Goal: Task Accomplishment & Management: Use online tool/utility

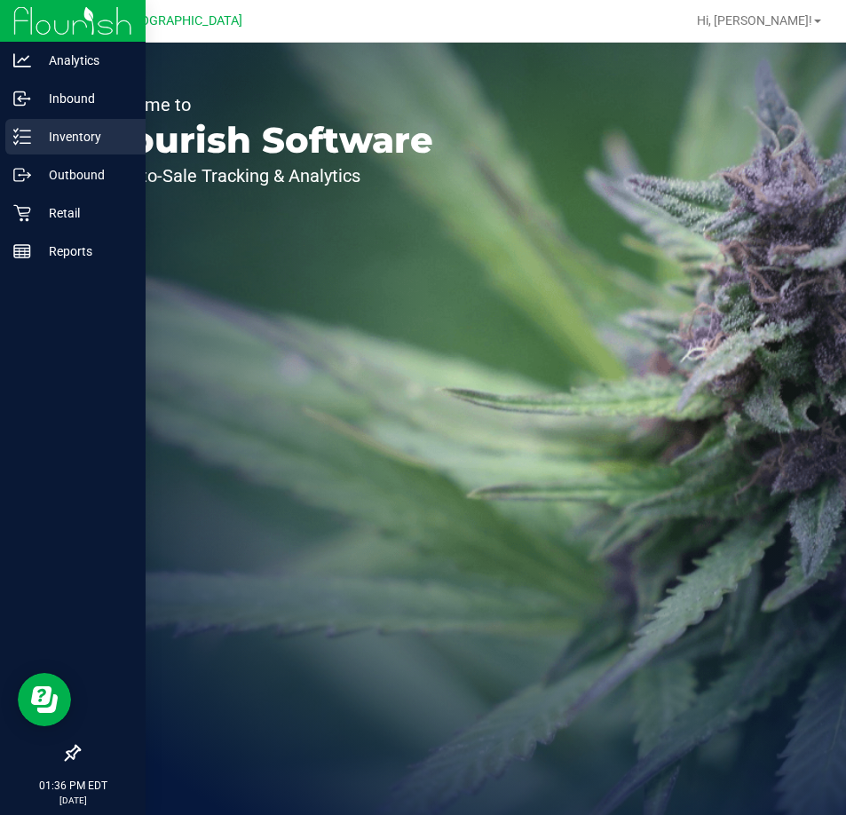
click at [32, 137] on p "Inventory" at bounding box center [84, 136] width 107 height 21
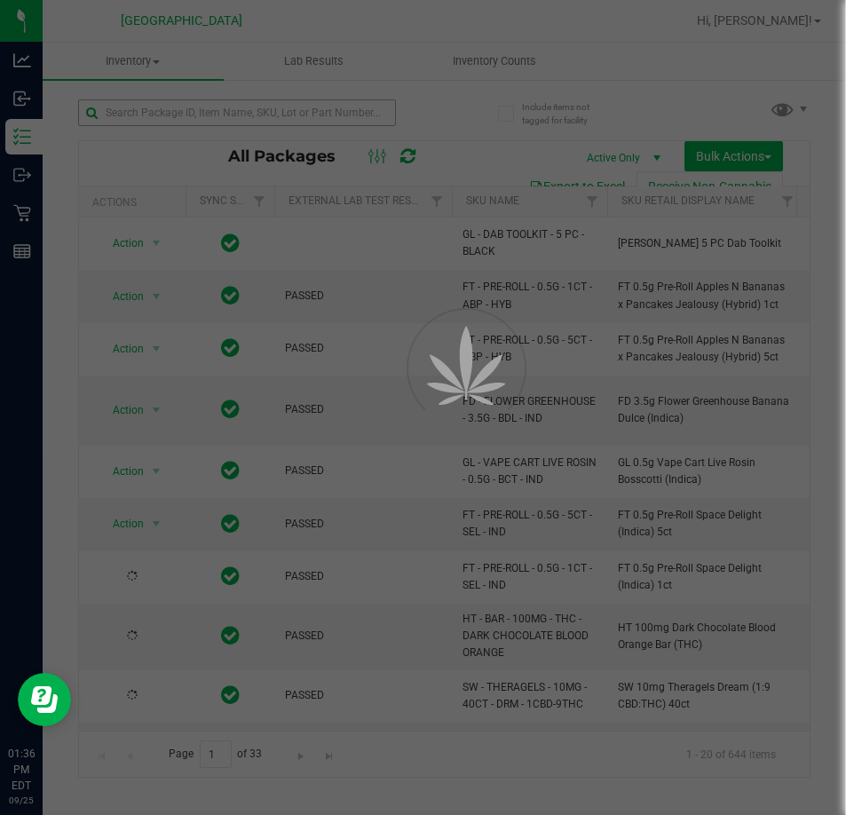
click at [360, 114] on div at bounding box center [423, 407] width 846 height 815
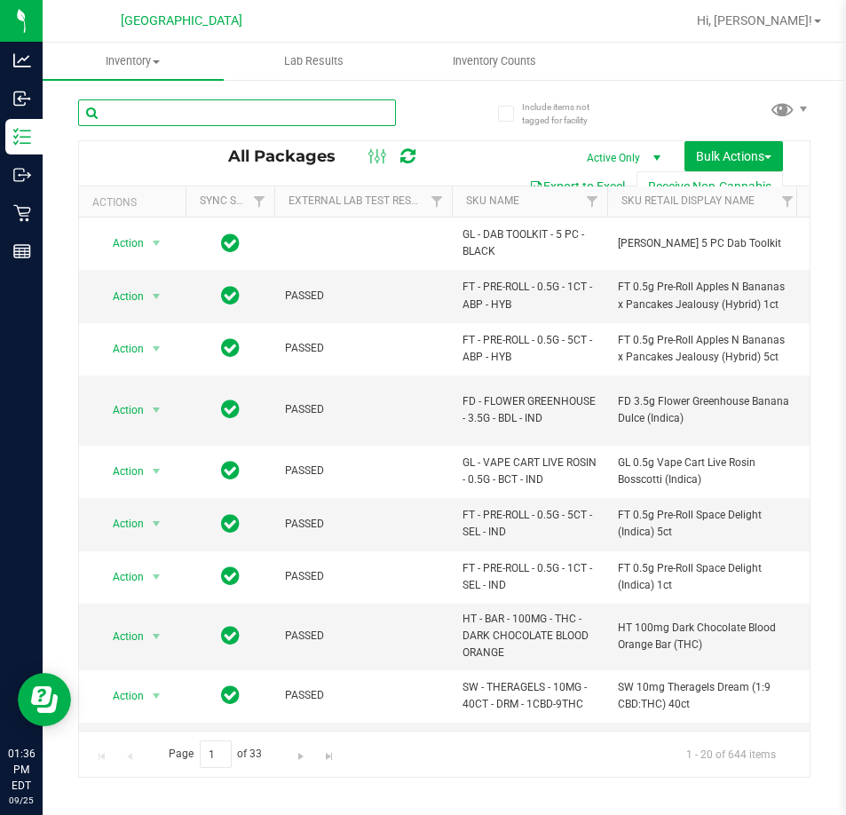
click at [360, 114] on input "text" at bounding box center [237, 112] width 318 height 27
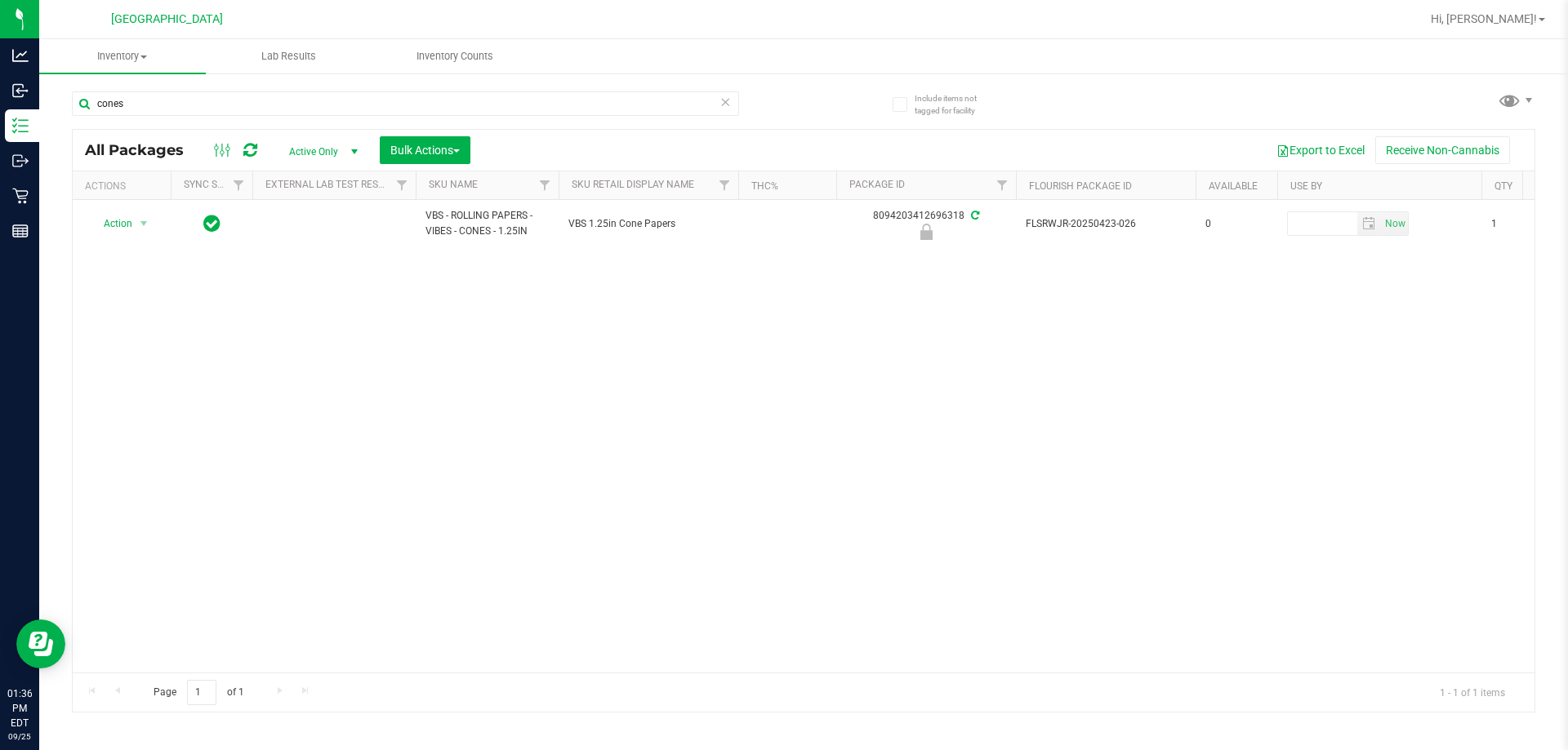
click at [267, 120] on div "cones" at bounding box center [406, 109] width 668 height 38
click at [273, 109] on input "cones" at bounding box center [406, 103] width 668 height 25
click at [274, 109] on input "cones" at bounding box center [406, 103] width 668 height 25
type input "f"
type input "r"
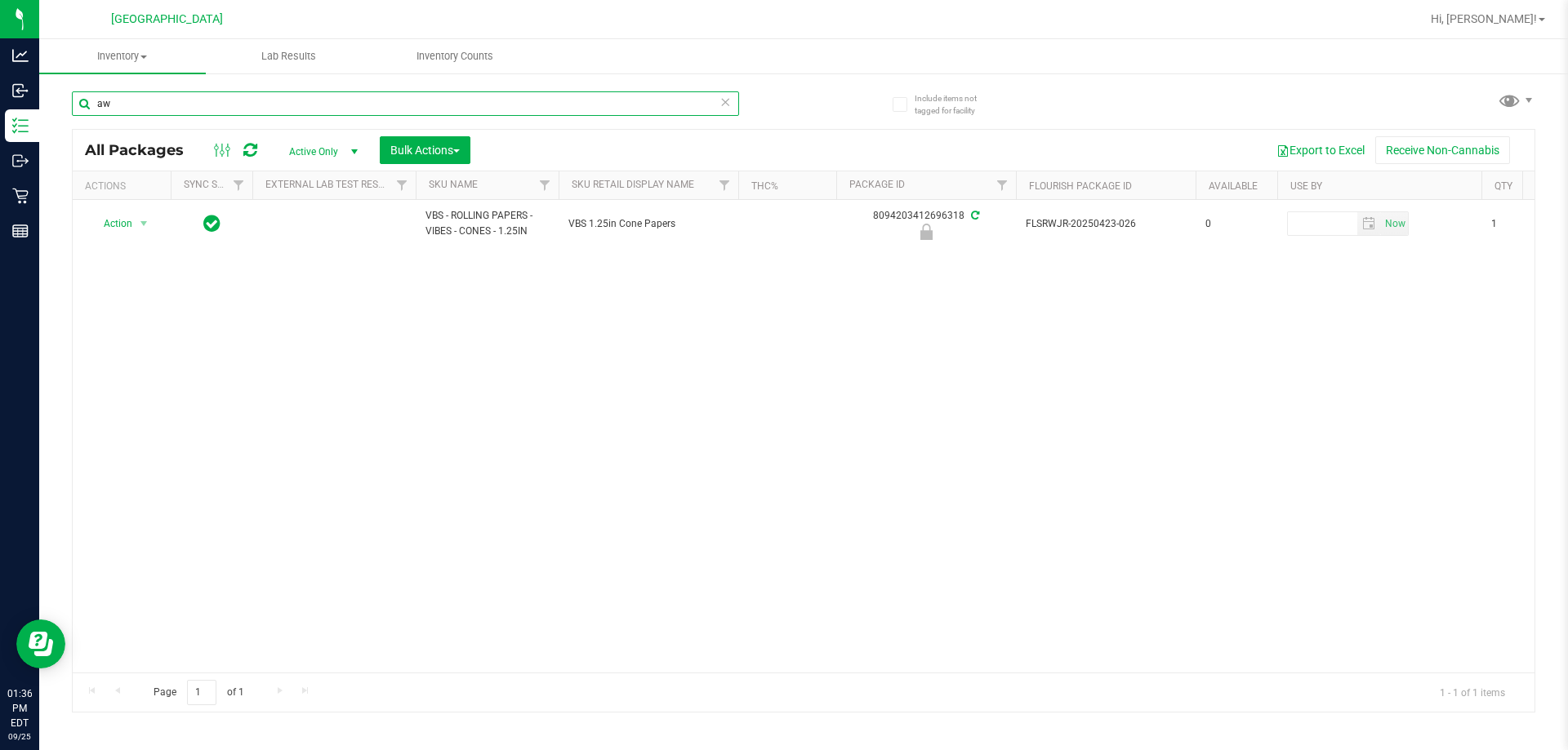
type input "a"
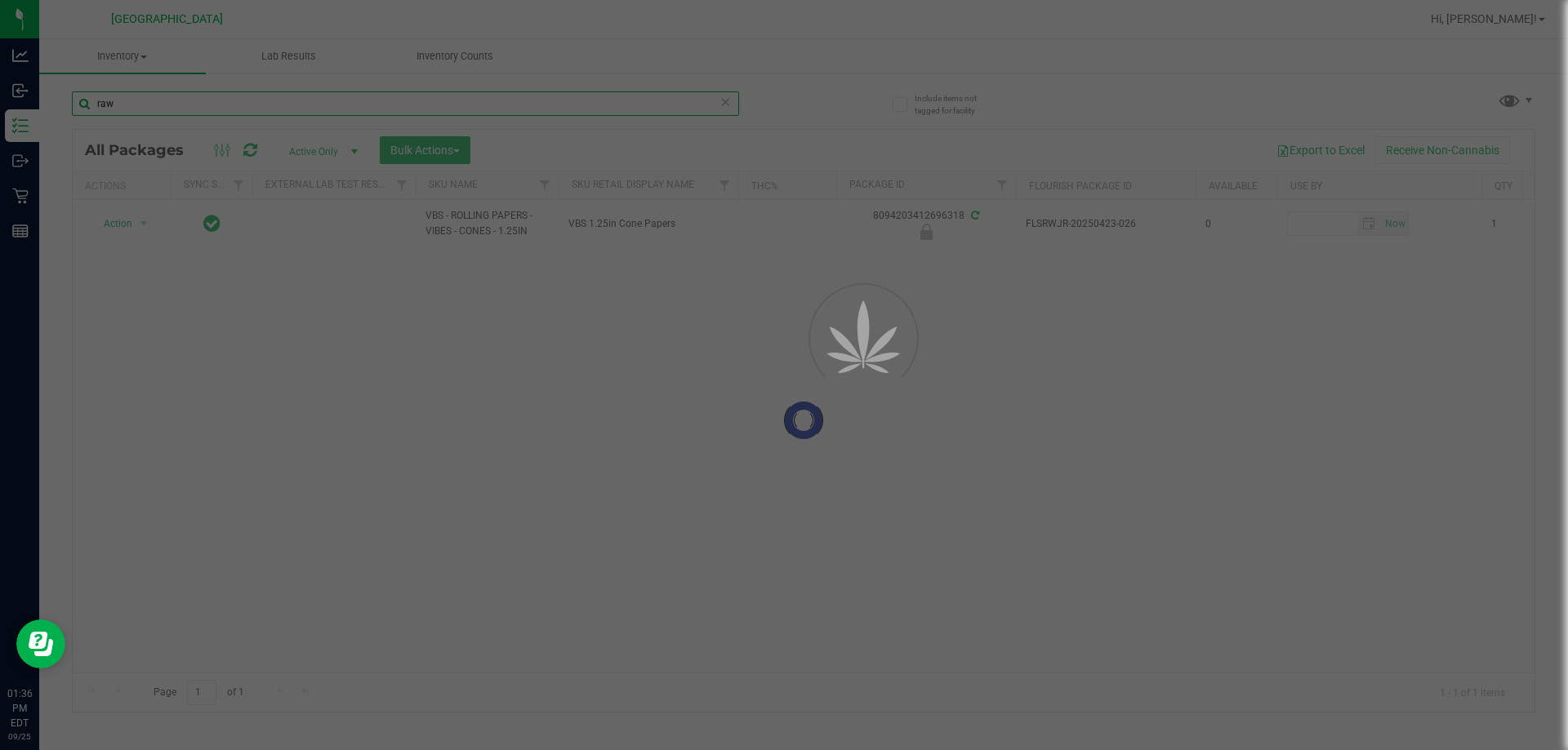
type input "raw"
click at [146, 55] on span at bounding box center [143, 57] width 6 height 4
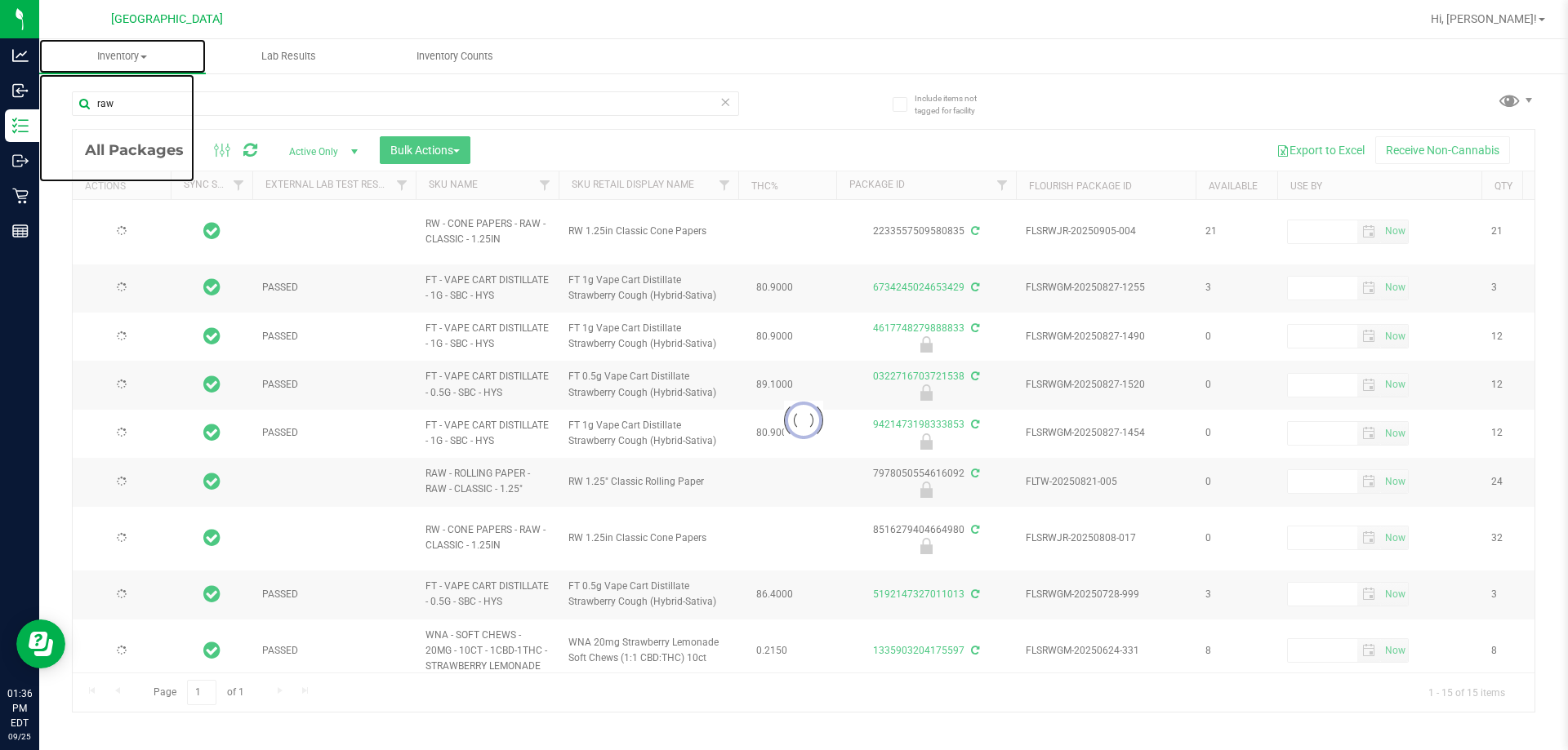
type input "[DATE]"
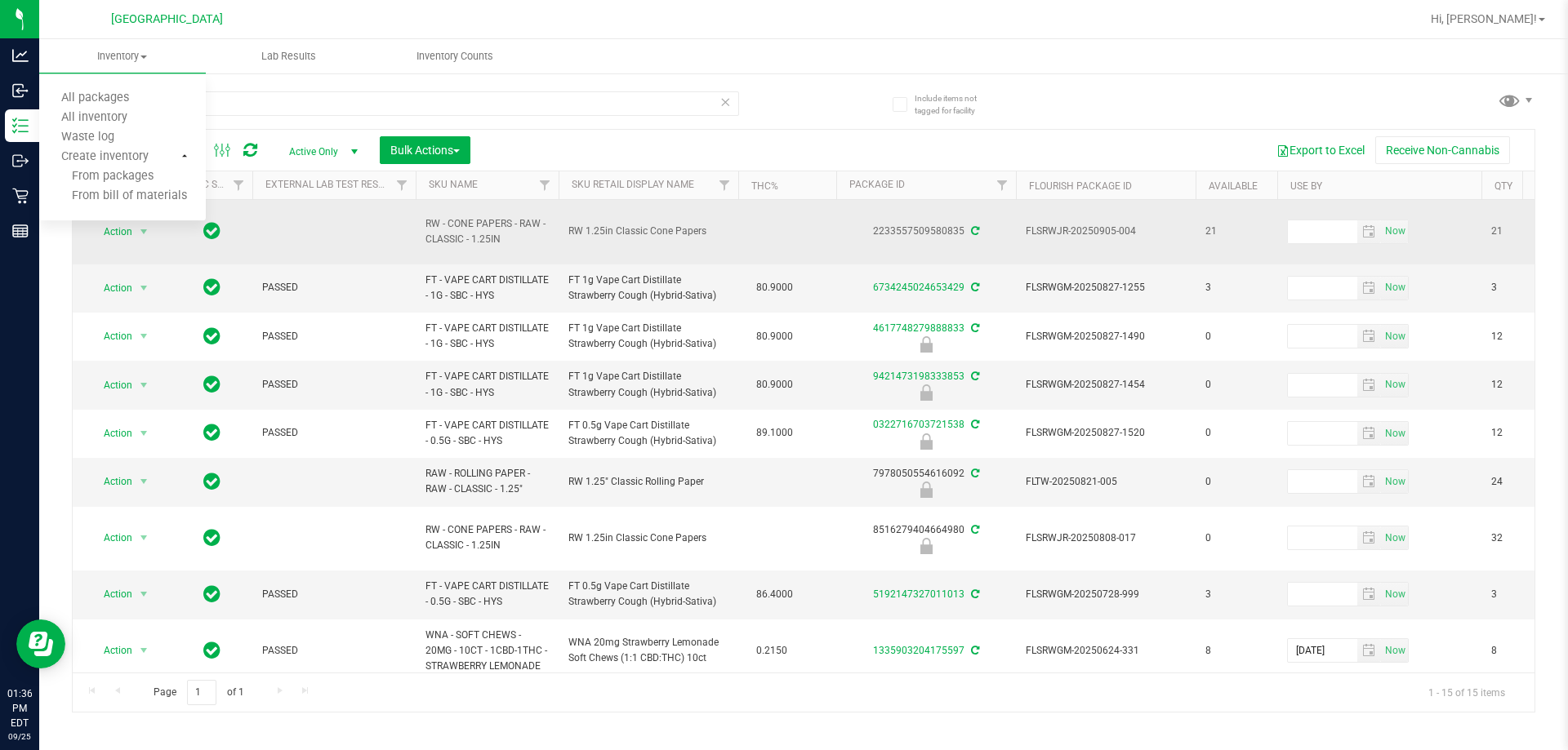
click at [350, 257] on td at bounding box center [334, 233] width 164 height 64
drag, startPoint x: 535, startPoint y: 259, endPoint x: 440, endPoint y: 219, distance: 103.1
click at [440, 219] on td "RW - CONE PAPERS - RAW - CLASSIC - 1.25IN" at bounding box center [486, 233] width 143 height 64
click at [495, 244] on span "RW - CONE PAPERS - RAW - CLASSIC - 1.25IN" at bounding box center [487, 232] width 123 height 31
drag, startPoint x: 515, startPoint y: 242, endPoint x: 398, endPoint y: 222, distance: 118.7
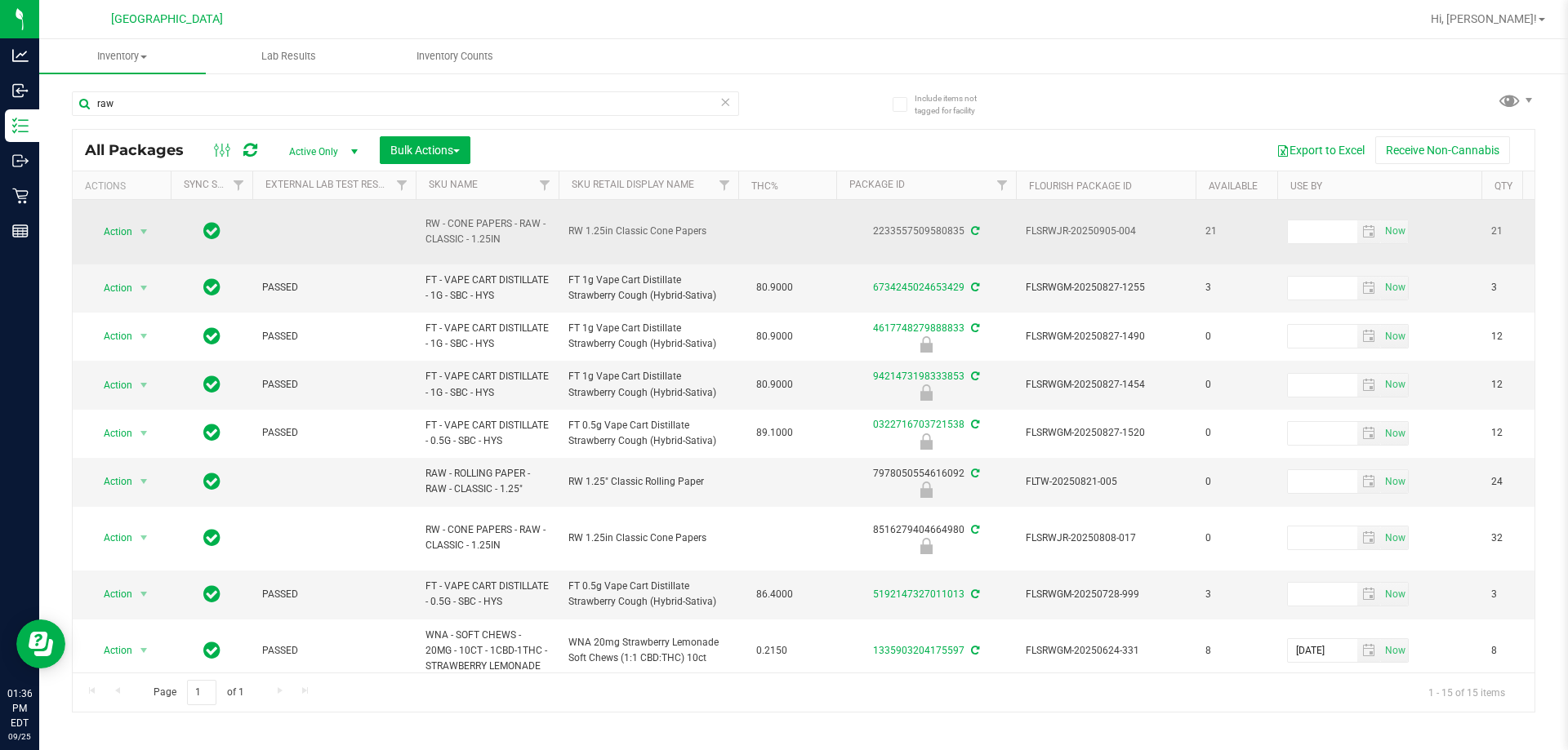
copy tr "RW - CONE PAPERS - RAW - CLASSIC - 1.25IN"
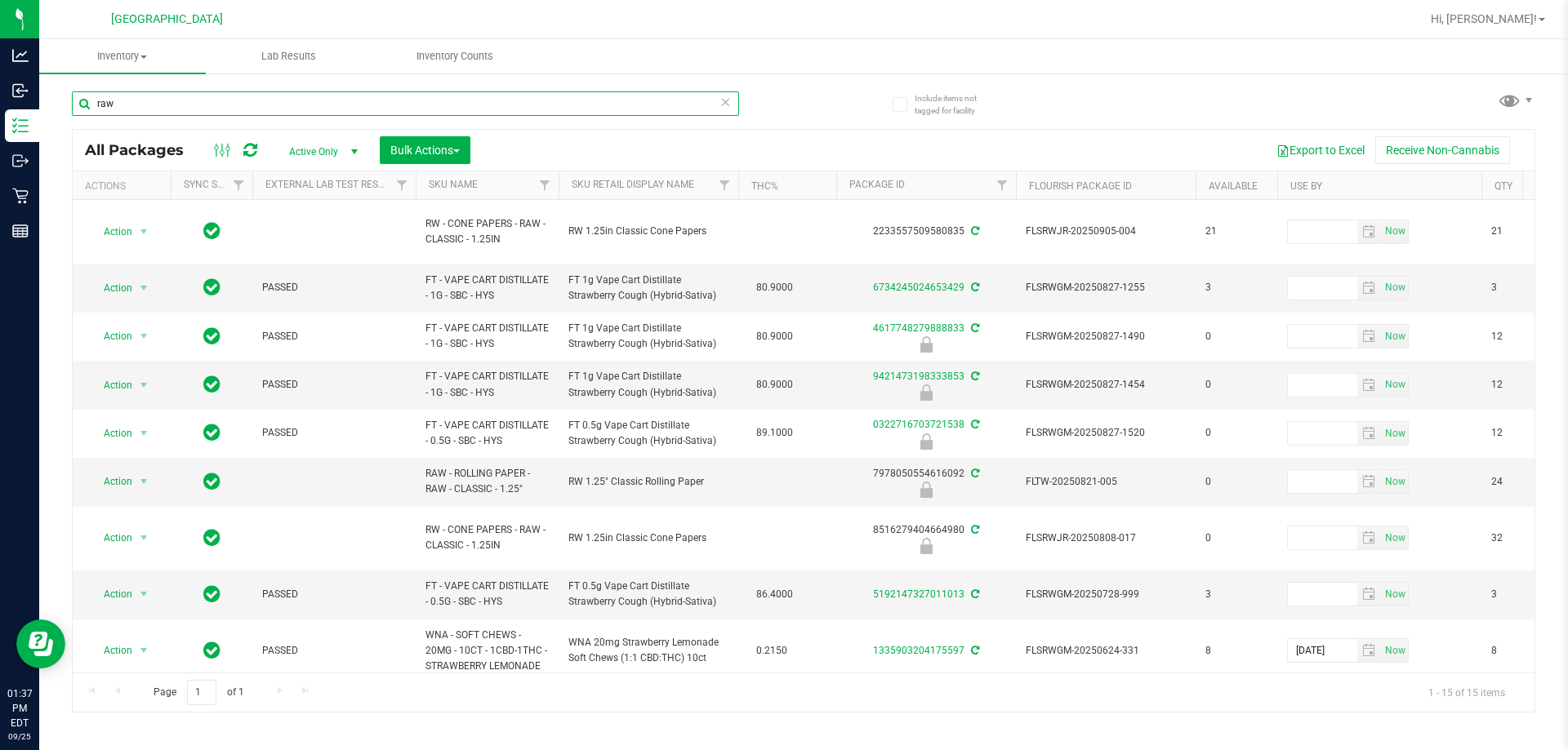
click at [179, 111] on input "raw" at bounding box center [406, 103] width 668 height 25
paste input "RW - CONE PAPERS - RAW - CLASSIC - 1.25IN"
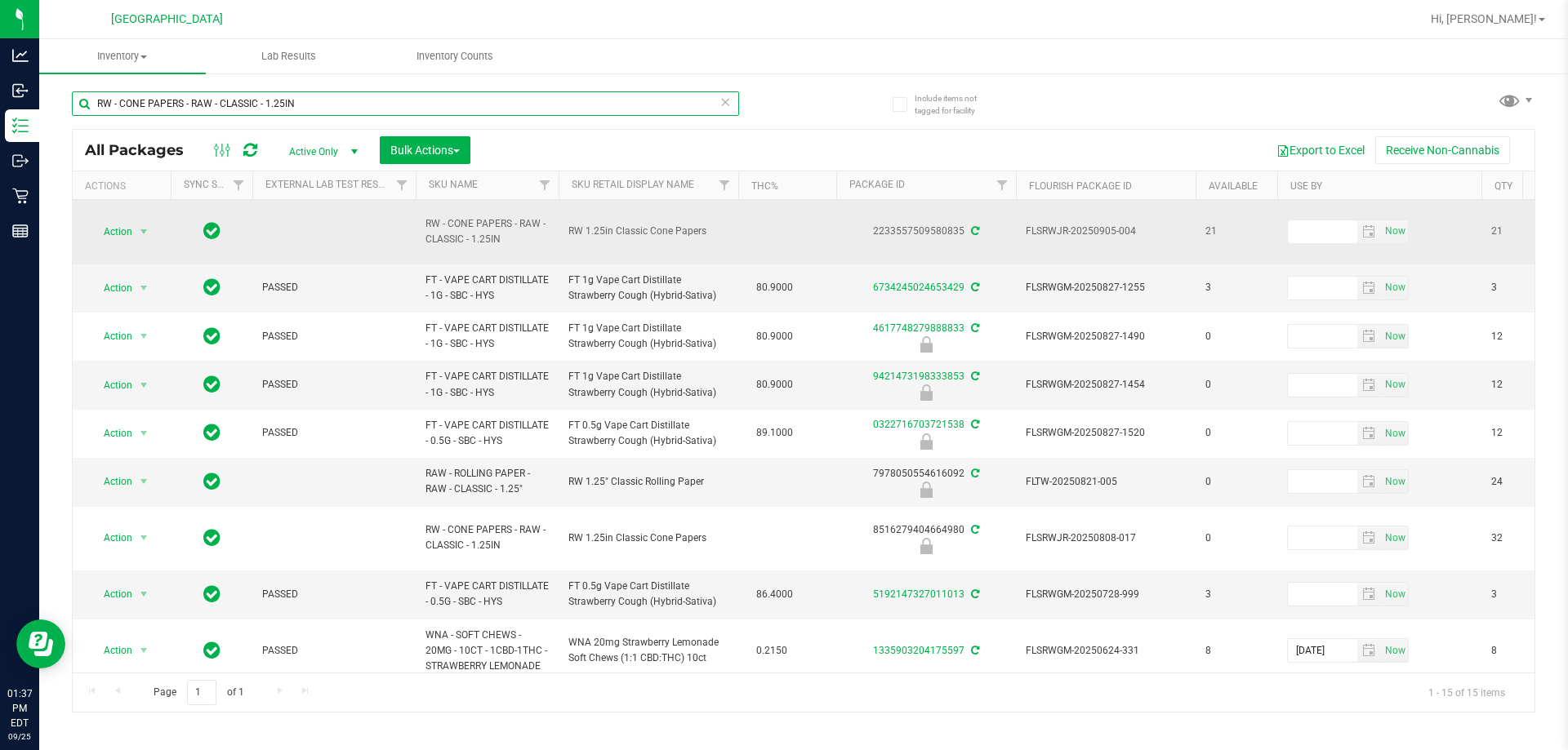
type input "RW - CONE PAPERS - RAW - CLASSIC - 1.25IN"
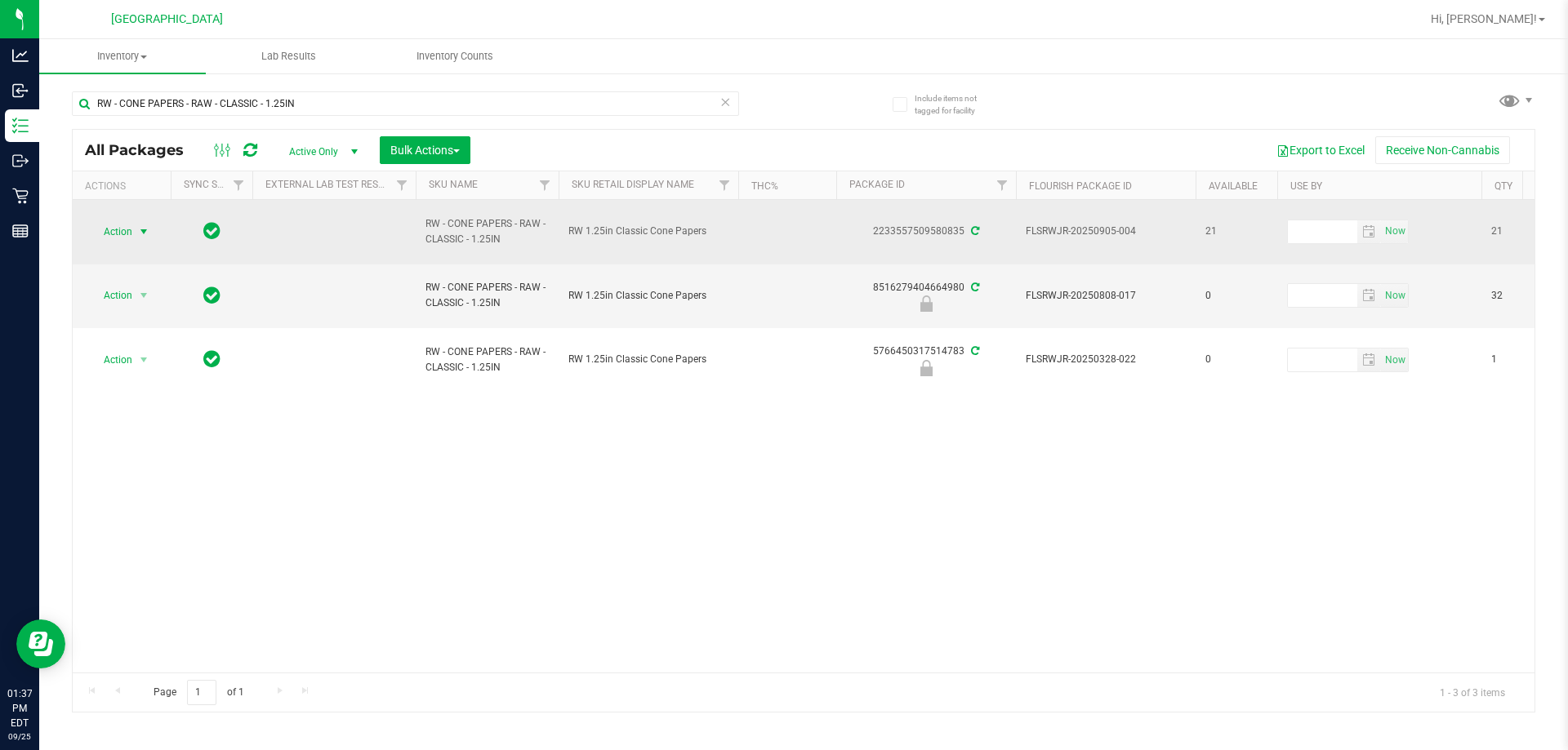
click at [138, 232] on span "select" at bounding box center [143, 232] width 13 height 13
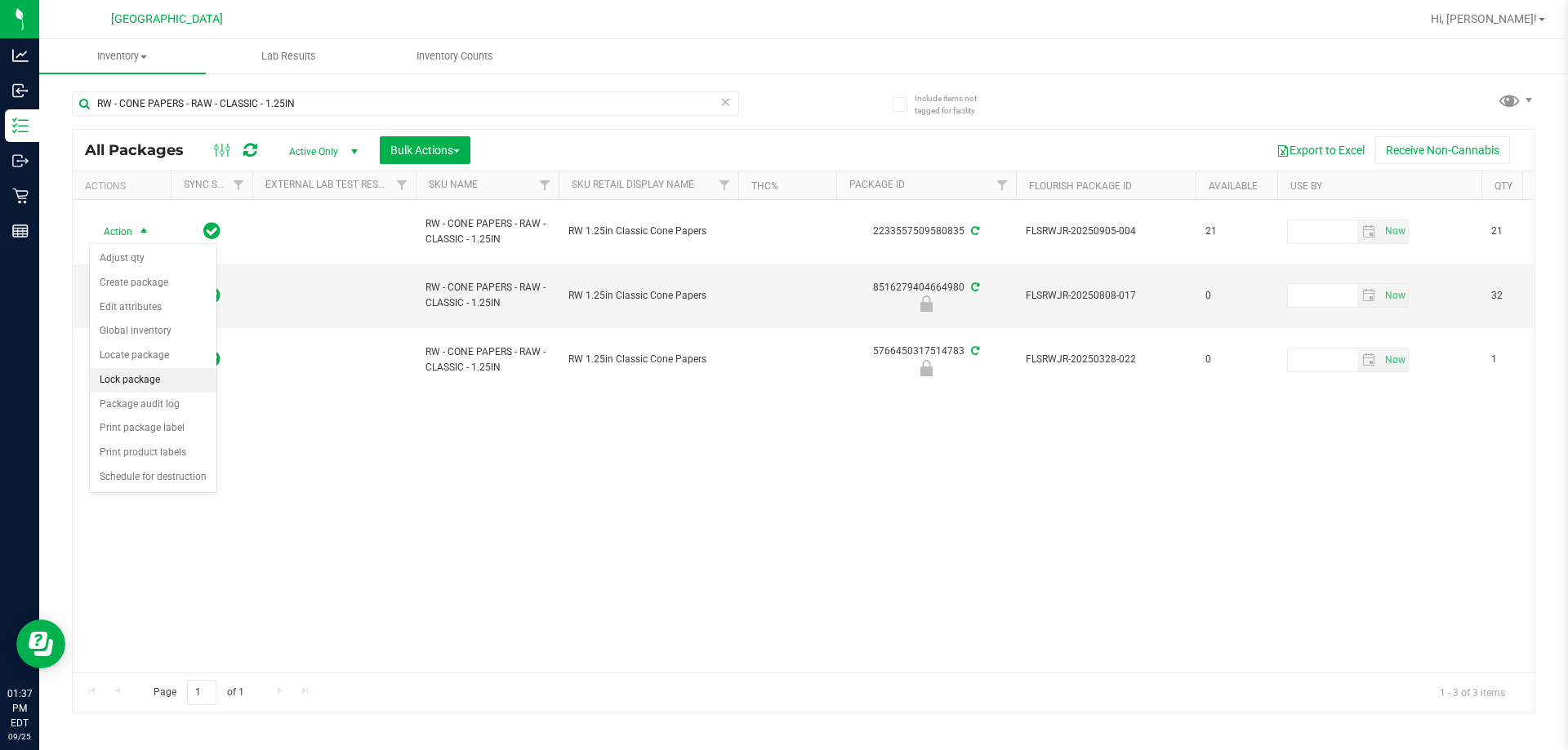
click at [162, 377] on li "Lock package" at bounding box center [154, 381] width 127 height 25
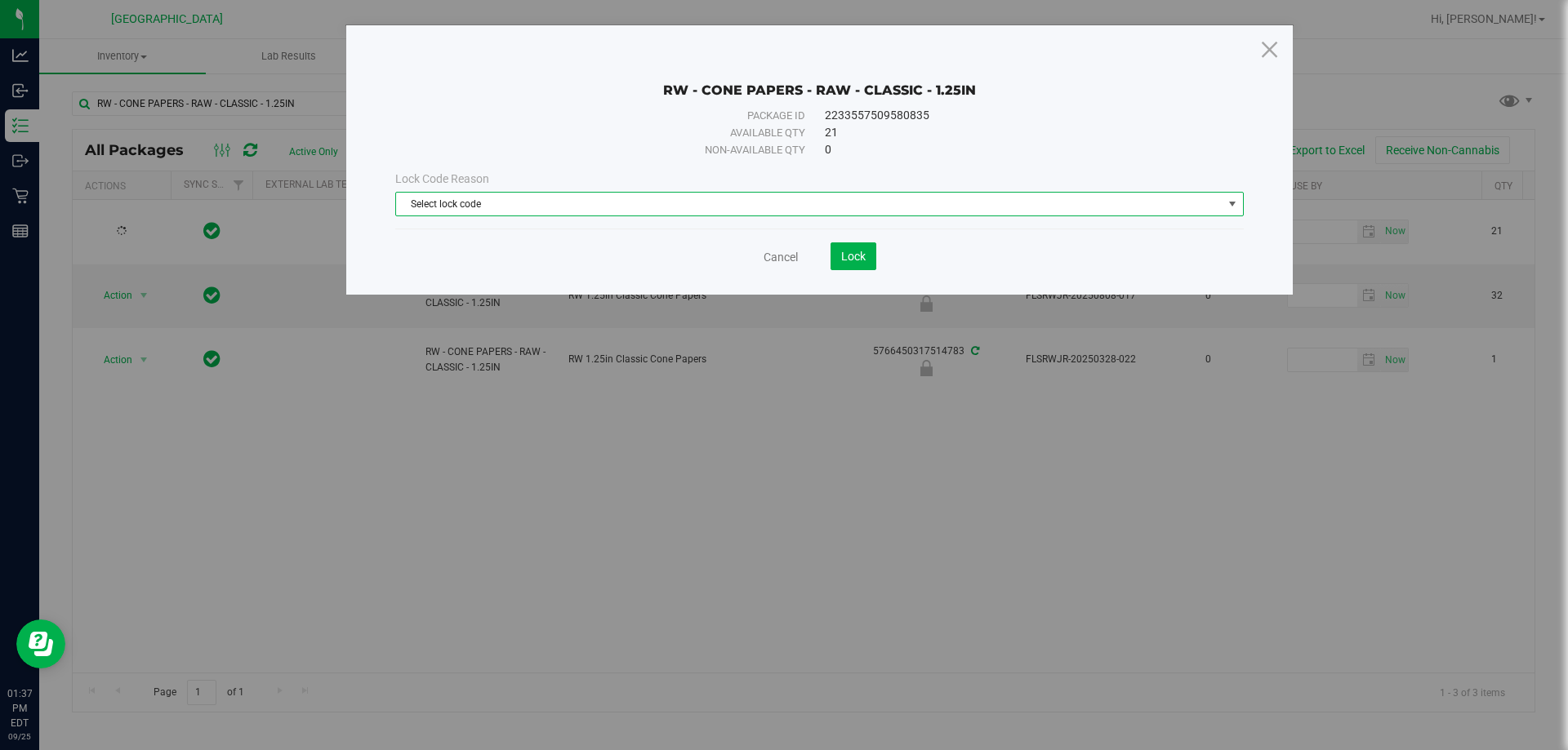
click at [778, 200] on span "Select lock code" at bounding box center [809, 204] width 827 height 23
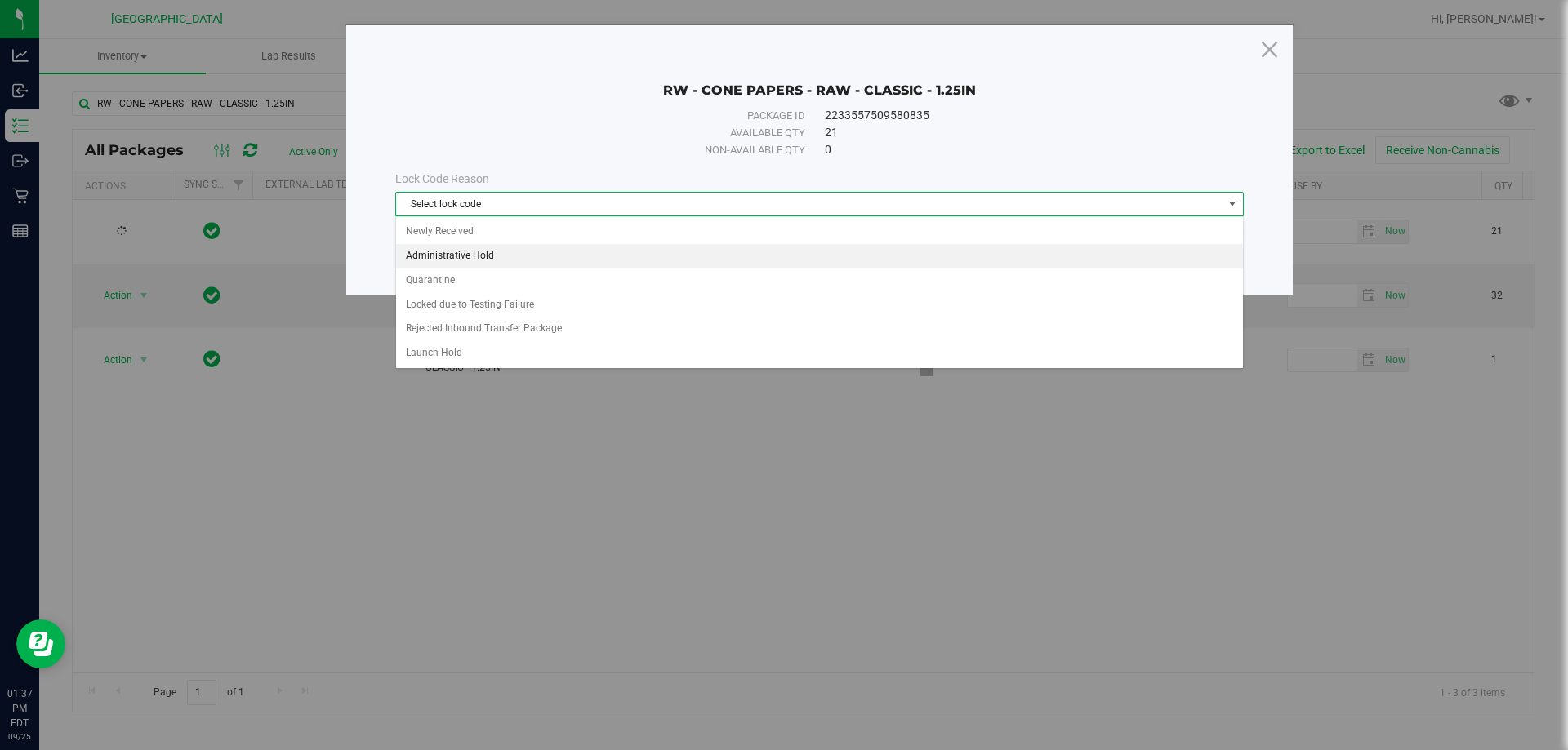
click at [491, 260] on li "Administrative Hold" at bounding box center [819, 256] width 847 height 25
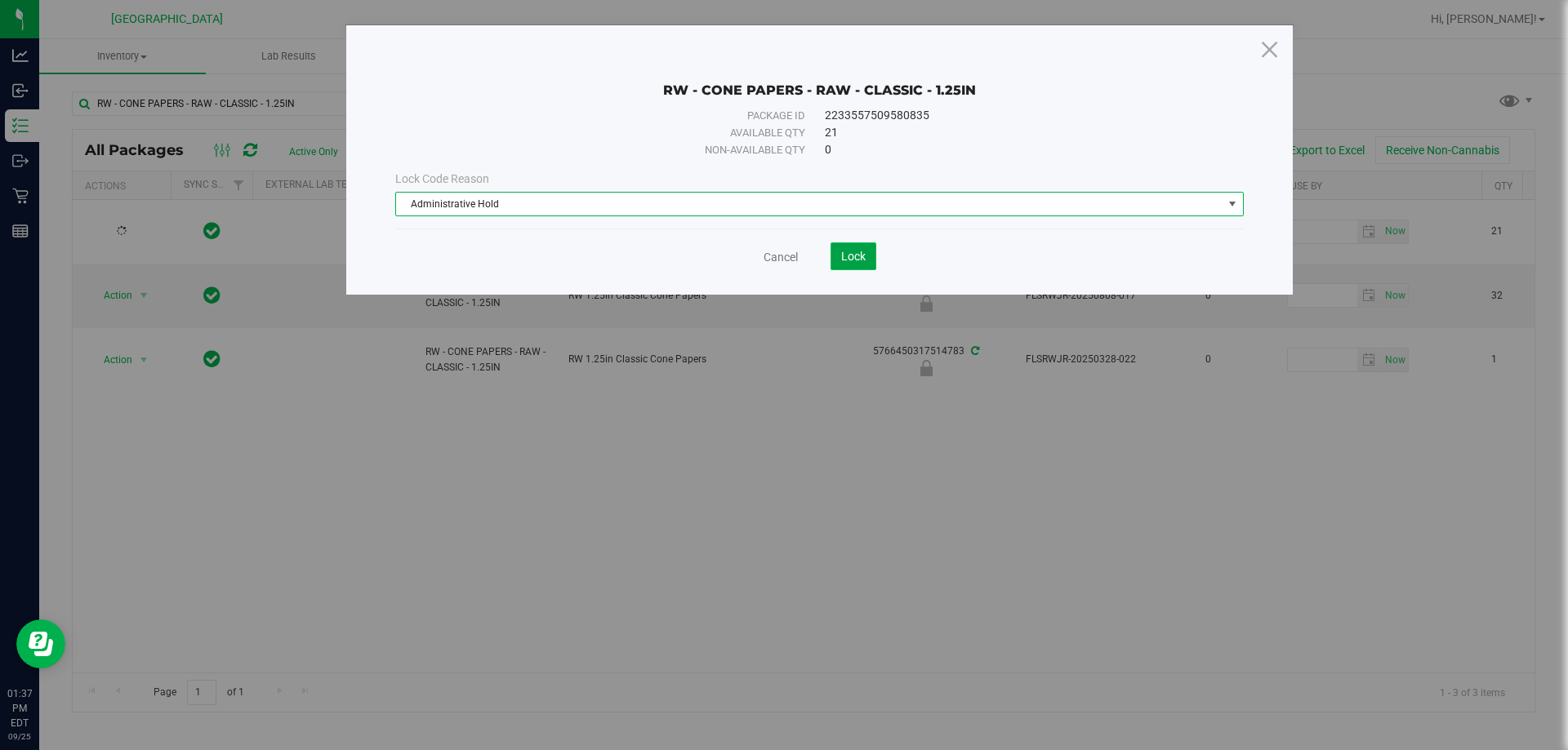
click at [778, 251] on button "Lock" at bounding box center [853, 256] width 46 height 28
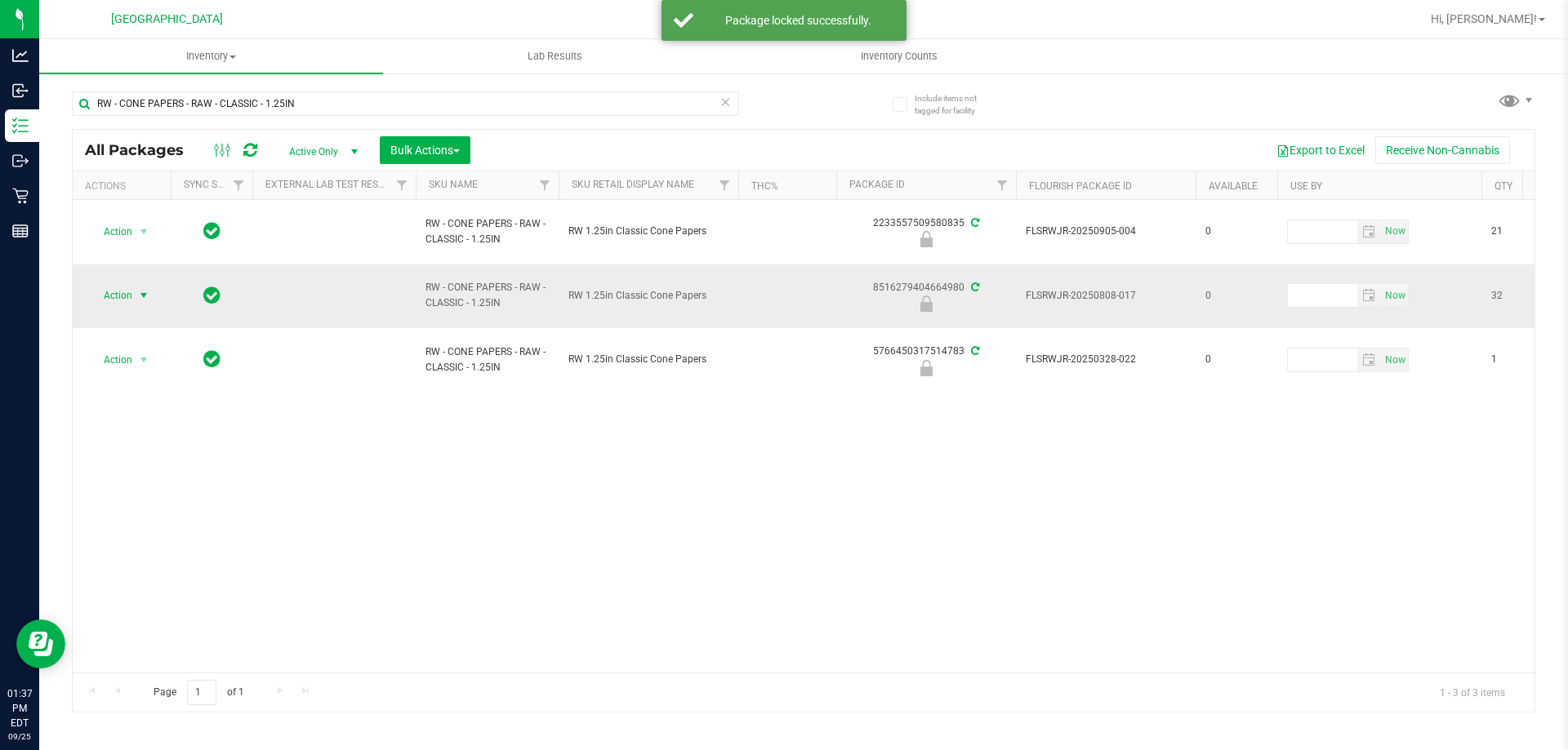
click at [143, 292] on span "select" at bounding box center [143, 295] width 13 height 13
click at [157, 478] on li "Unlock package" at bounding box center [143, 490] width 105 height 25
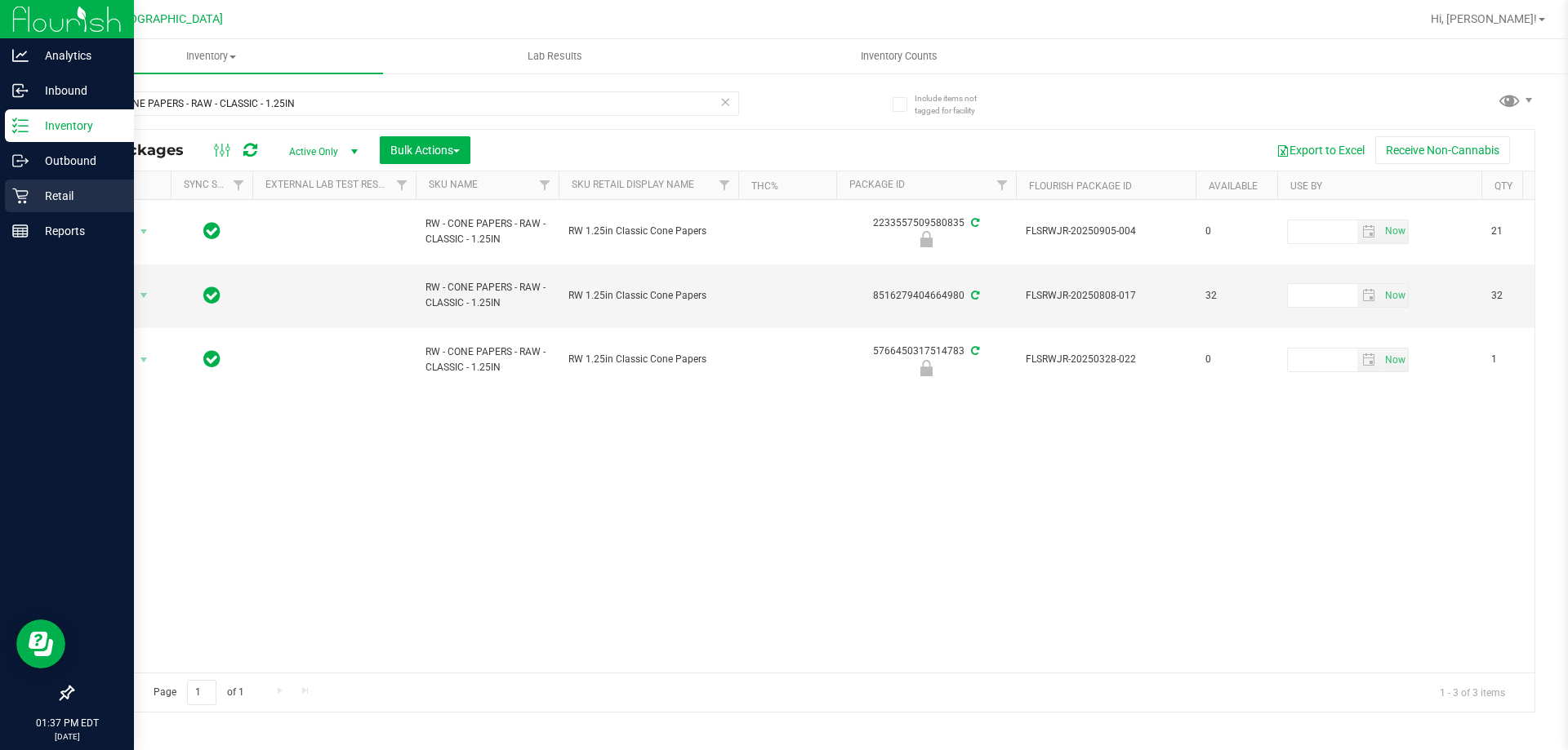
click at [52, 197] on p "Retail" at bounding box center [77, 196] width 98 height 19
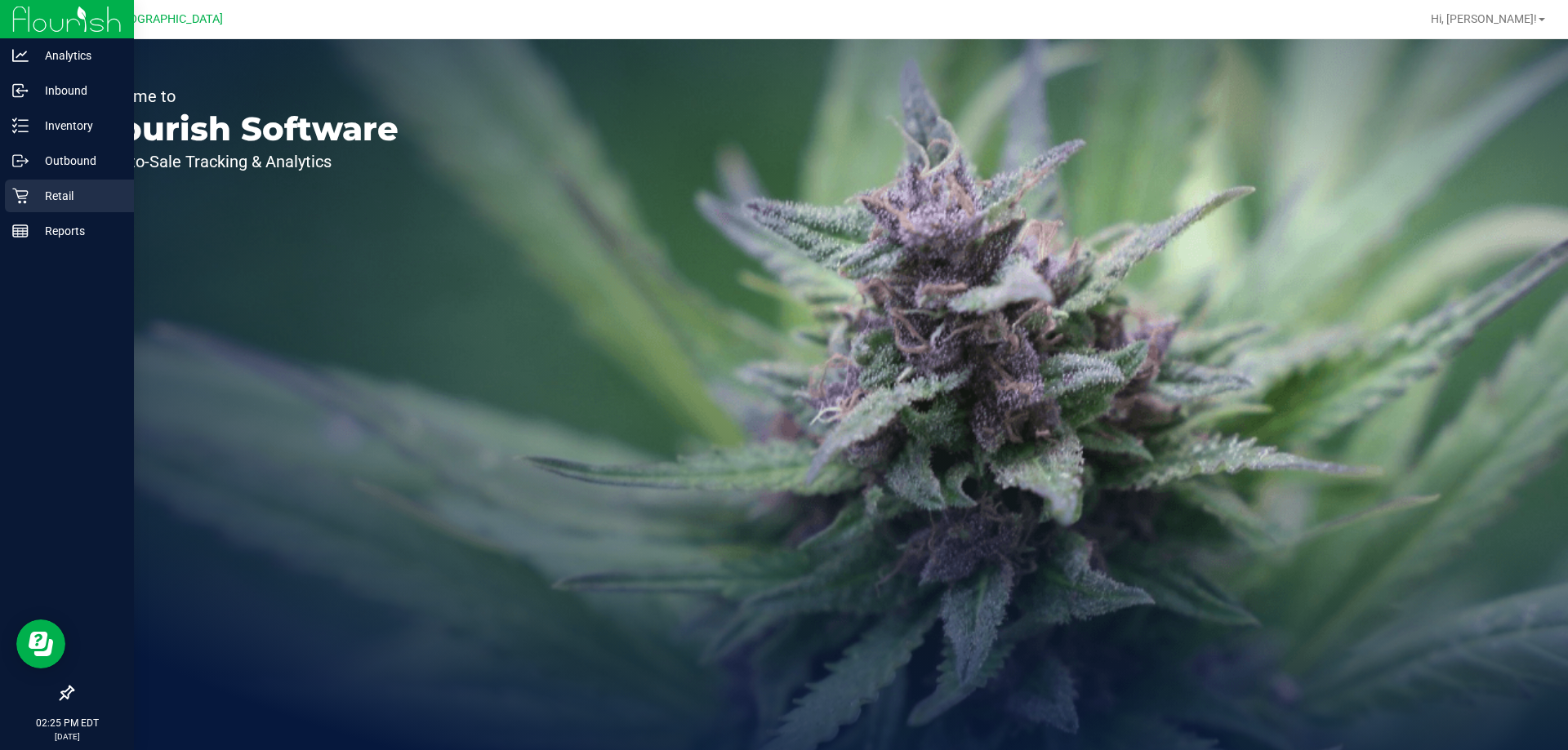
click at [80, 191] on p "Retail" at bounding box center [77, 196] width 98 height 19
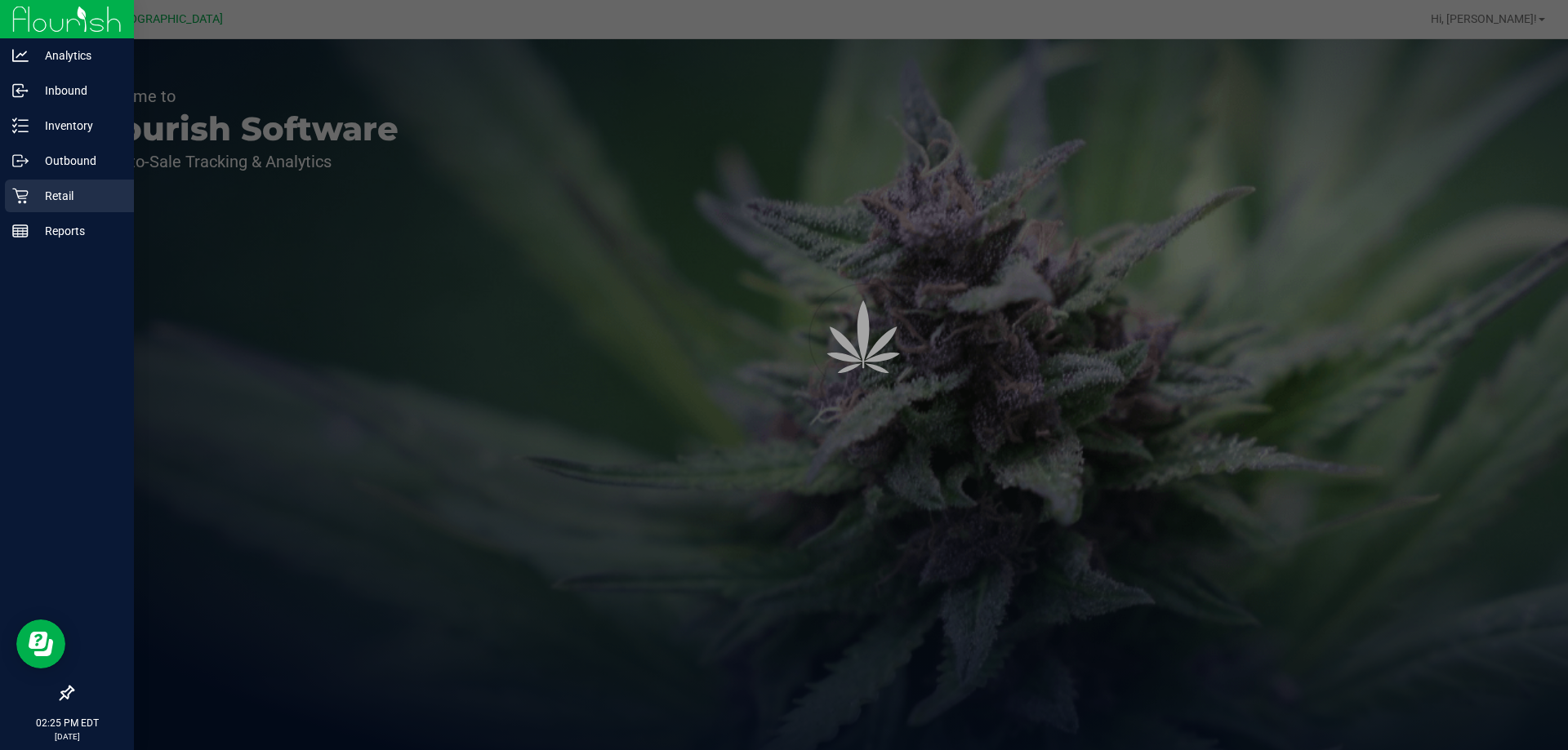
click at [80, 191] on p "Retail" at bounding box center [77, 196] width 98 height 19
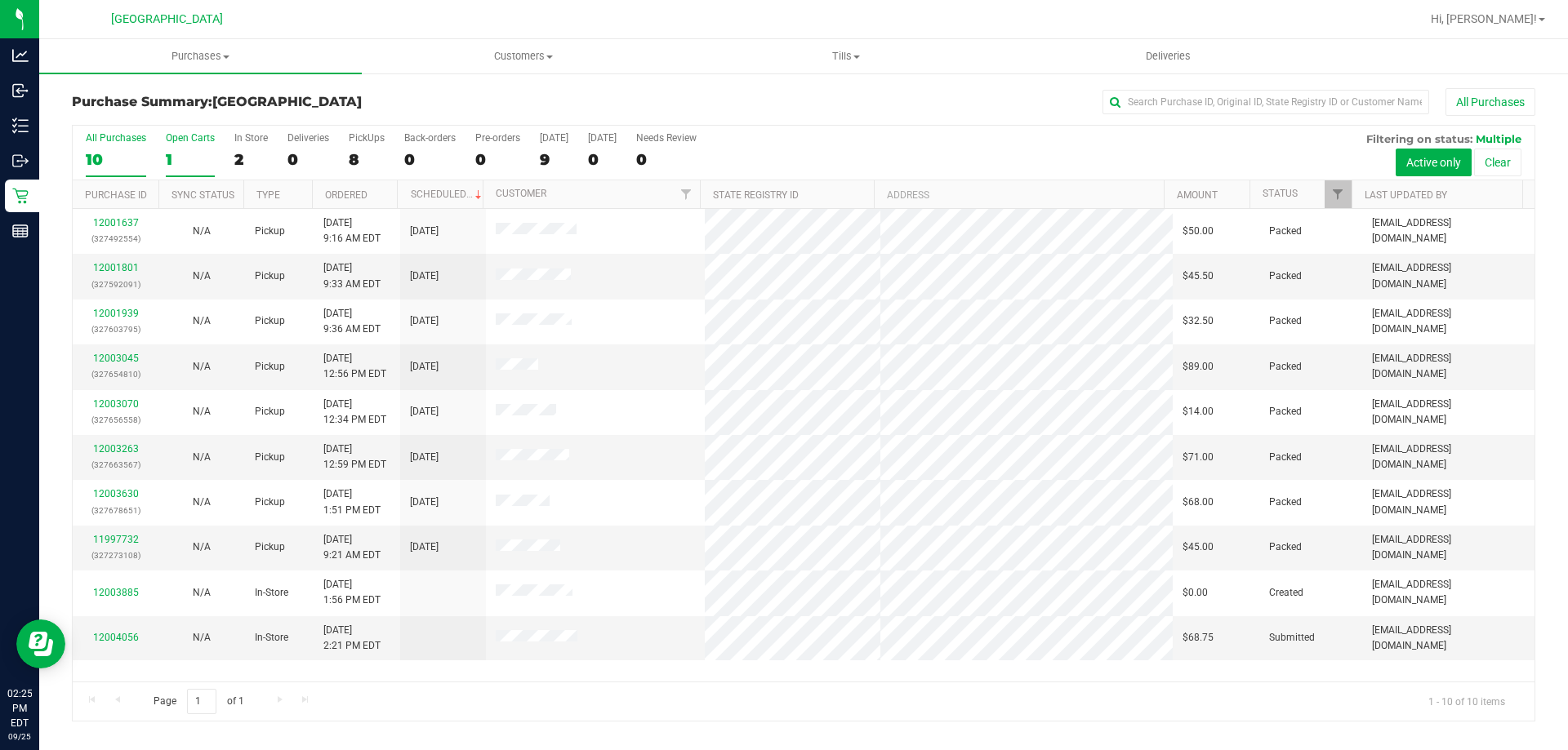
click at [189, 165] on div "1" at bounding box center [189, 159] width 49 height 18
click at [0, 0] on input "Open Carts 1" at bounding box center [0, 0] width 0 height 0
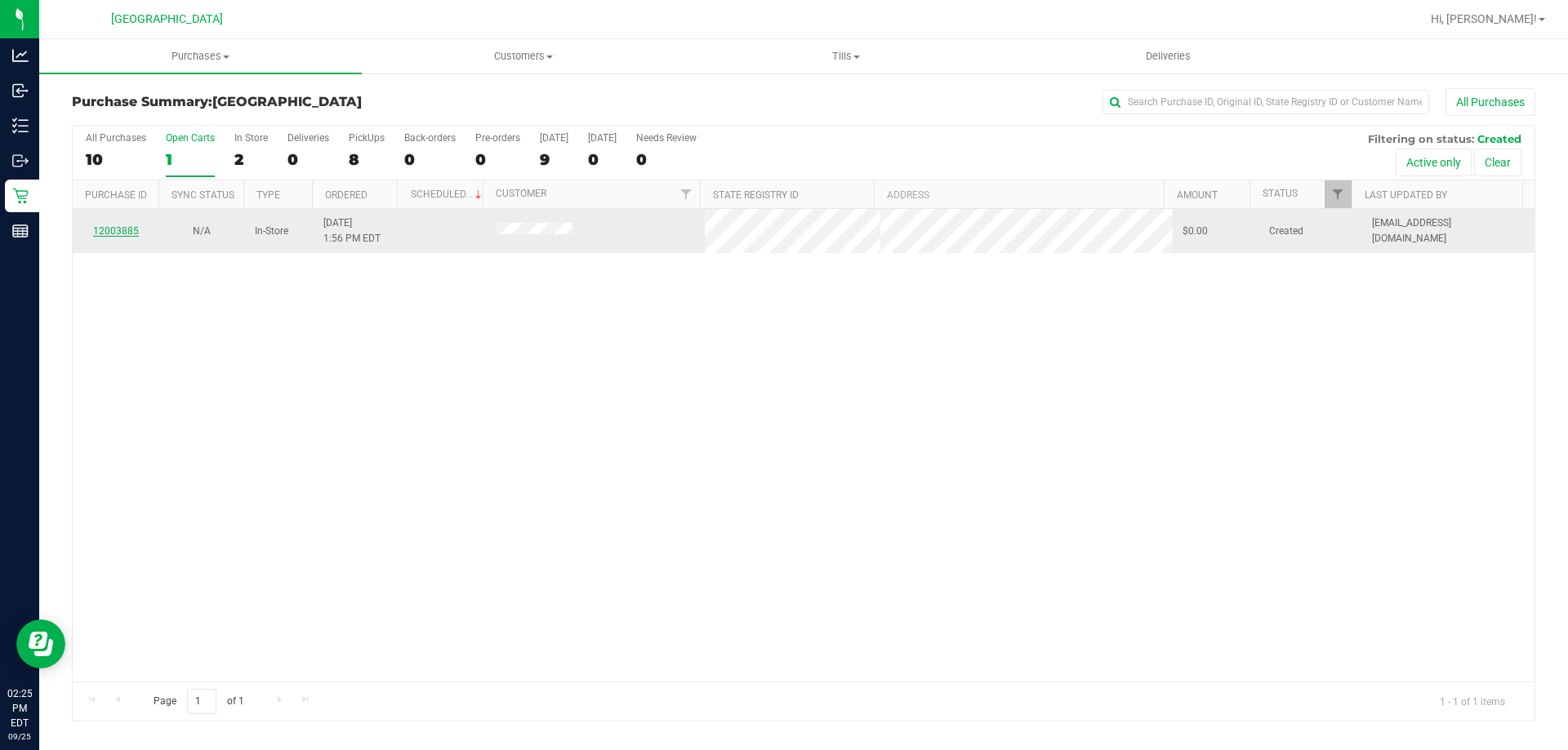
click at [129, 228] on link "12003885" at bounding box center [116, 231] width 46 height 11
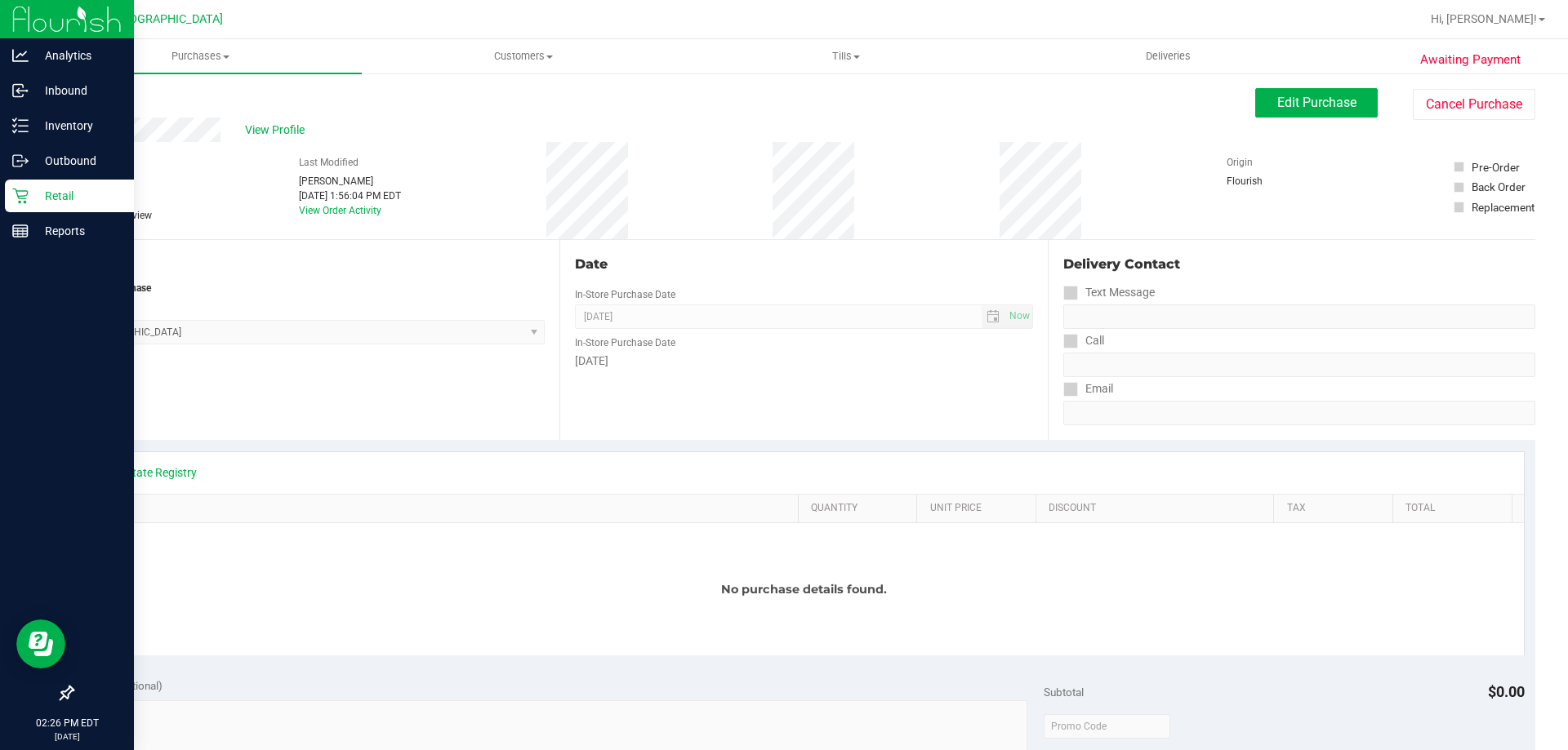
click at [14, 189] on icon at bounding box center [19, 196] width 16 height 16
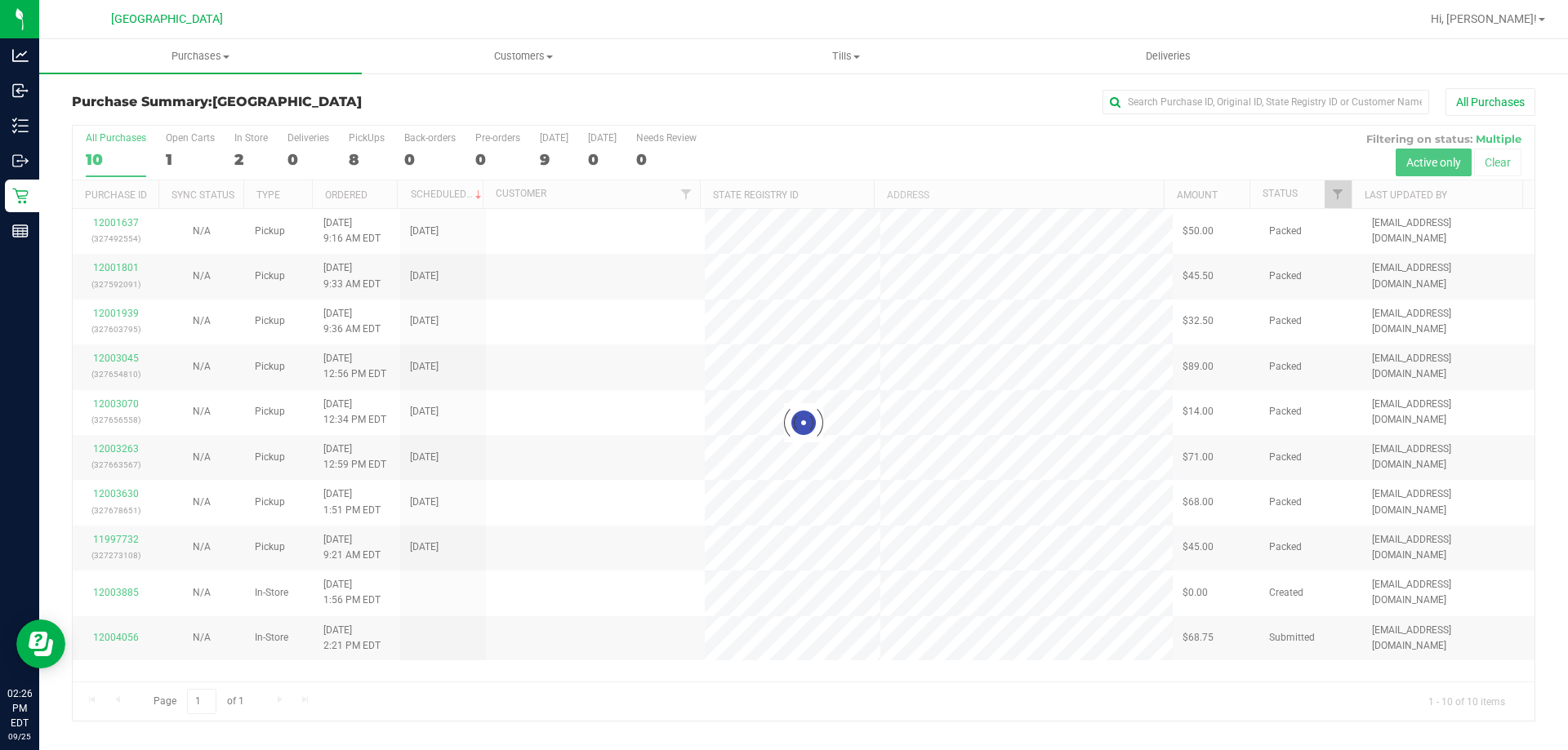
click at [236, 155] on div at bounding box center [804, 424] width 1462 height 596
click at [251, 155] on div at bounding box center [804, 424] width 1462 height 596
click at [246, 154] on div at bounding box center [804, 424] width 1462 height 596
click at [244, 154] on div at bounding box center [804, 424] width 1462 height 596
click at [244, 154] on div "2" at bounding box center [251, 159] width 33 height 18
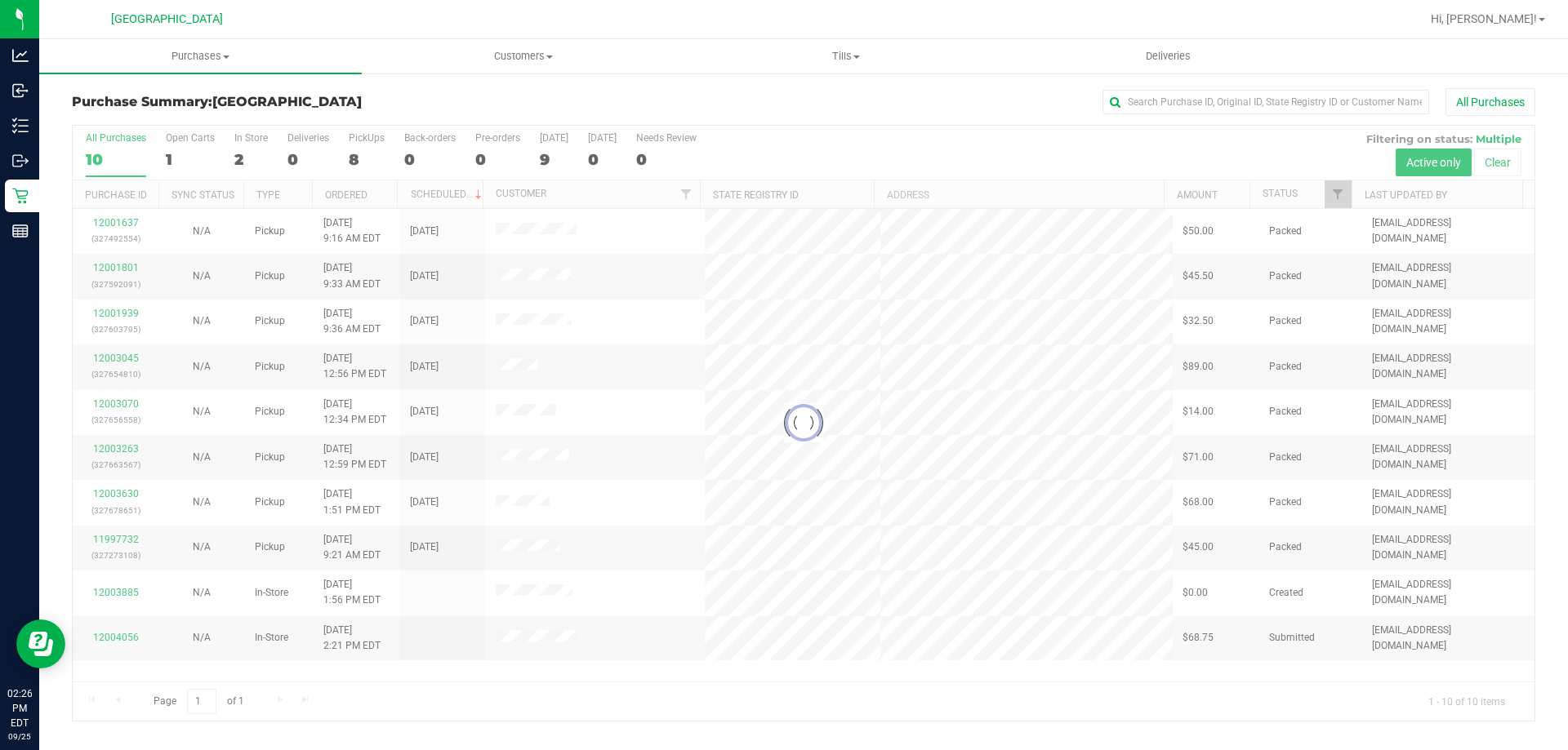
click at [0, 0] on input "In Store 2" at bounding box center [0, 0] width 0 height 0
click at [244, 154] on div at bounding box center [804, 424] width 1462 height 596
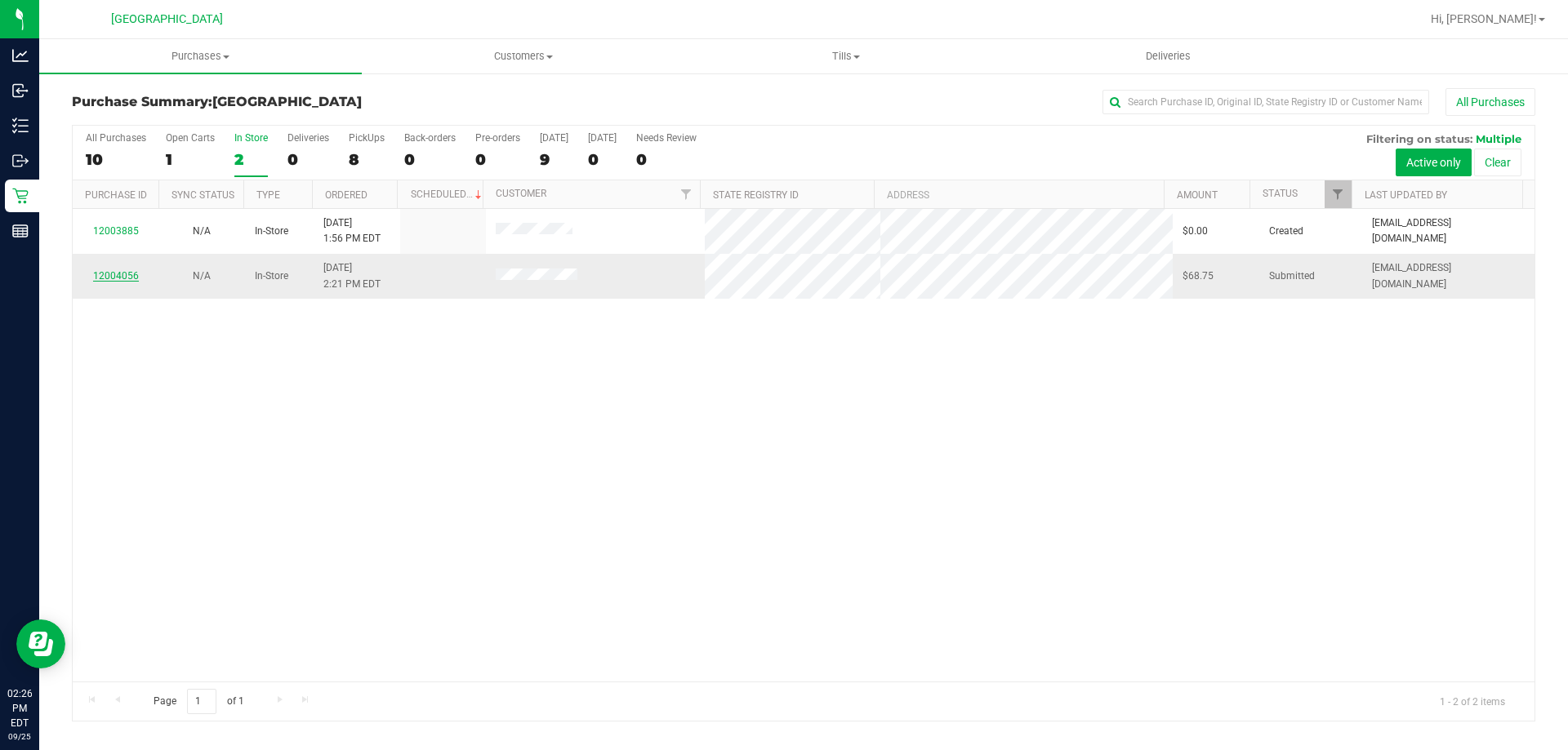
click at [115, 274] on link "12004056" at bounding box center [116, 276] width 46 height 11
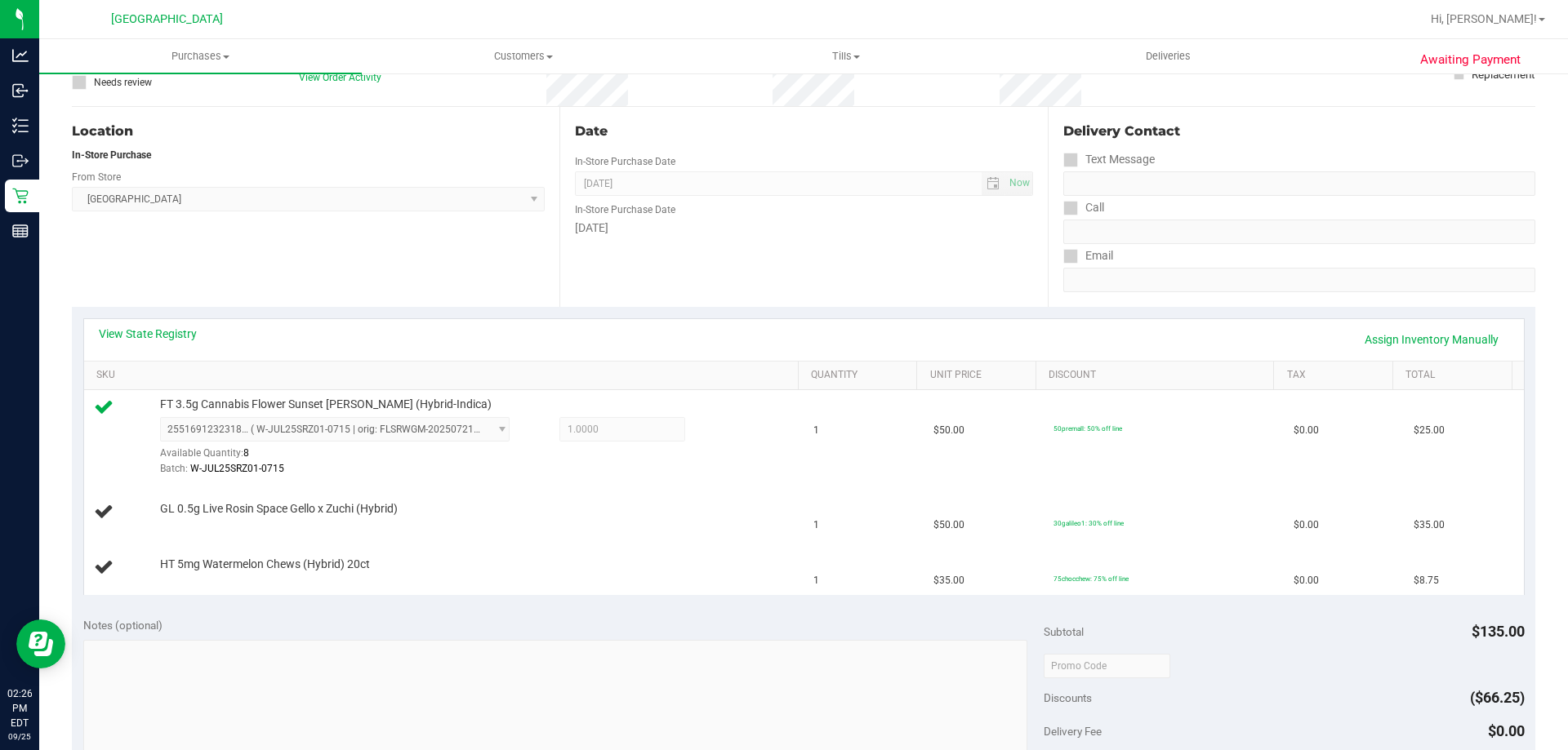
scroll to position [164, 0]
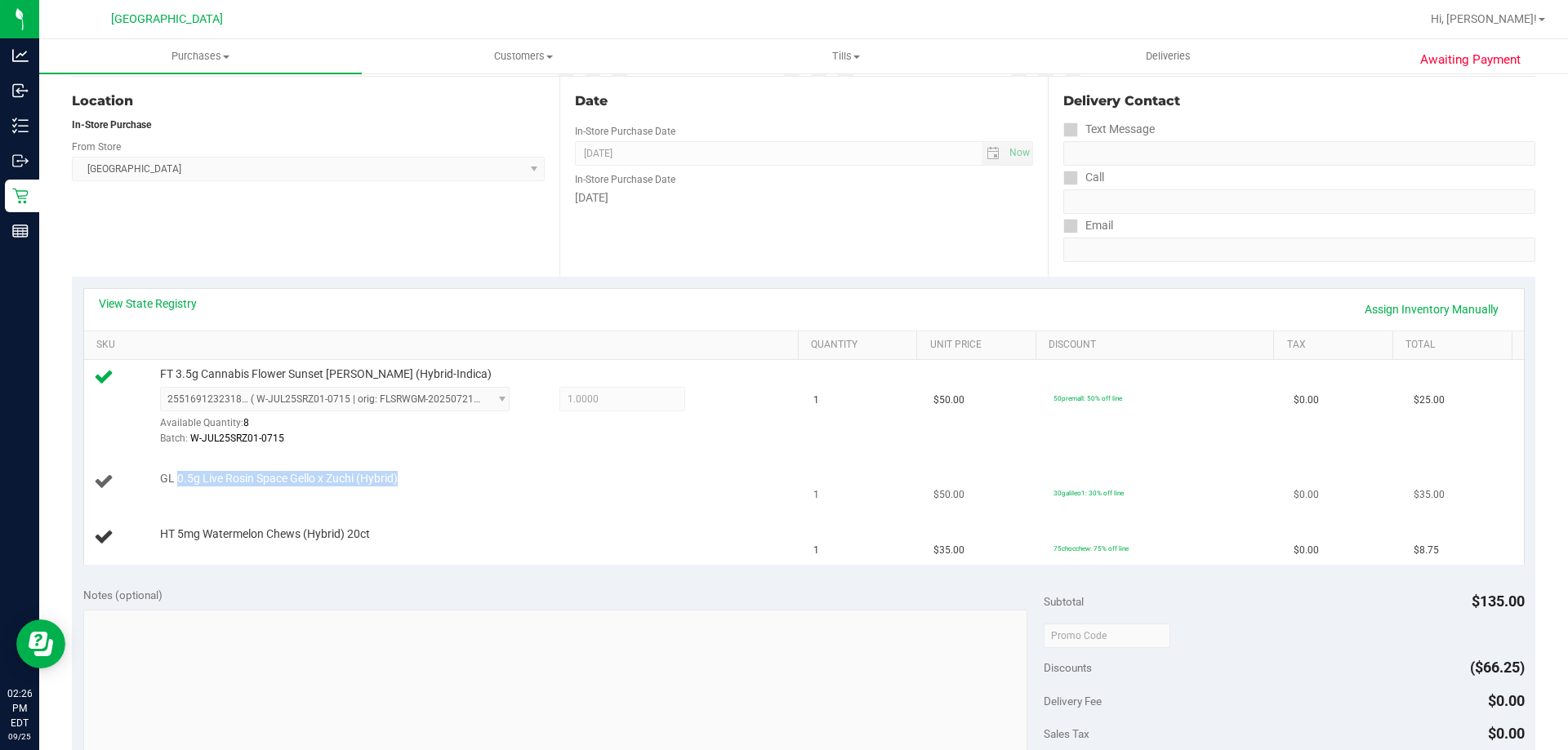
drag, startPoint x: 178, startPoint y: 481, endPoint x: 443, endPoint y: 465, distance: 265.5
click at [443, 465] on td "GL 0.5g Live Rosin Space Gello x Zuchi (Hybrid)" at bounding box center [443, 483] width 720 height 55
click at [454, 461] on td "GL 0.5g Live Rosin Space Gello x Zuchi (Hybrid)" at bounding box center [443, 483] width 720 height 55
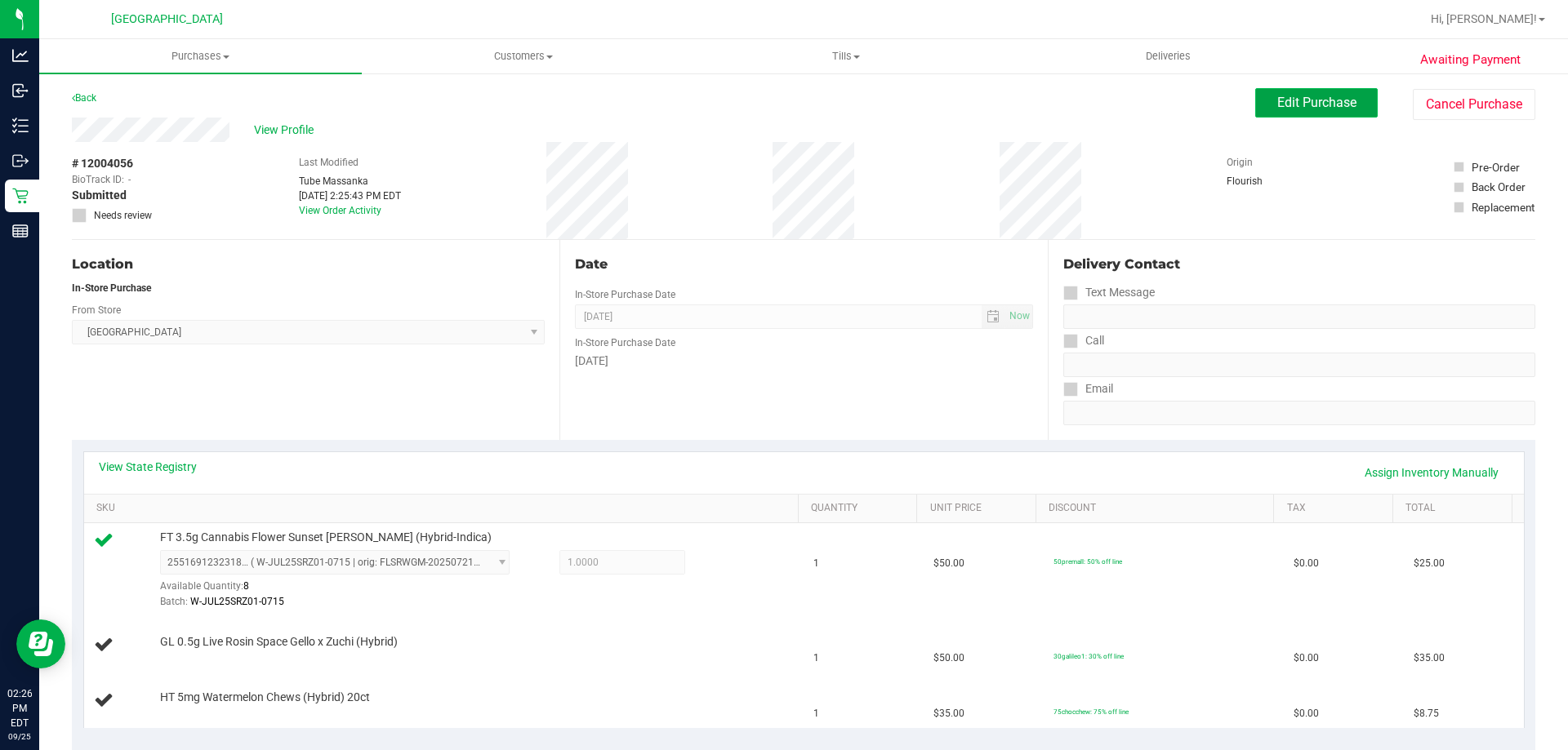
click at [782, 109] on span "Edit Purchase" at bounding box center [1317, 102] width 79 height 16
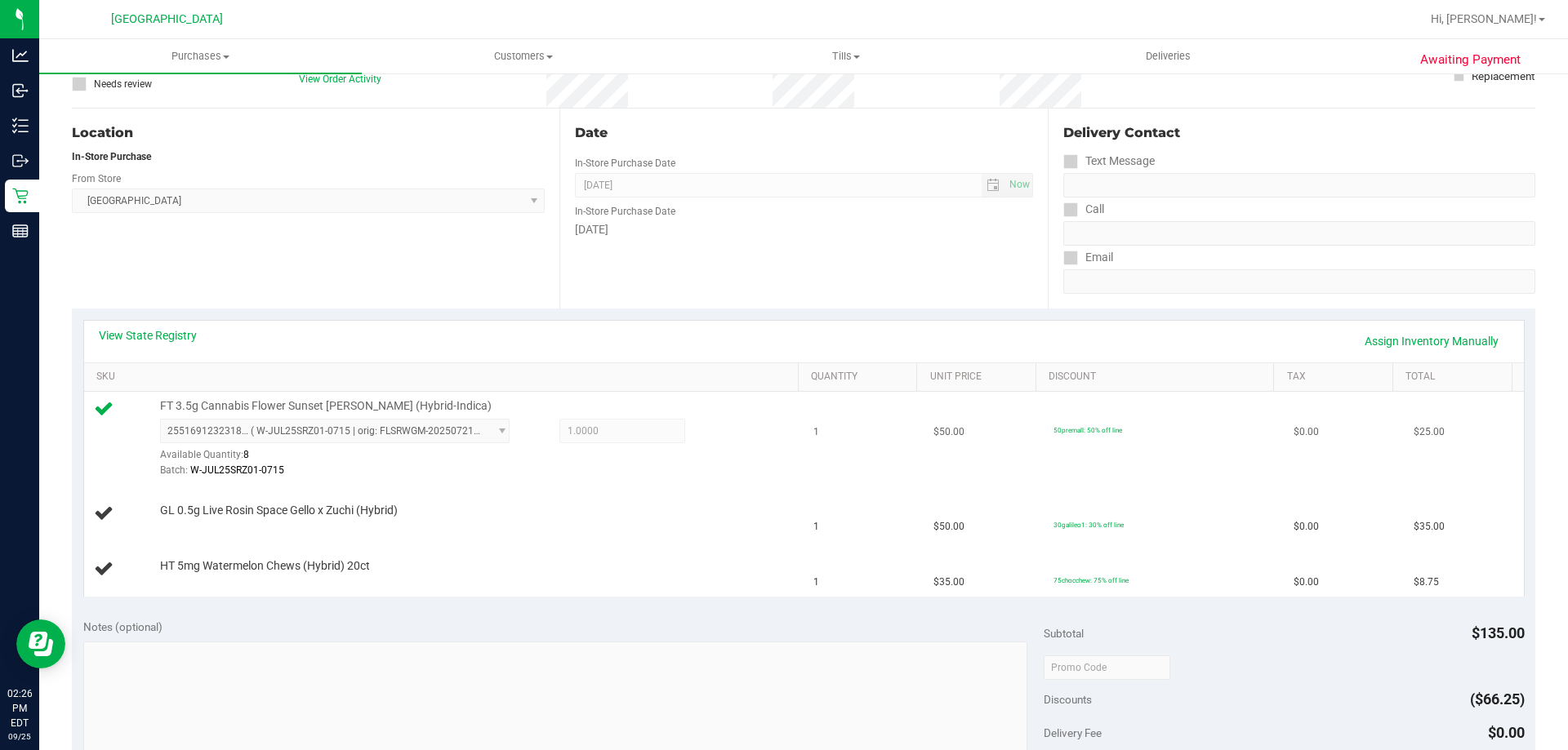
scroll to position [244, 0]
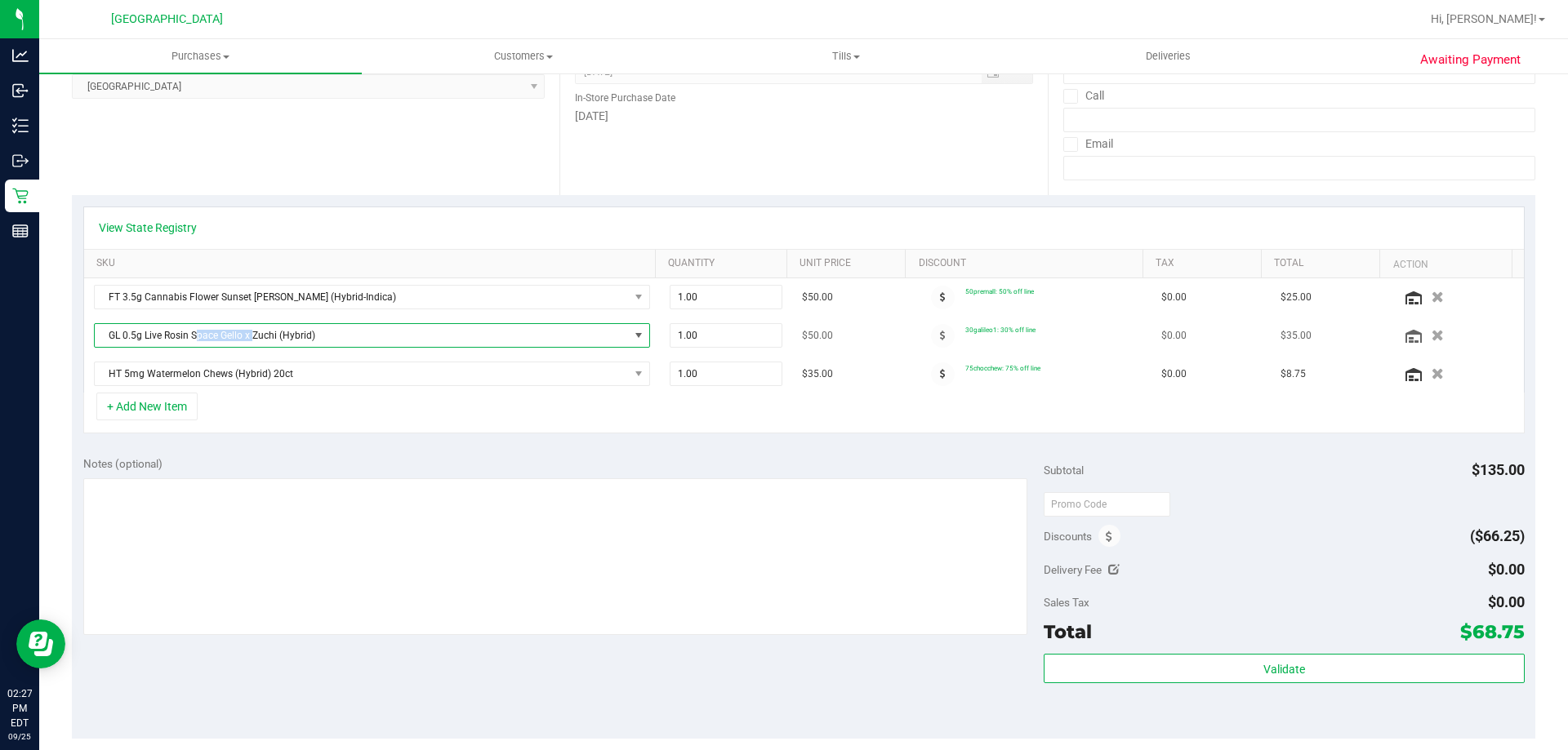
drag, startPoint x: 195, startPoint y: 327, endPoint x: 254, endPoint y: 338, distance: 60.0
click at [254, 338] on span "GL 0.5g Live Rosin Space Gello x Zuchi (Hybrid)" at bounding box center [361, 335] width 534 height 23
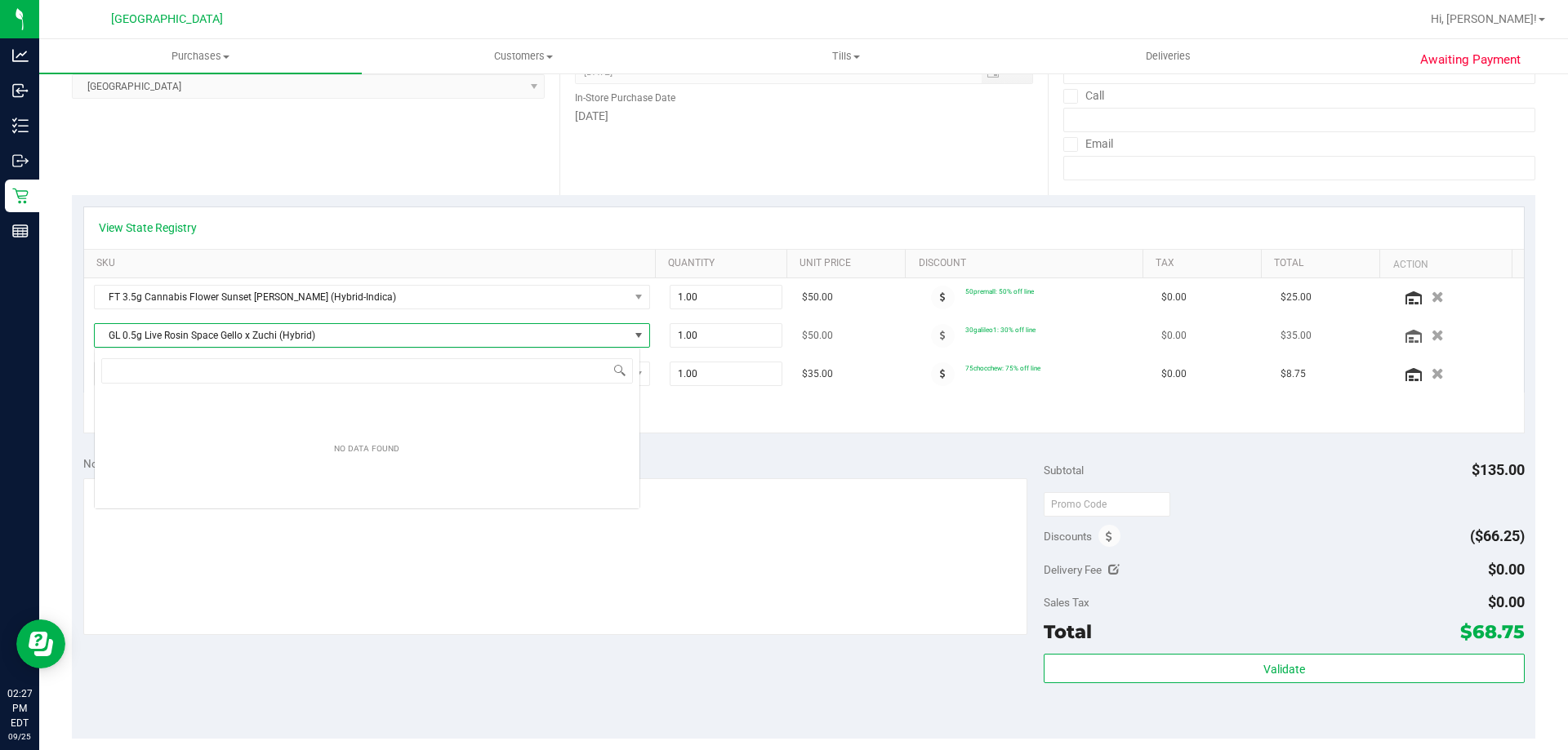
scroll to position [25, 546]
click at [230, 335] on span "GL 0.5g Live Rosin Space Gello x Zuchi (Hybrid)" at bounding box center [361, 335] width 534 height 23
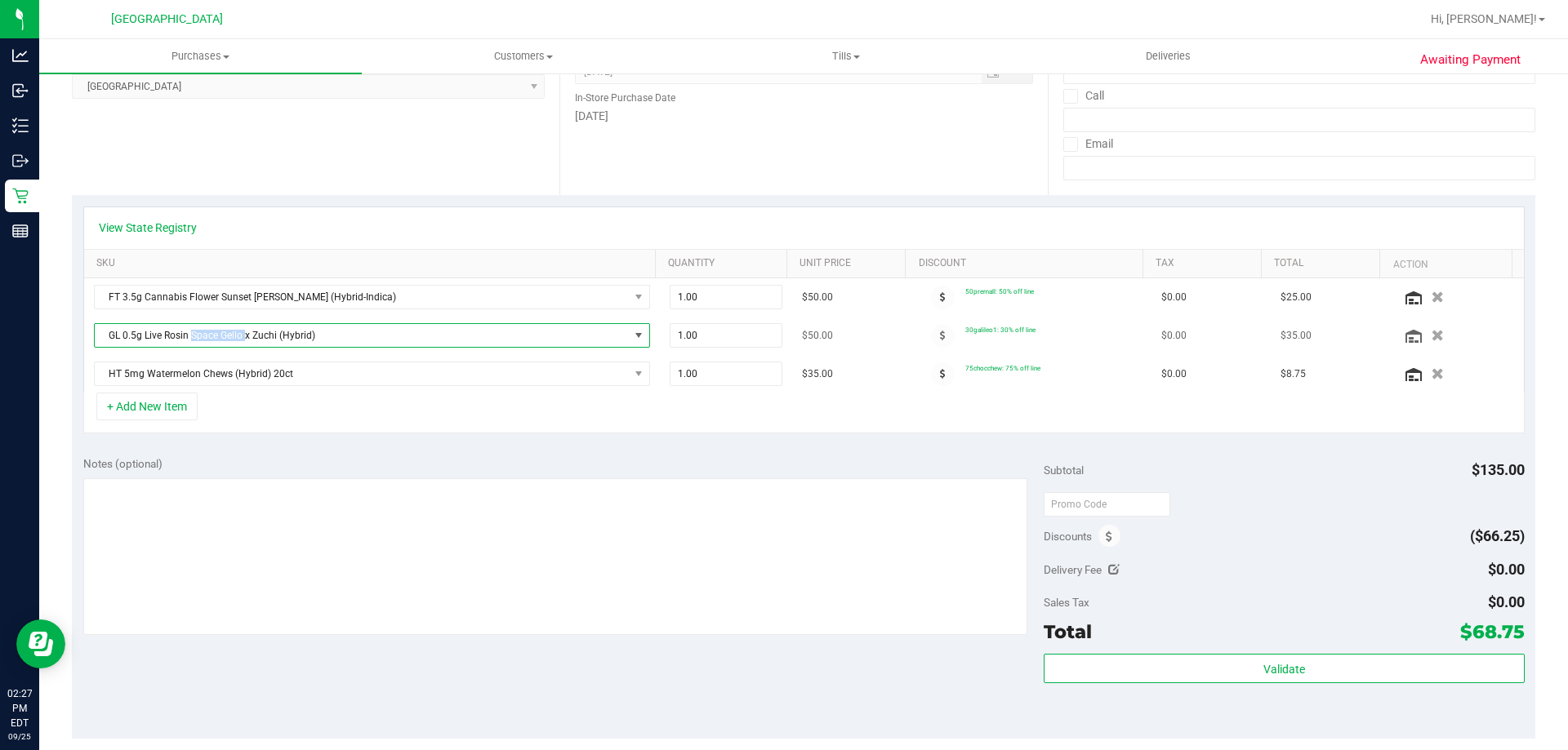
drag, startPoint x: 192, startPoint y: 330, endPoint x: 246, endPoint y: 341, distance: 55.1
click at [246, 341] on span "GL 0.5g Live Rosin Space Gello x Zuchi (Hybrid)" at bounding box center [361, 335] width 534 height 23
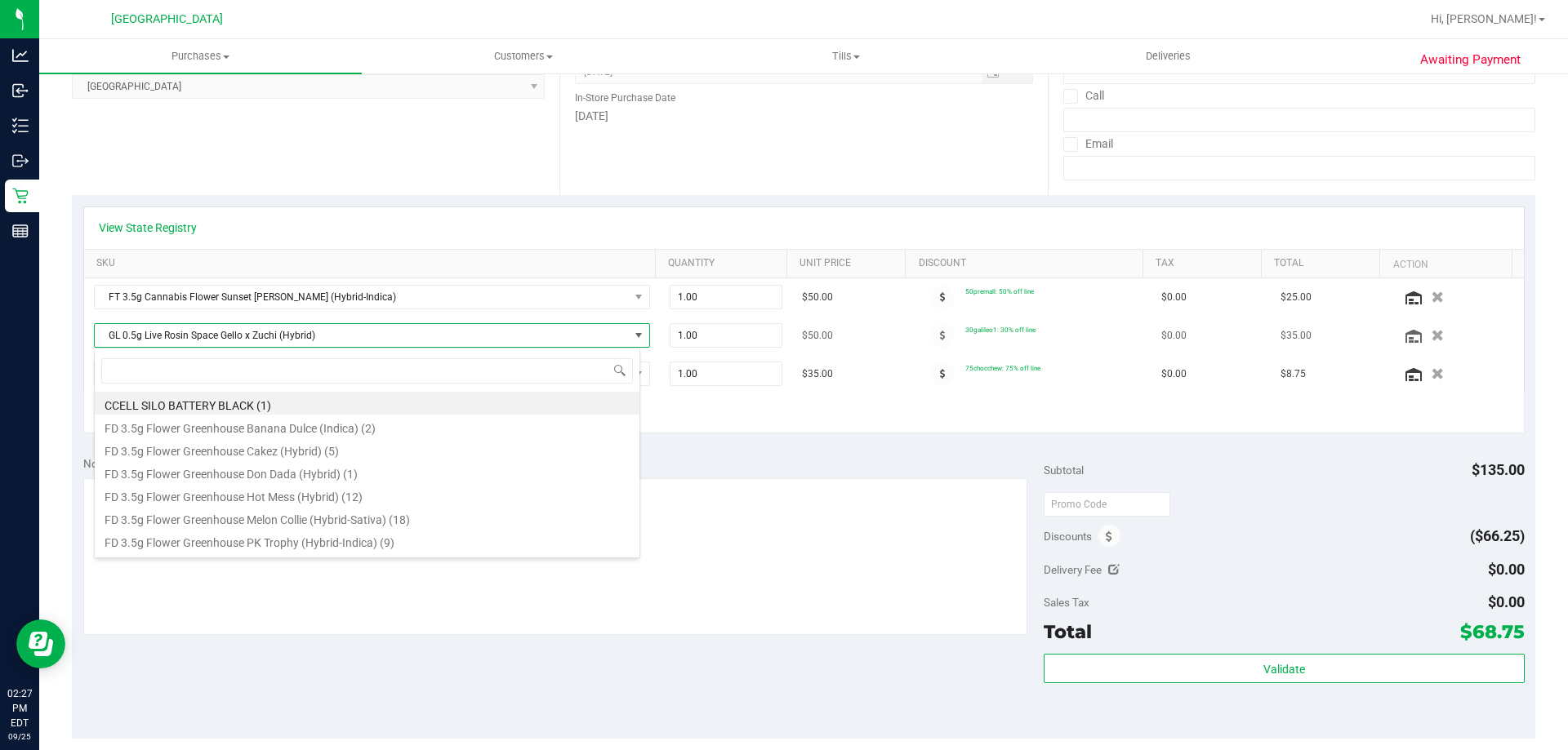
drag, startPoint x: 246, startPoint y: 341, endPoint x: 199, endPoint y: 335, distance: 47.4
click at [199, 335] on span "GL 0.5g Live Rosin Space Gello x Zuchi (Hybrid)" at bounding box center [361, 335] width 534 height 23
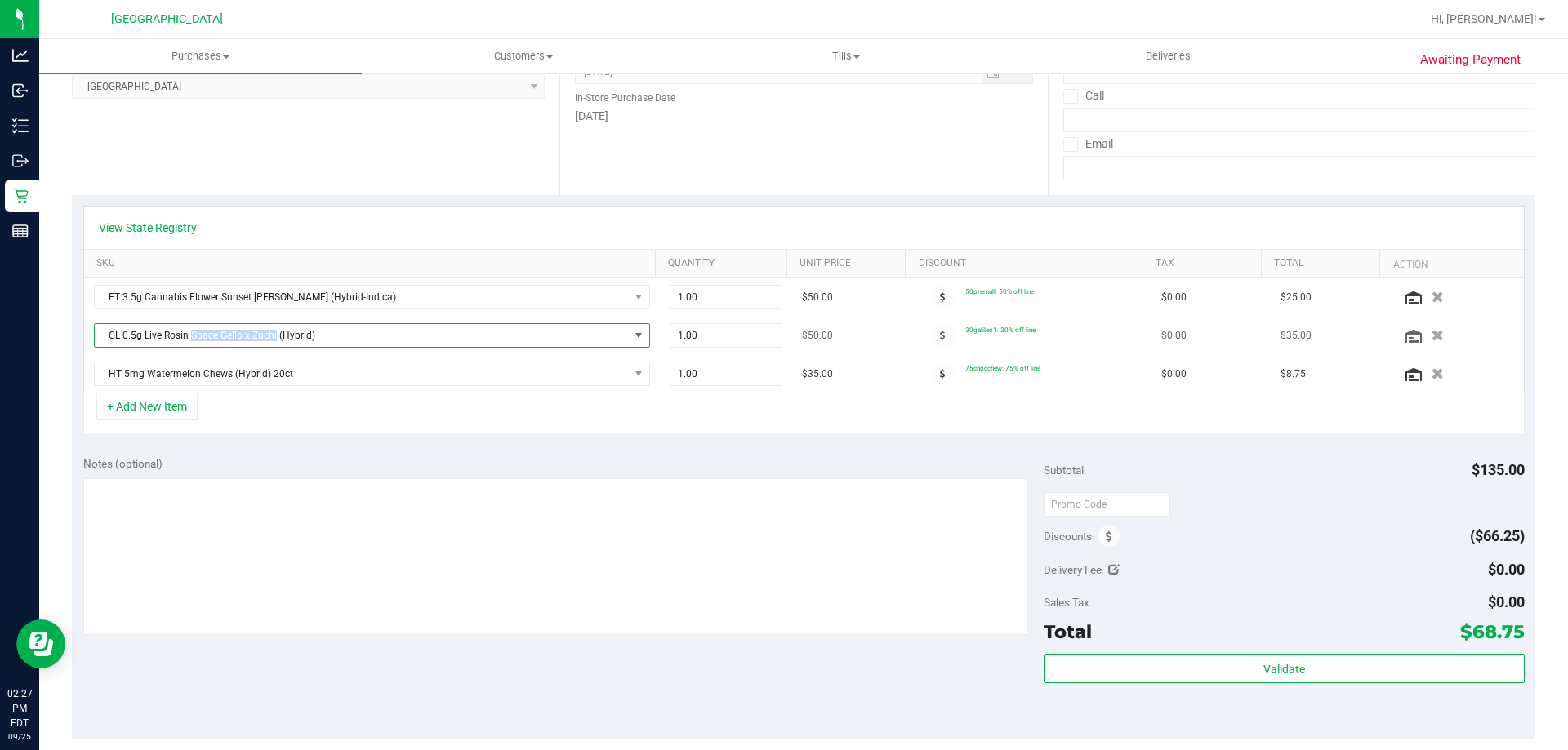
drag, startPoint x: 191, startPoint y: 333, endPoint x: 276, endPoint y: 338, distance: 85.1
click at [276, 338] on span "GL 0.5g Live Rosin Space Gello x Zuchi (Hybrid)" at bounding box center [361, 335] width 534 height 23
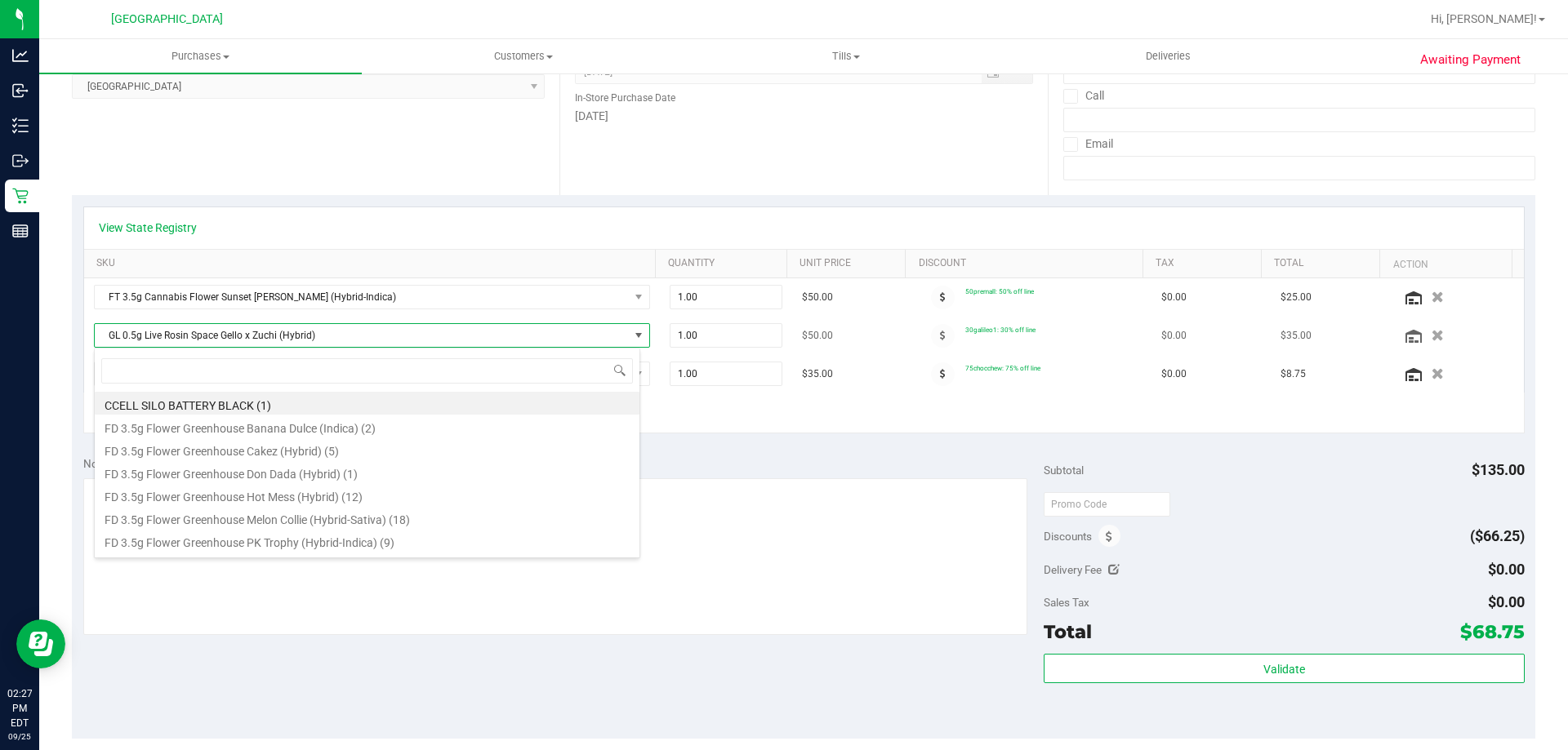
drag, startPoint x: 276, startPoint y: 338, endPoint x: 196, endPoint y: 327, distance: 80.8
click at [196, 327] on span "GL 0.5g Live Rosin Space Gello x Zuchi (Hybrid)" at bounding box center [361, 335] width 534 height 23
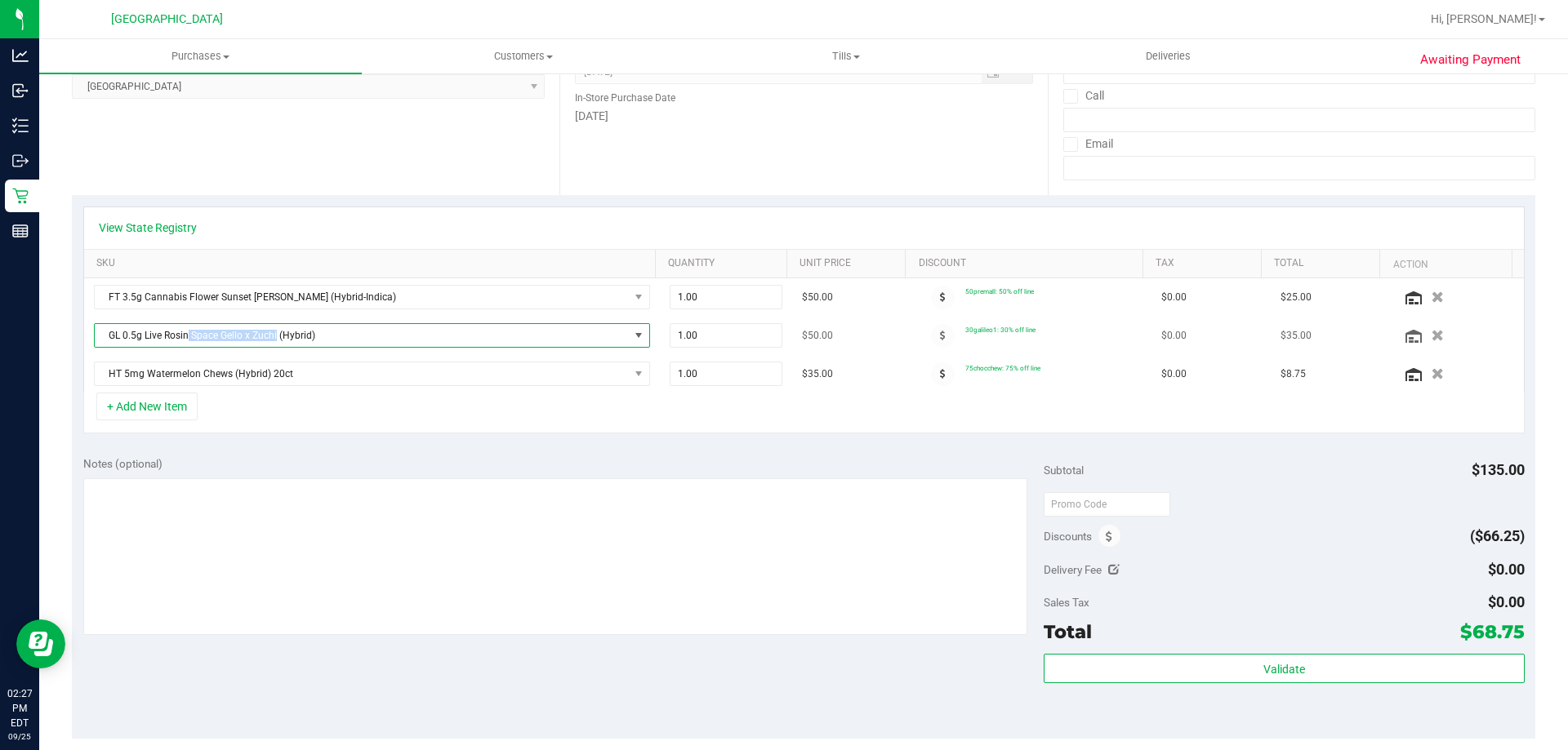
drag, startPoint x: 189, startPoint y: 330, endPoint x: 276, endPoint y: 332, distance: 87.0
click at [276, 332] on span "GL 0.5g Live Rosin Space Gello x Zuchi (Hybrid)" at bounding box center [361, 335] width 534 height 23
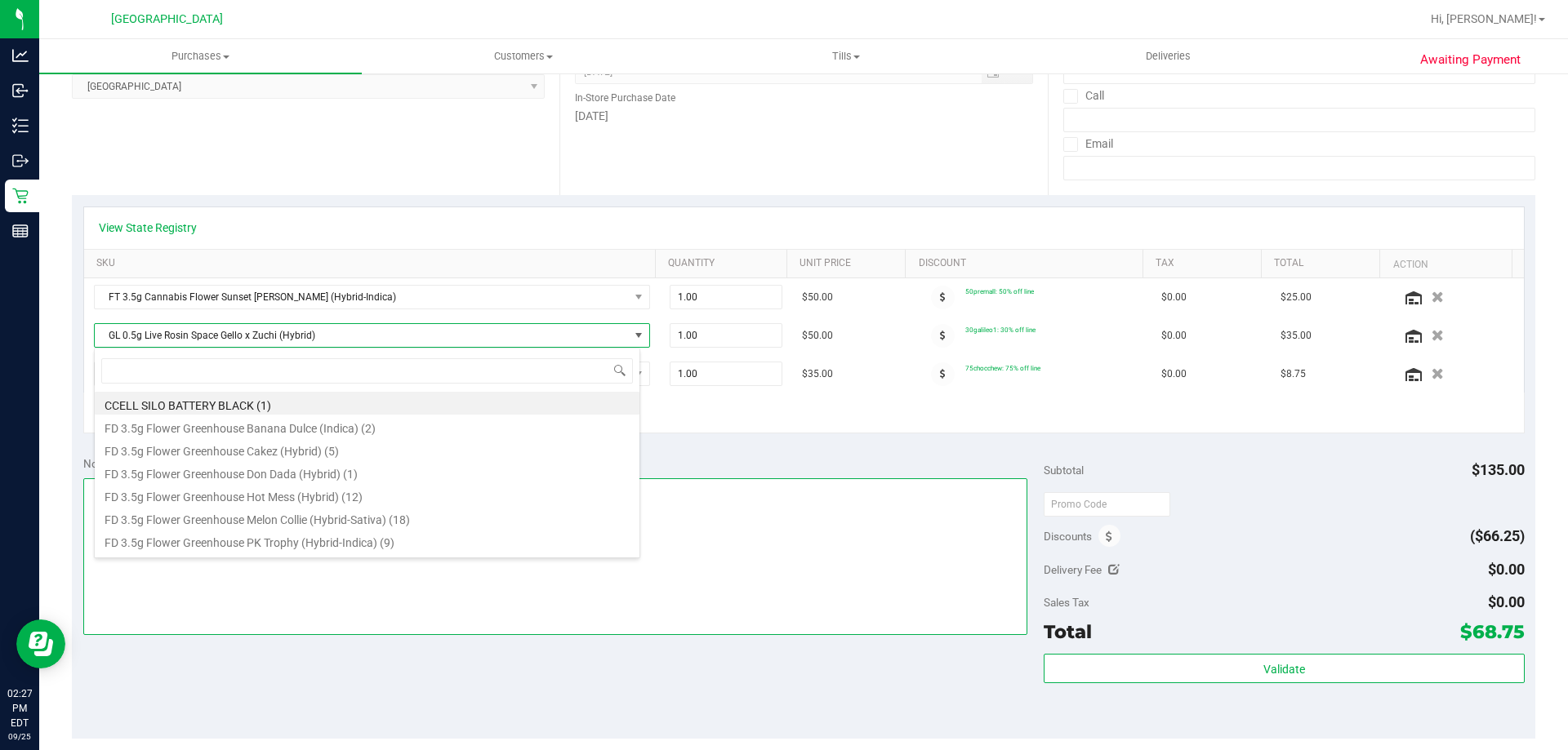
click at [782, 559] on textarea at bounding box center [556, 556] width 945 height 157
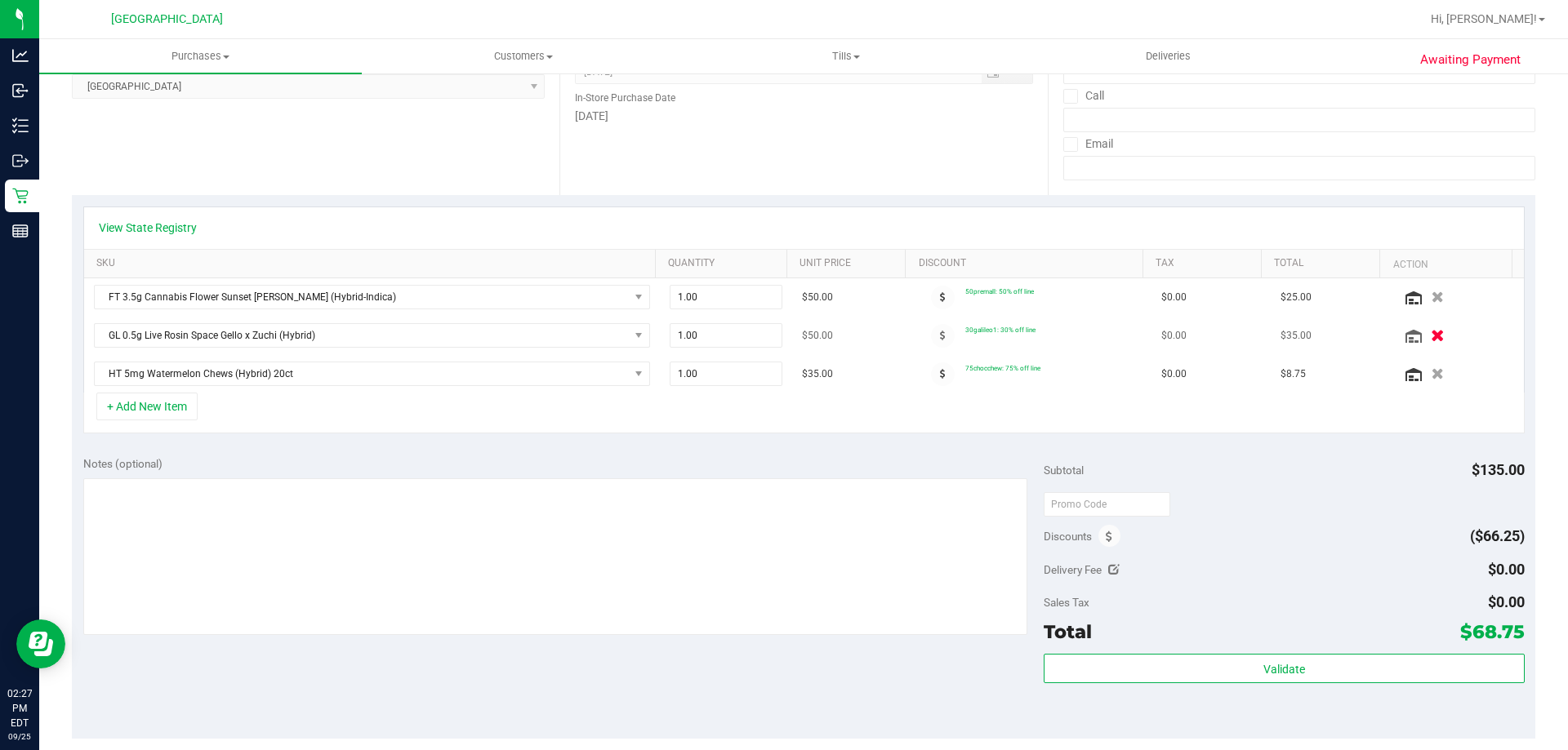
click at [782, 337] on button "button" at bounding box center [1437, 335] width 28 height 17
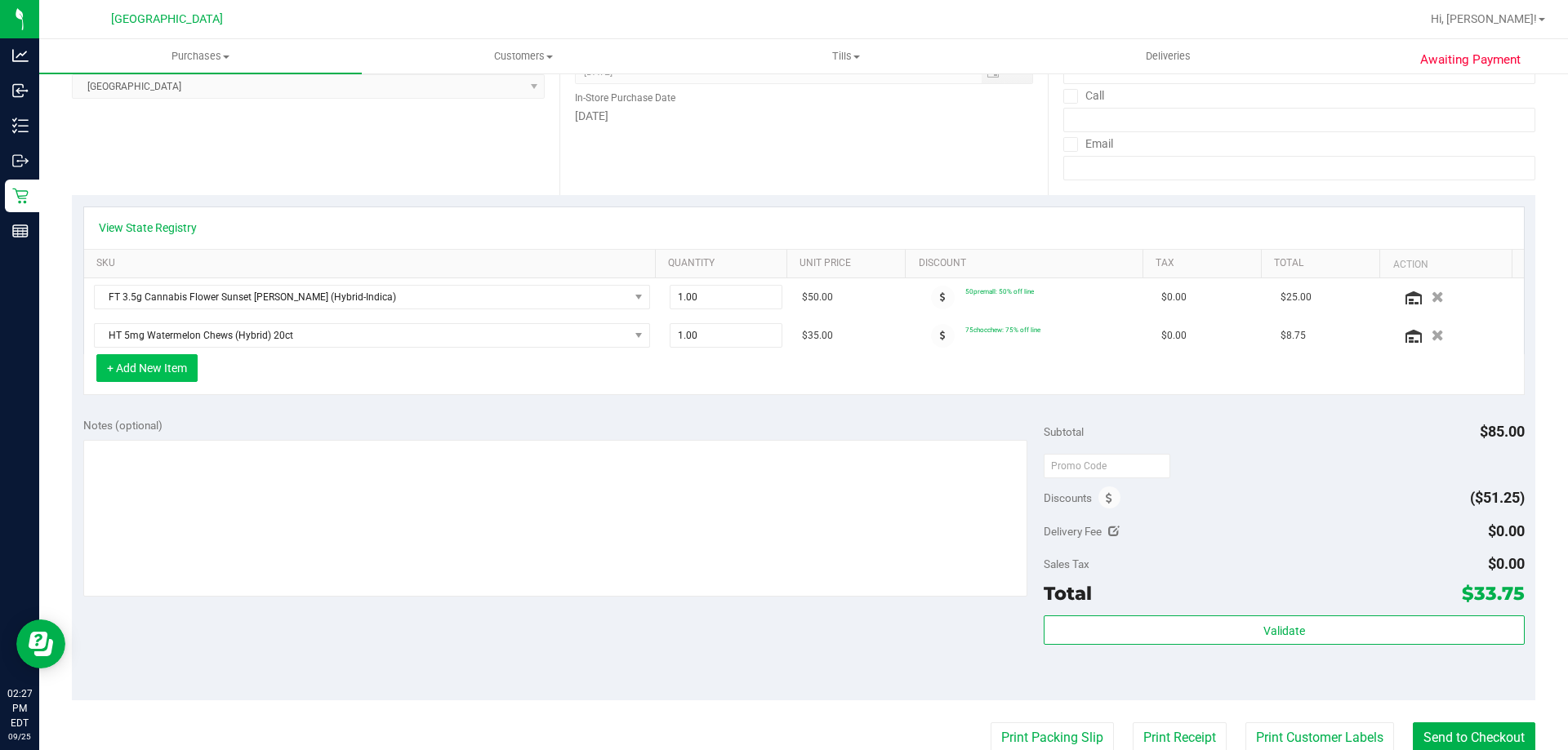
click at [184, 367] on button "+ Add New Item" at bounding box center [147, 368] width 101 height 28
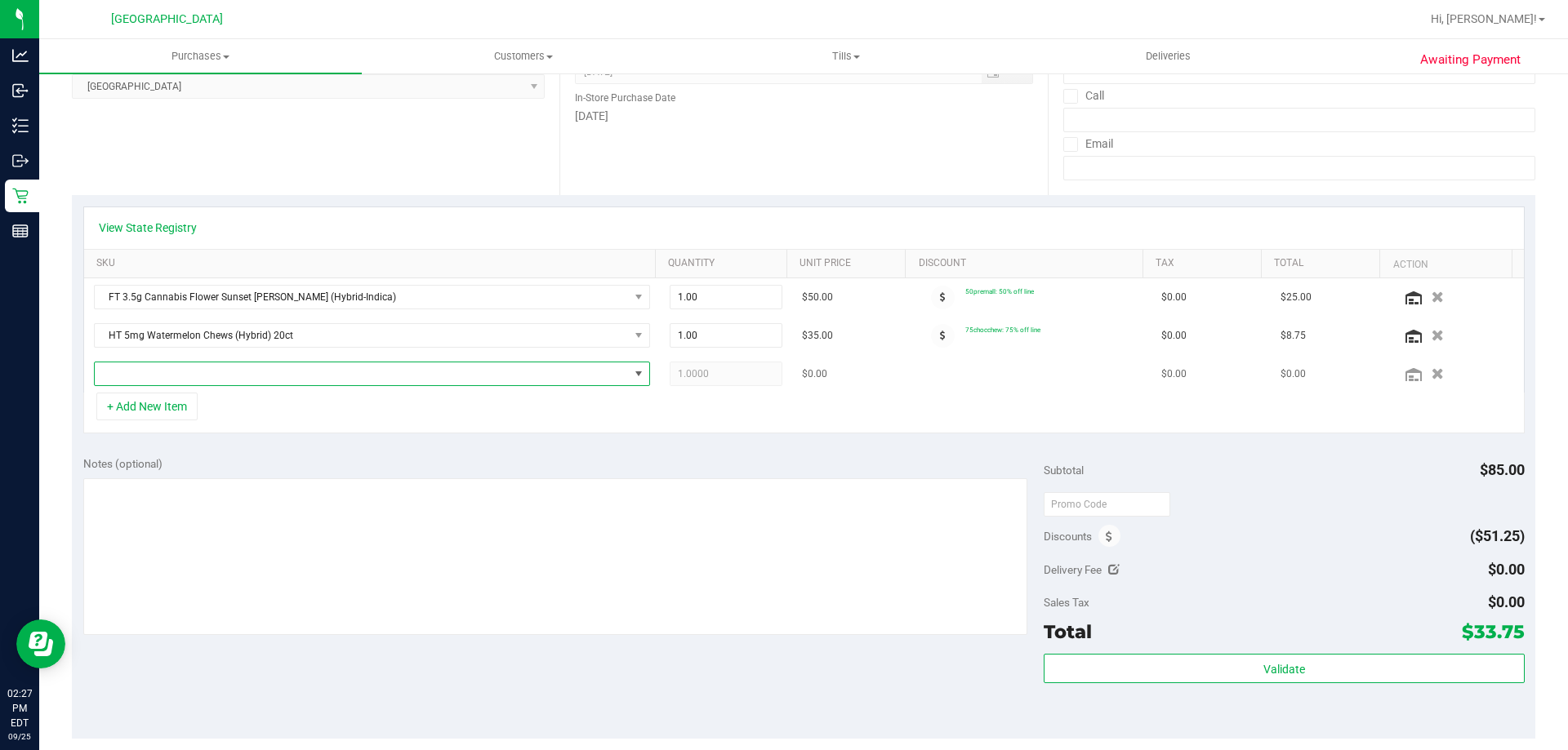
click at [310, 381] on span "NO DATA FOUND" at bounding box center [361, 373] width 534 height 23
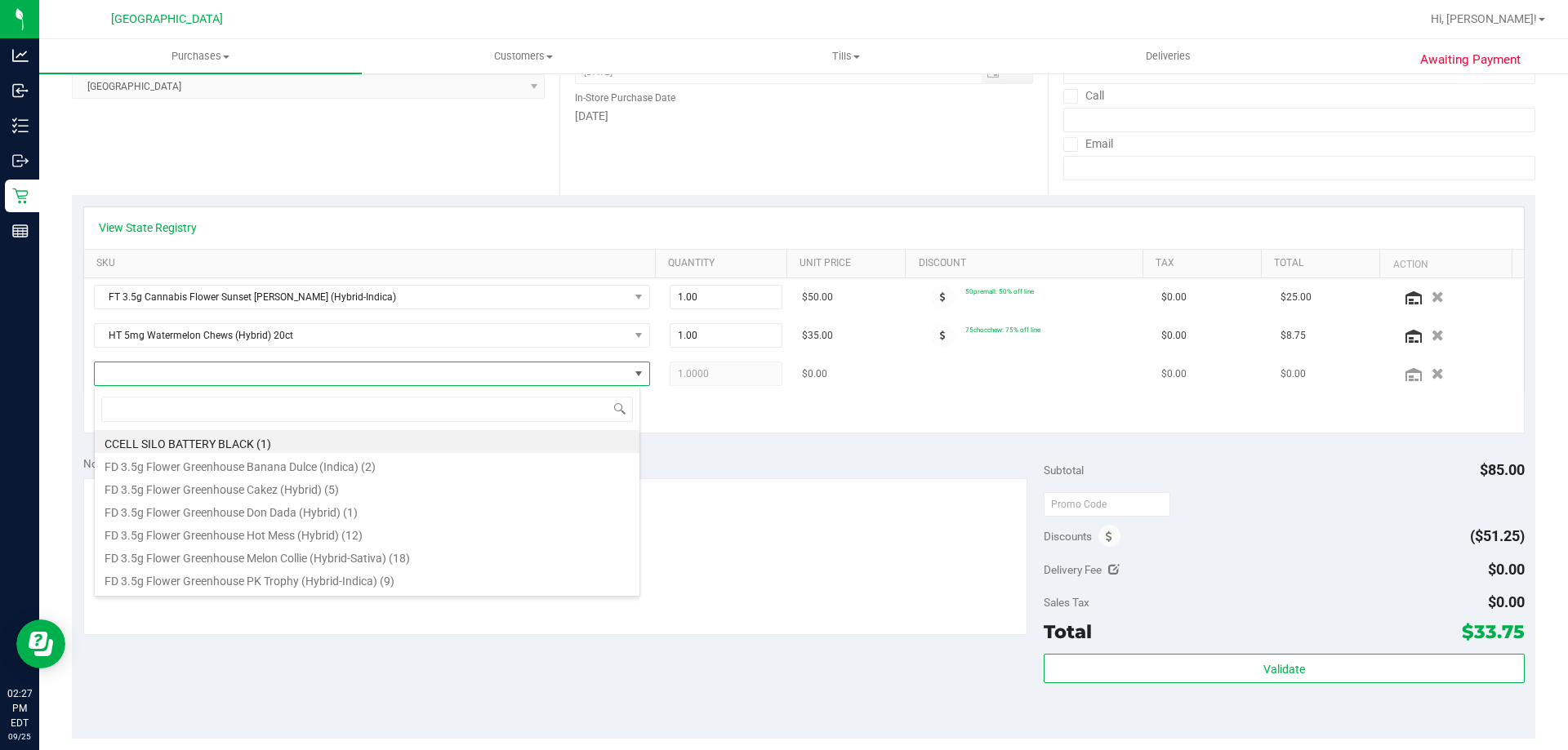
click at [310, 381] on span at bounding box center [361, 373] width 534 height 23
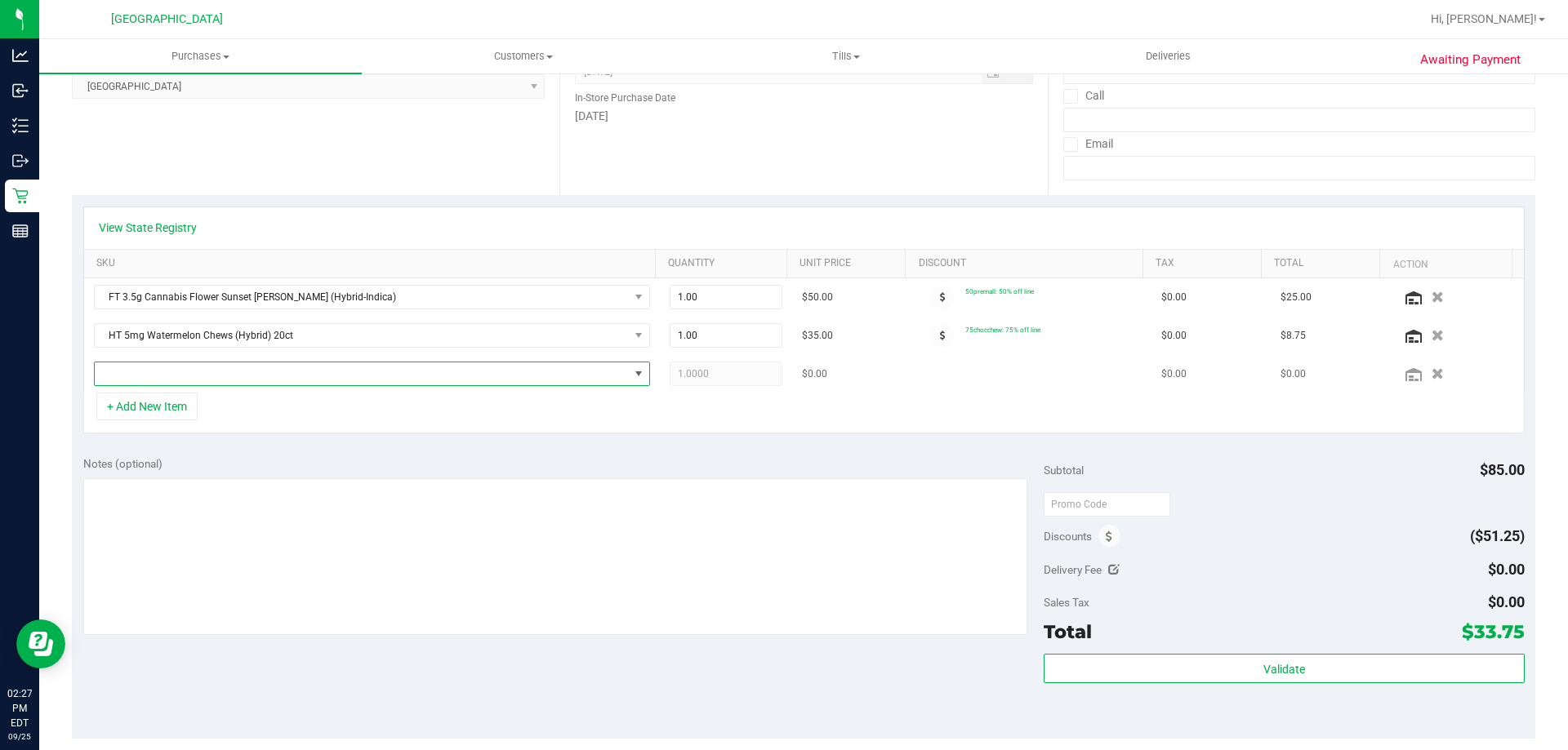
click at [302, 381] on span "NO DATA FOUND" at bounding box center [361, 373] width 534 height 23
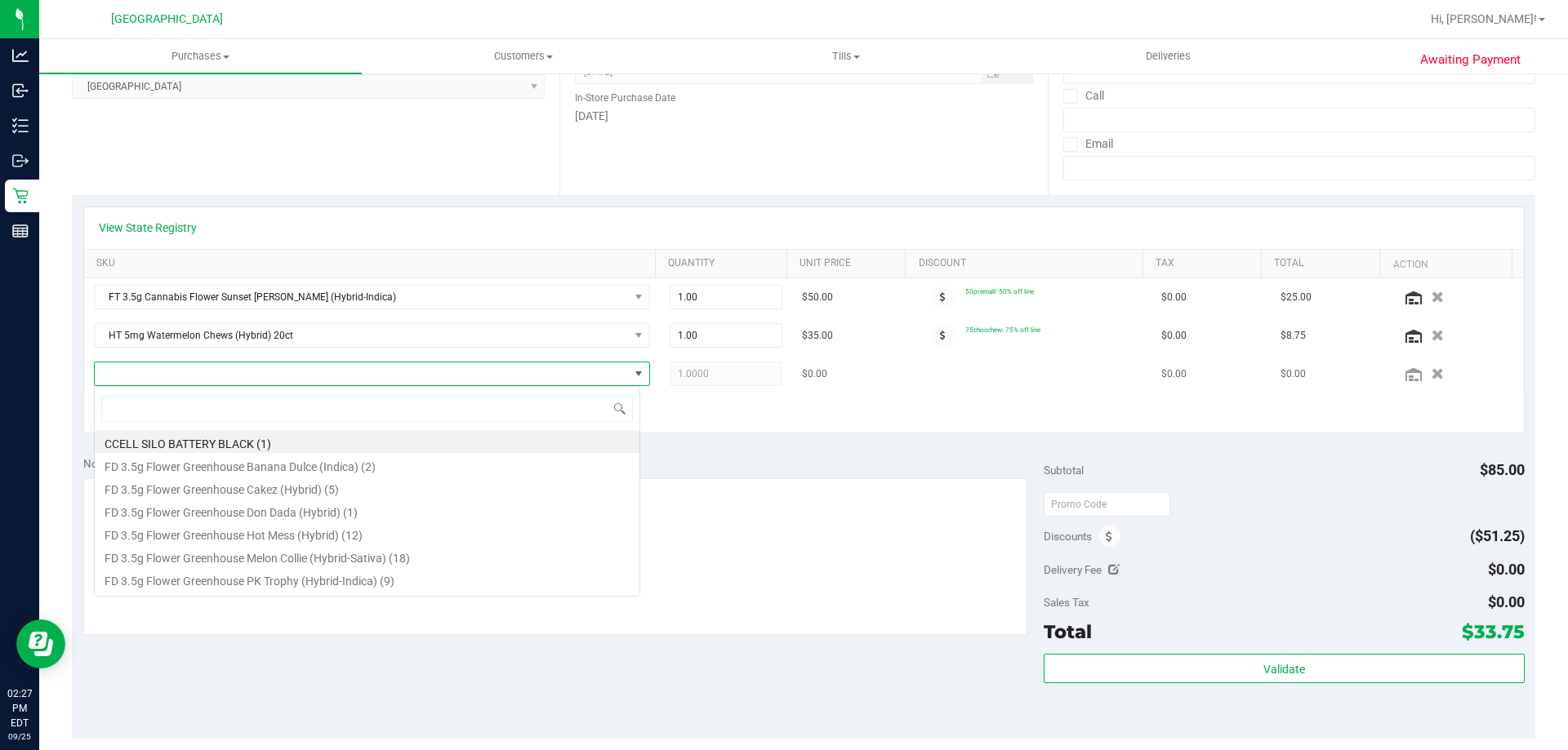
scroll to position [25, 546]
type input "space"
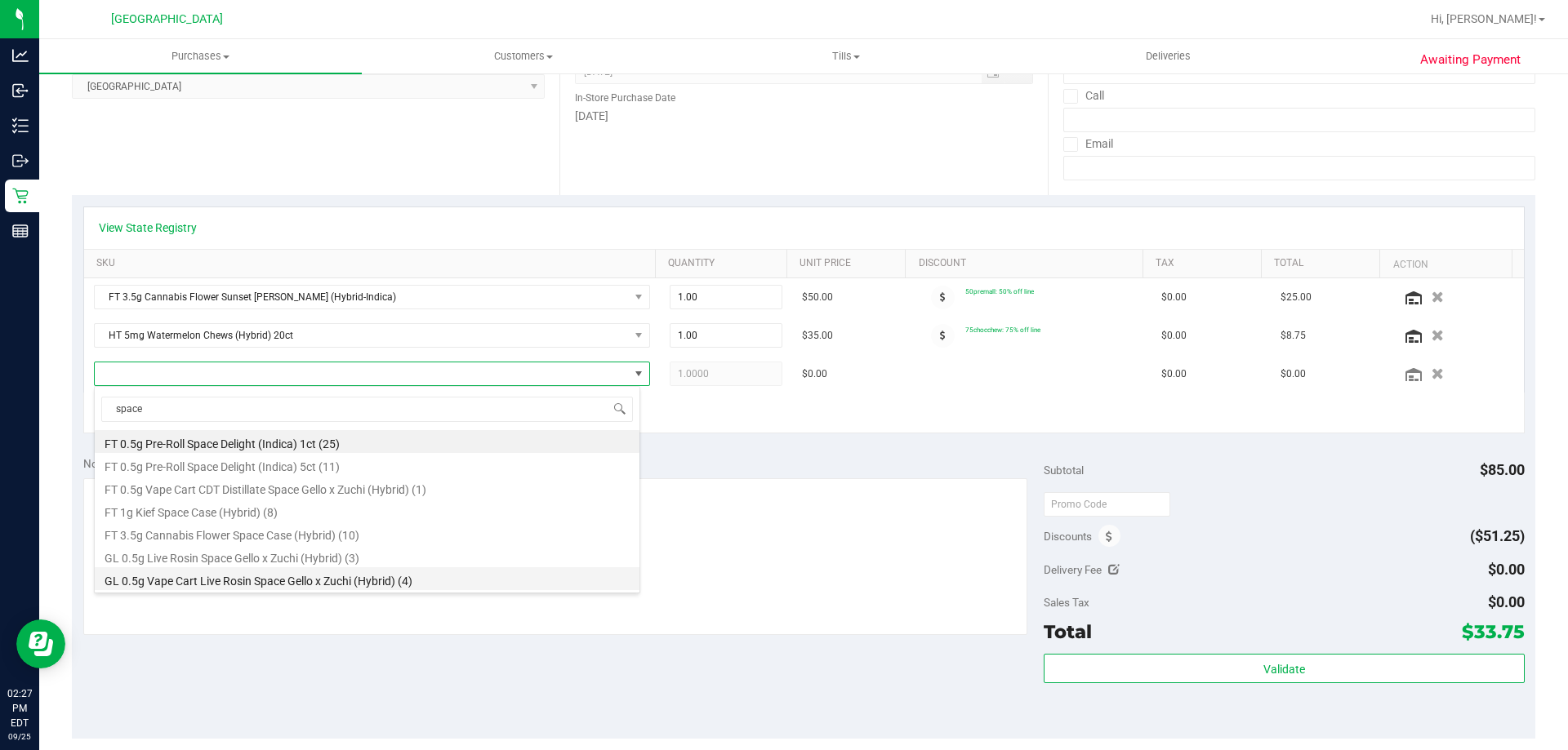
click at [290, 578] on li "GL 0.5g Vape Cart Live Rosin Space Gello x Zuchi (Hybrid) (4)" at bounding box center [367, 578] width 544 height 23
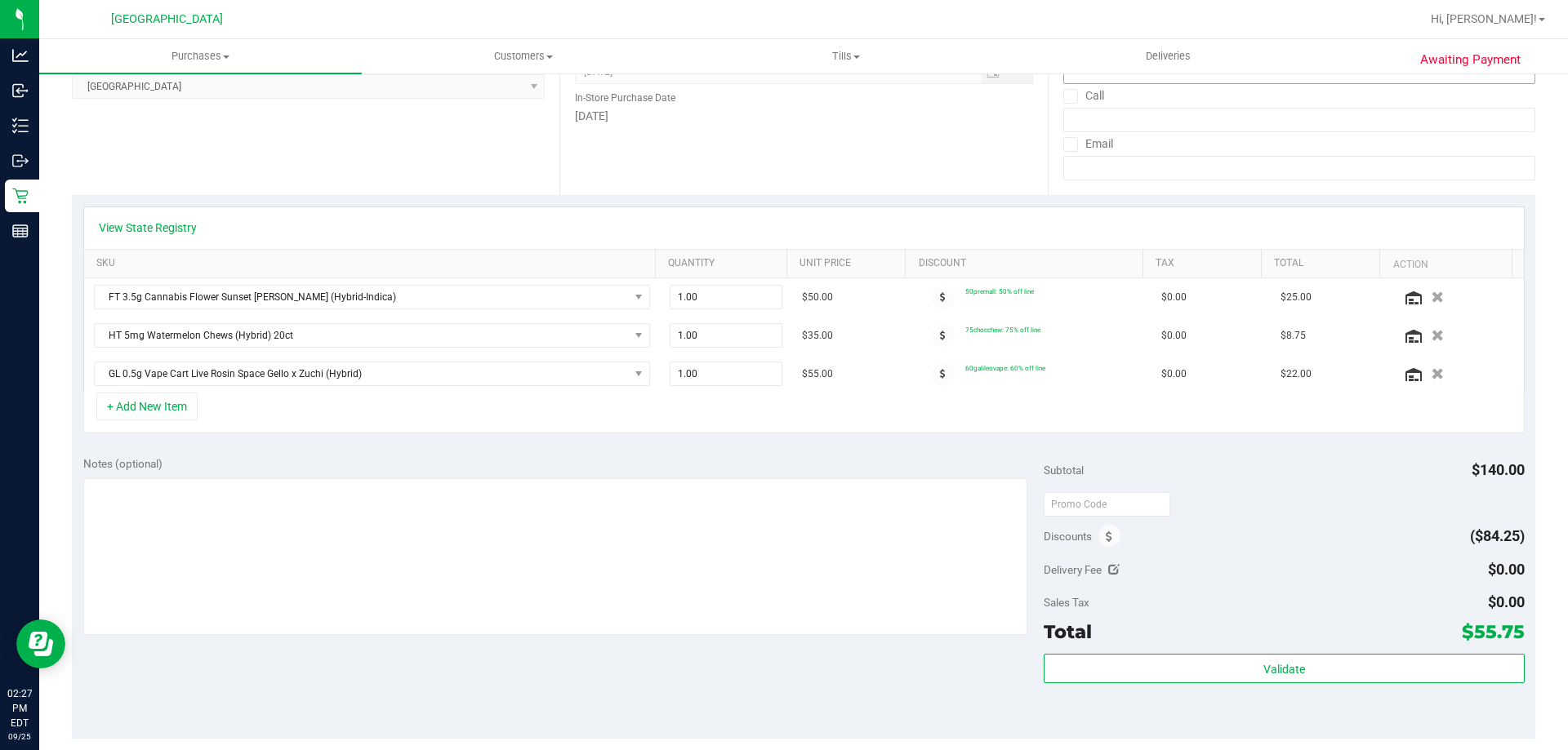
scroll to position [0, 0]
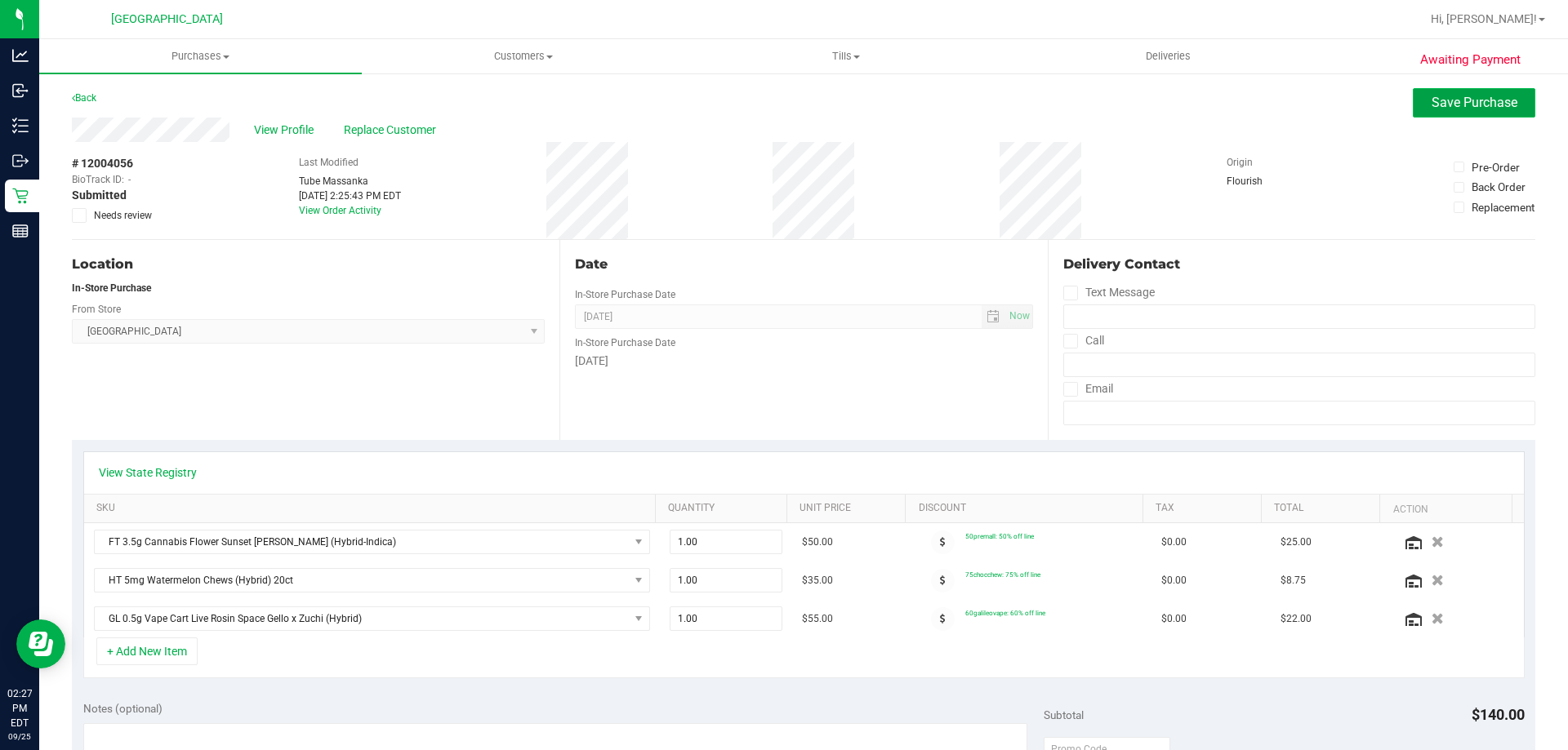
click at [782, 103] on span "Save Purchase" at bounding box center [1474, 102] width 86 height 16
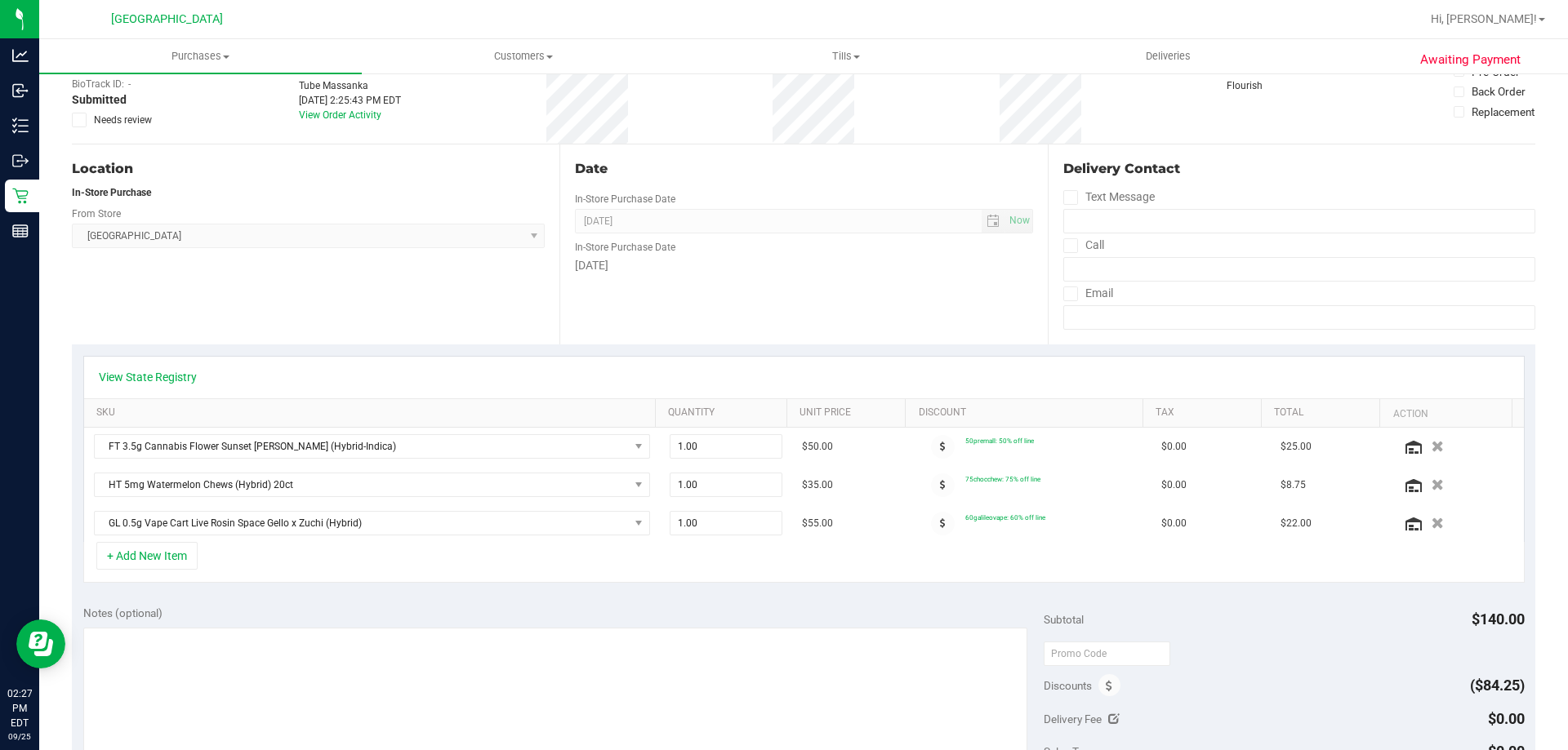
scroll to position [244, 0]
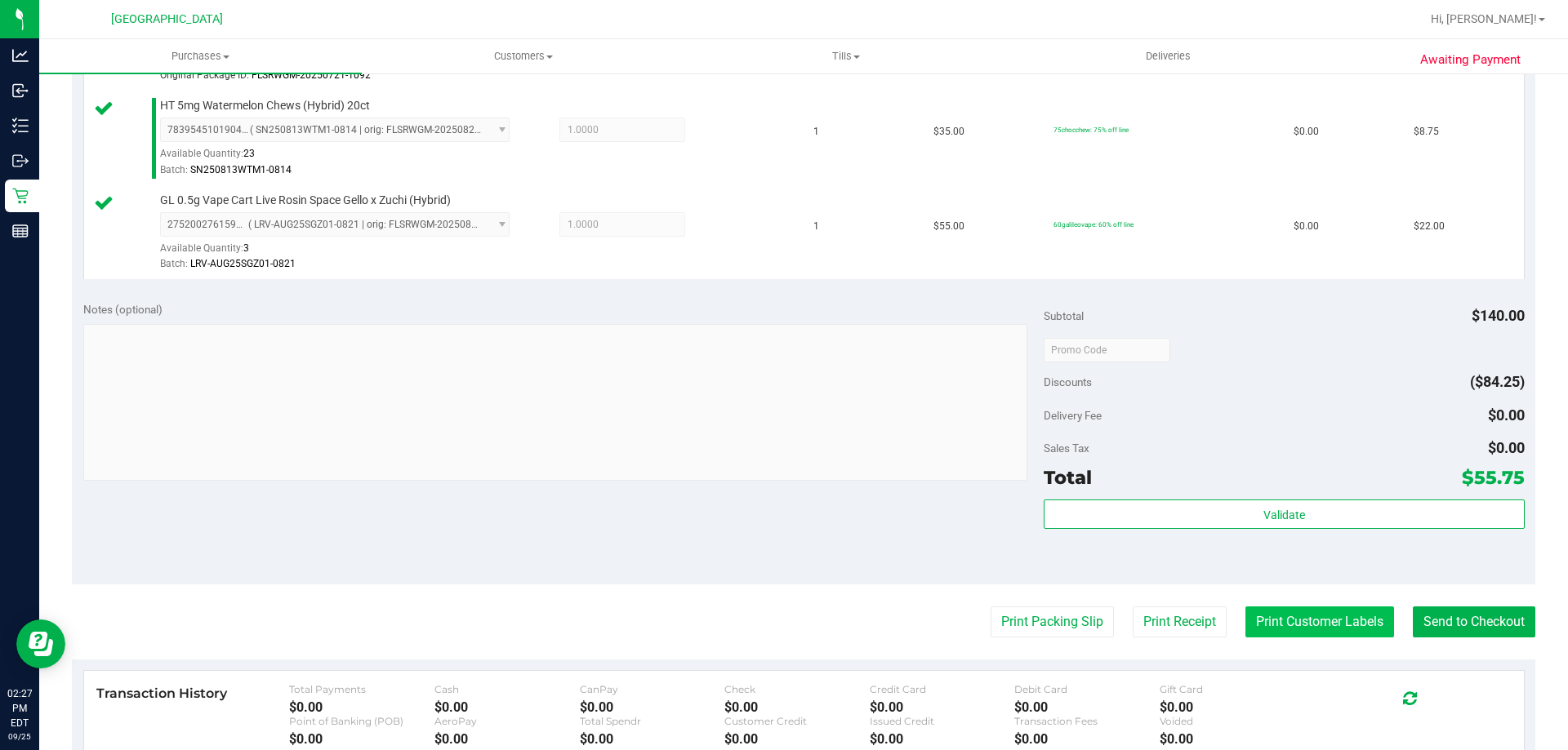
scroll to position [572, 0]
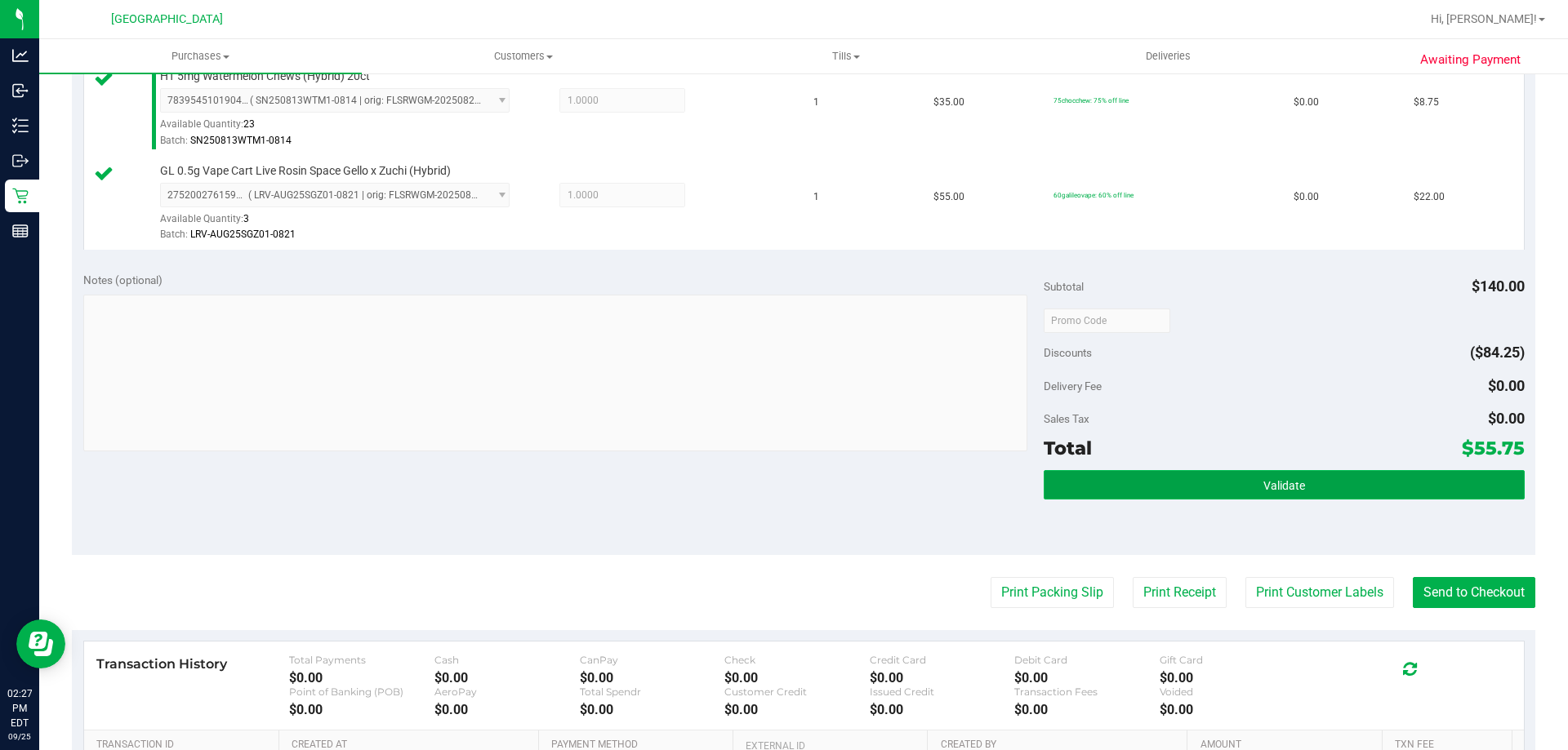
click at [782, 489] on span "Validate" at bounding box center [1284, 485] width 41 height 13
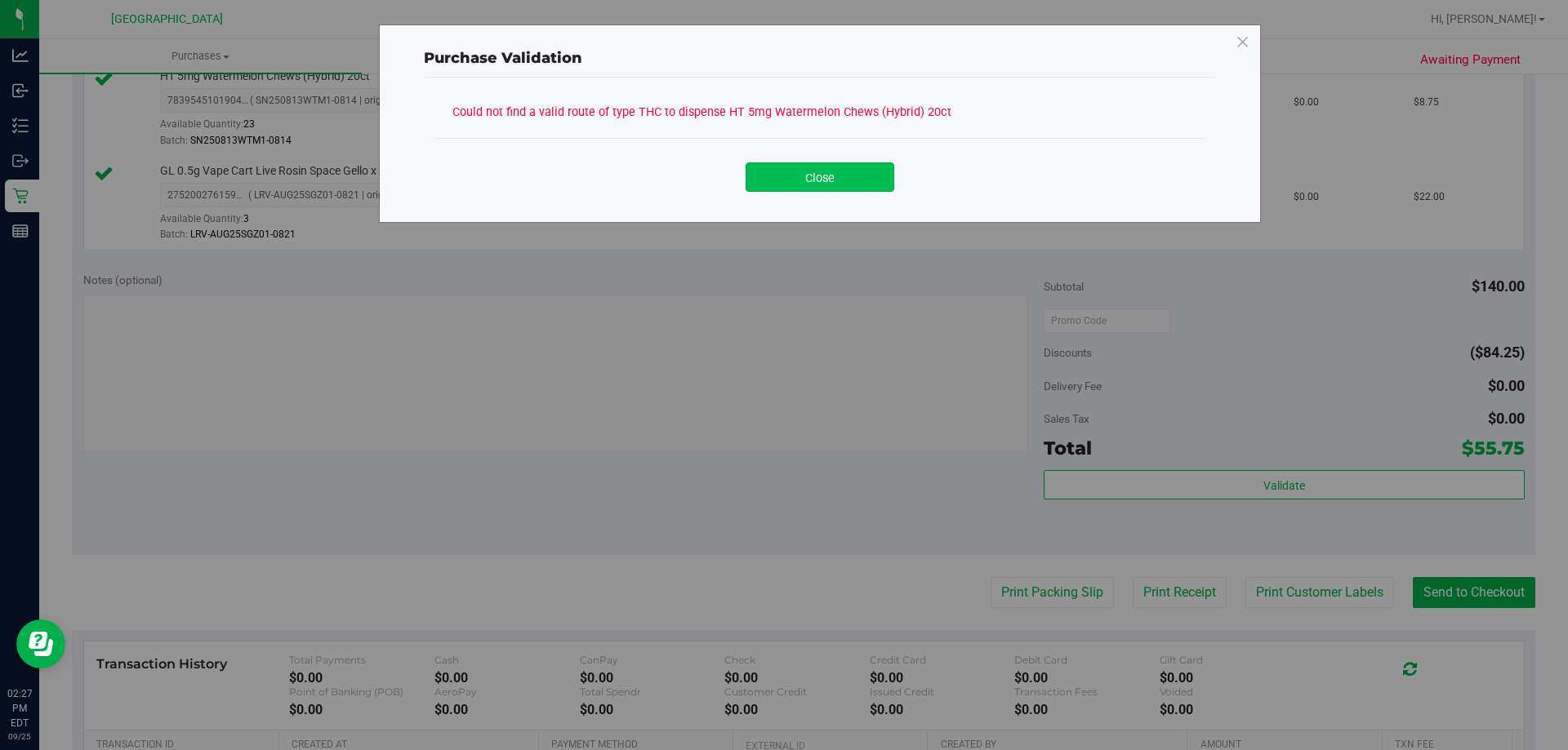
click at [782, 187] on button "Close" at bounding box center [820, 177] width 149 height 29
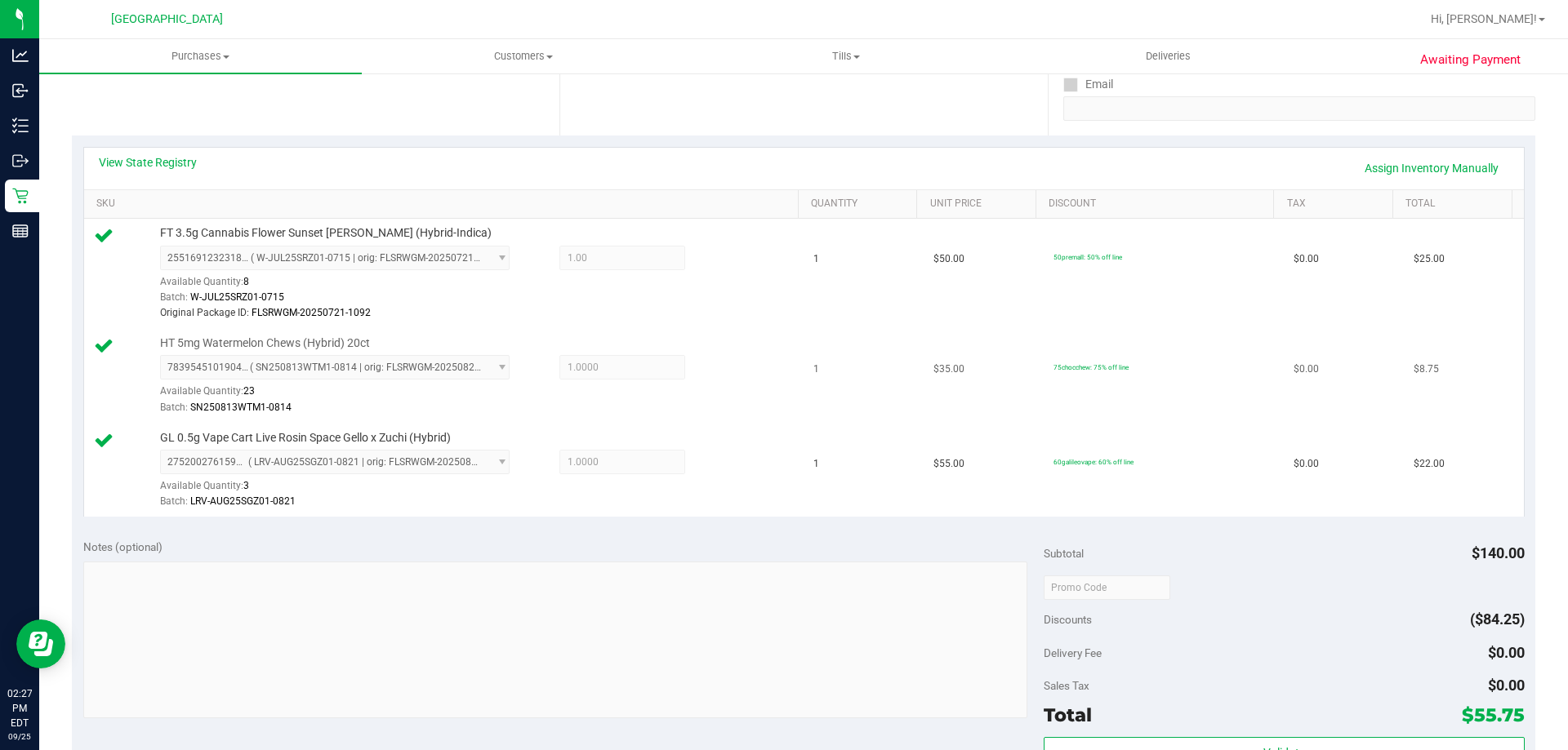
scroll to position [164, 0]
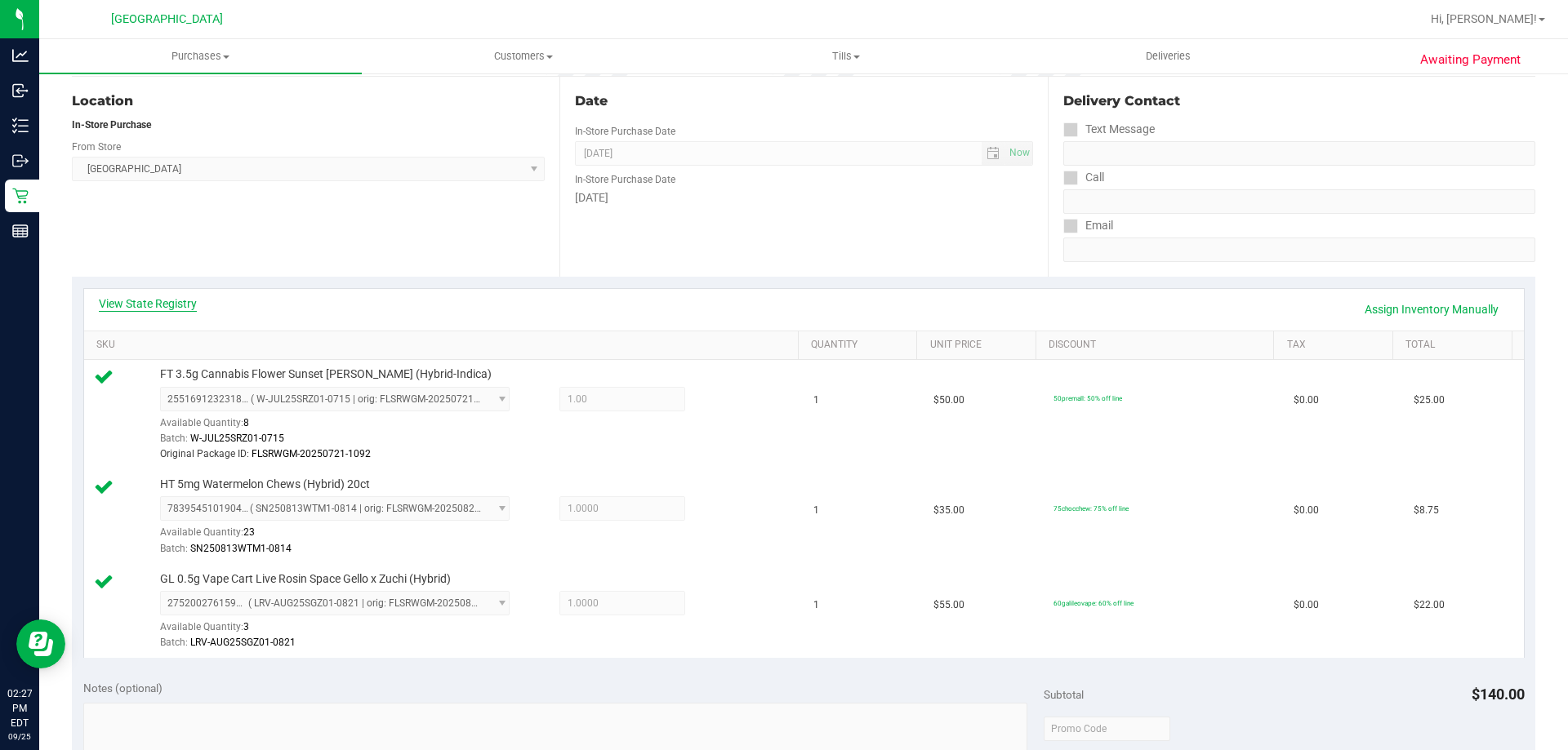
click at [156, 301] on link "View State Registry" at bounding box center [147, 304] width 98 height 17
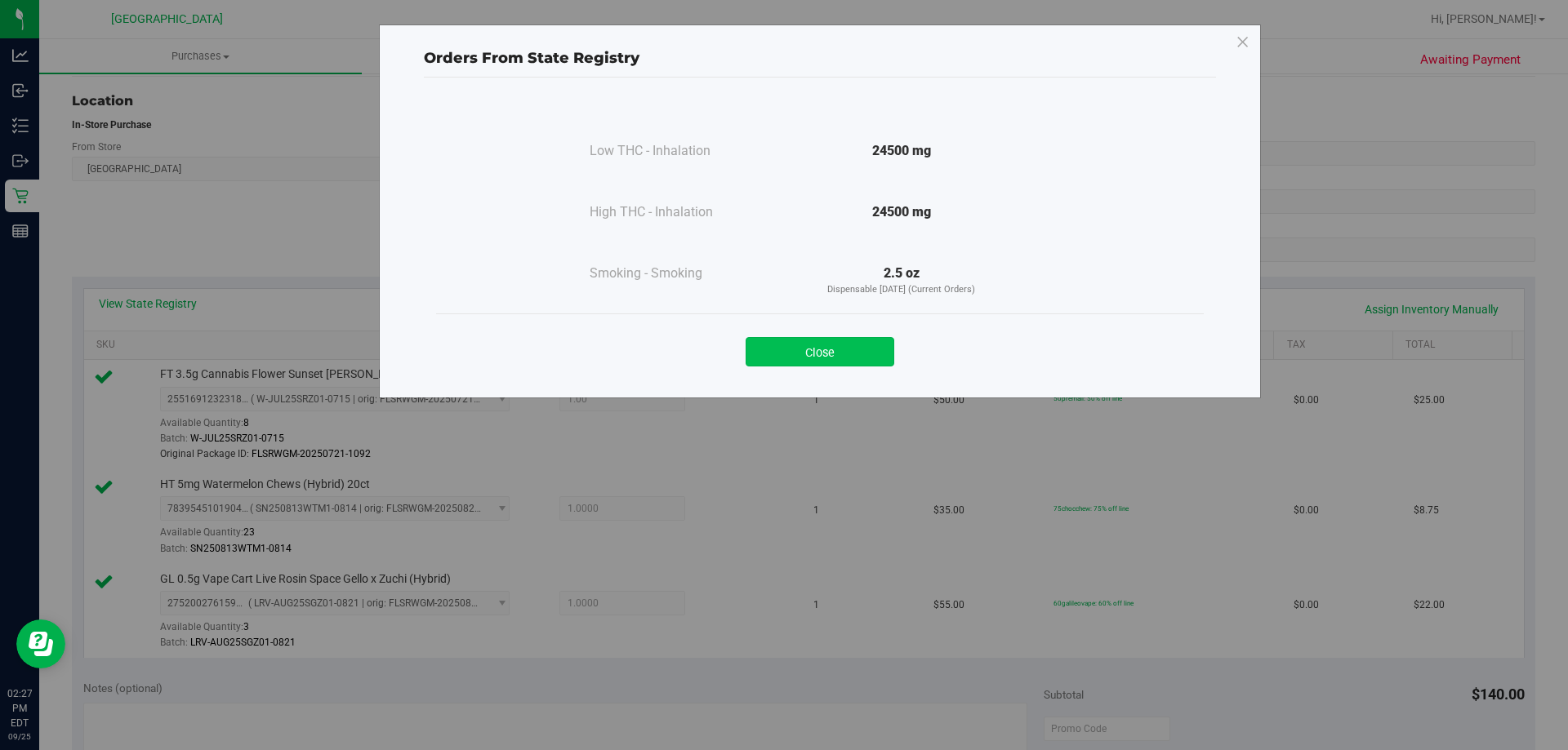
click at [782, 357] on button "Close" at bounding box center [820, 352] width 149 height 29
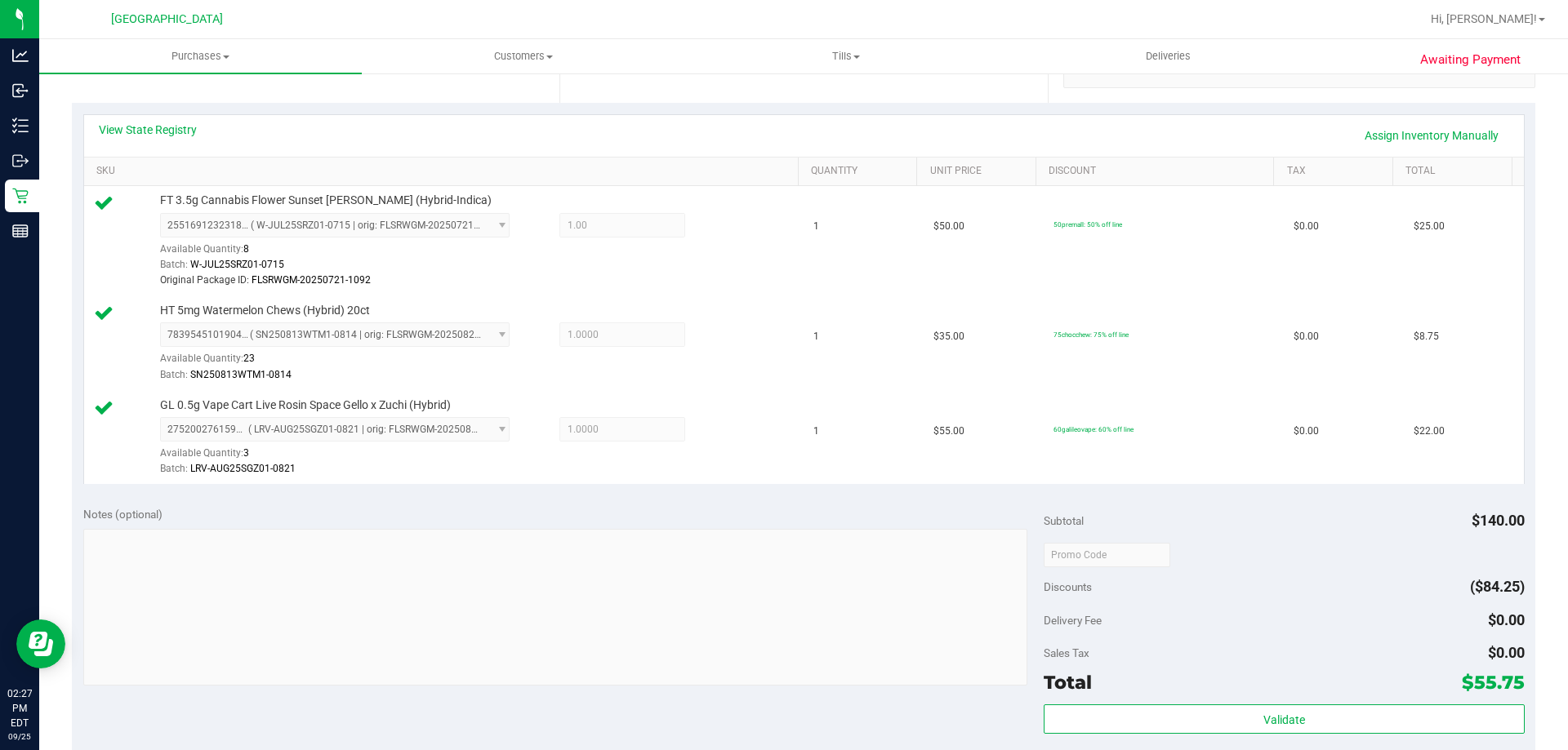
scroll to position [490, 0]
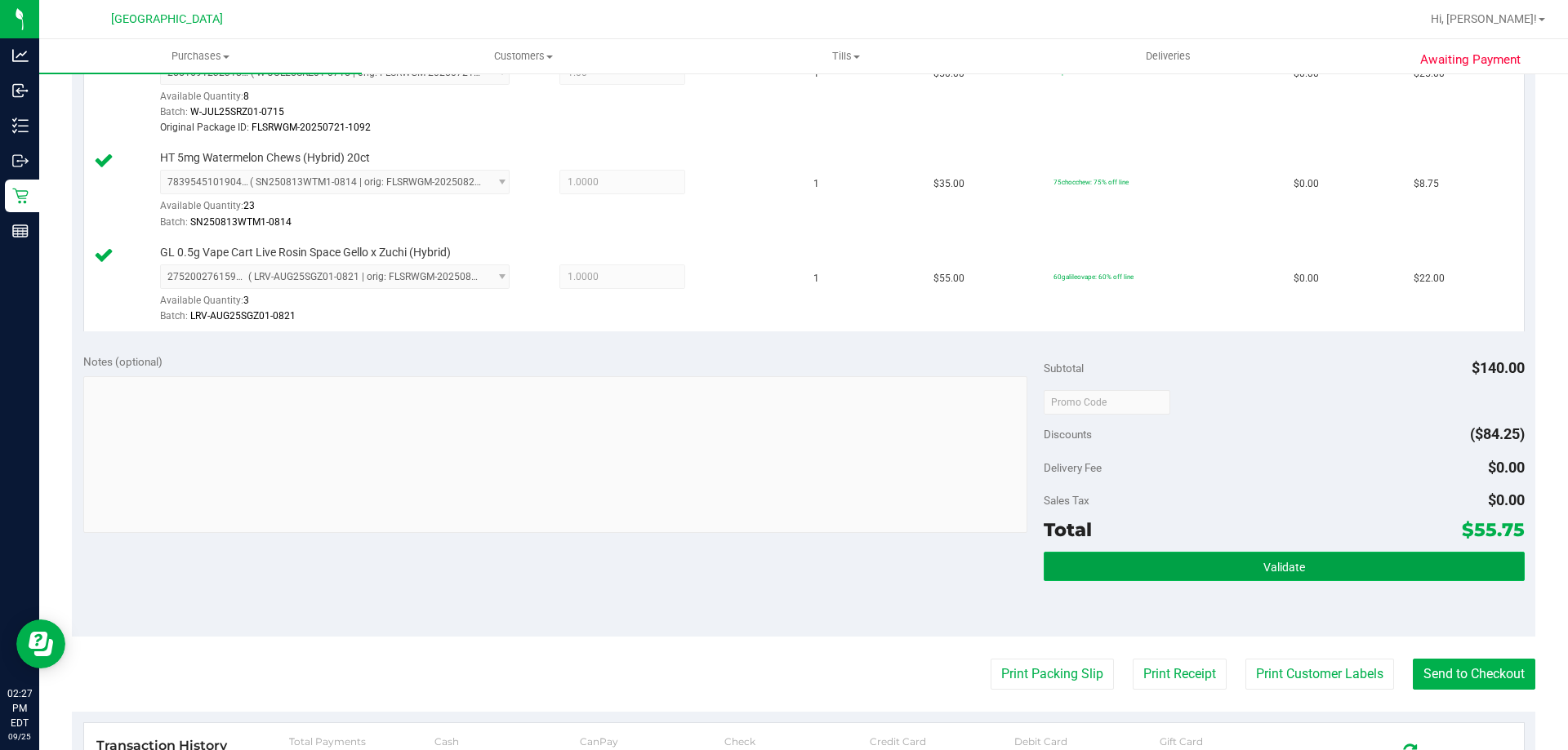
click at [782, 578] on button "Validate" at bounding box center [1284, 566] width 480 height 29
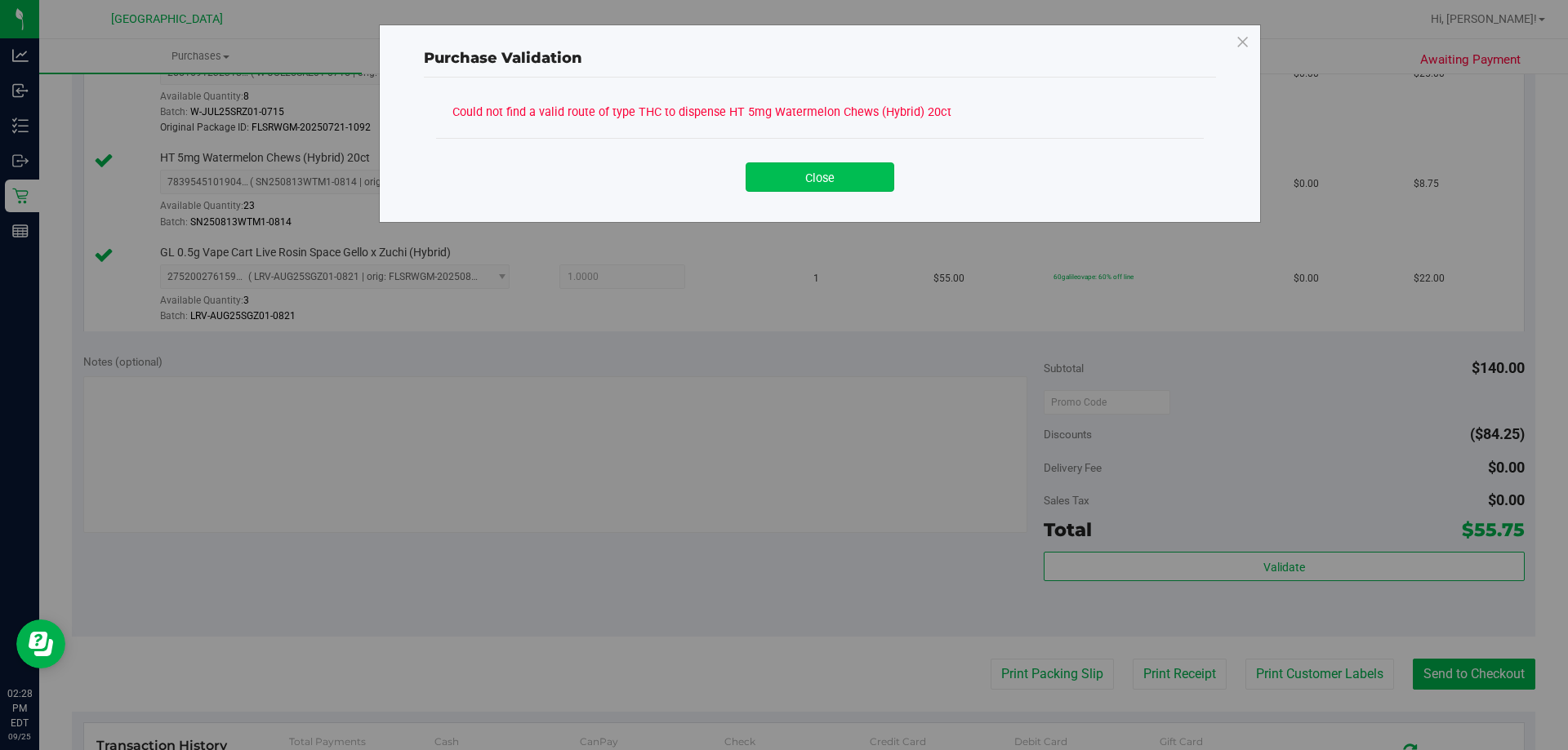
click at [782, 181] on button "Close" at bounding box center [820, 177] width 149 height 29
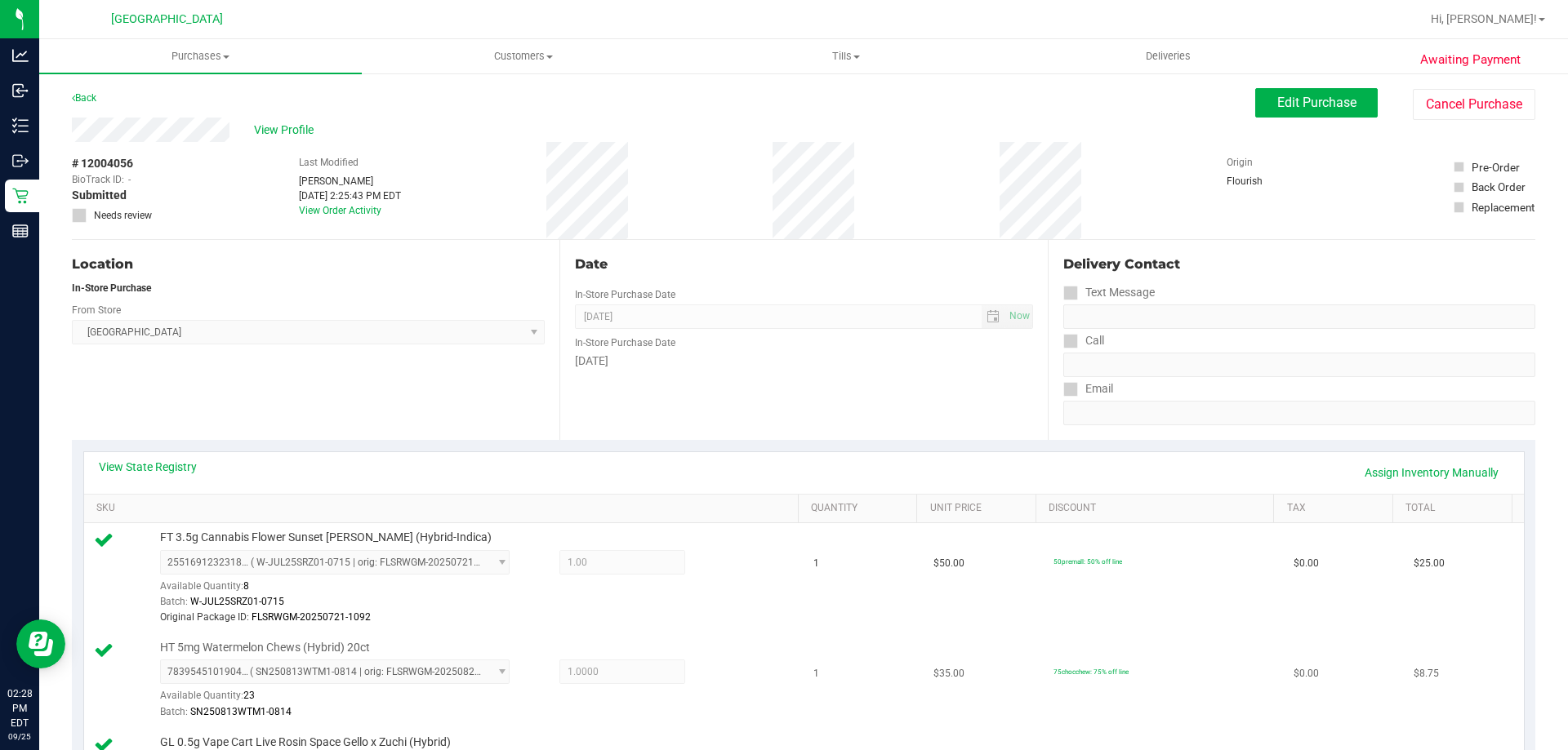
scroll to position [164, 0]
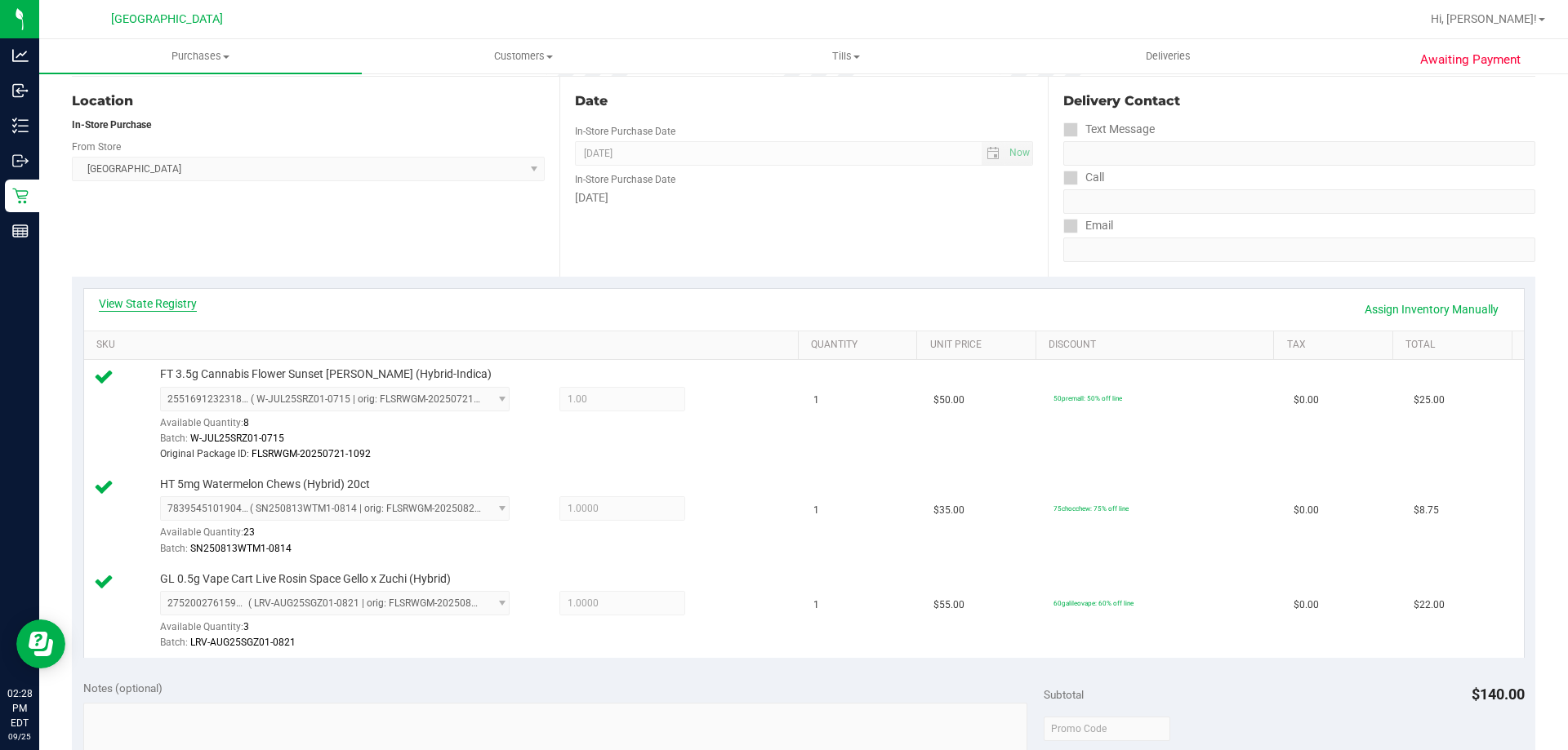
click at [175, 297] on link "View State Registry" at bounding box center [147, 304] width 98 height 17
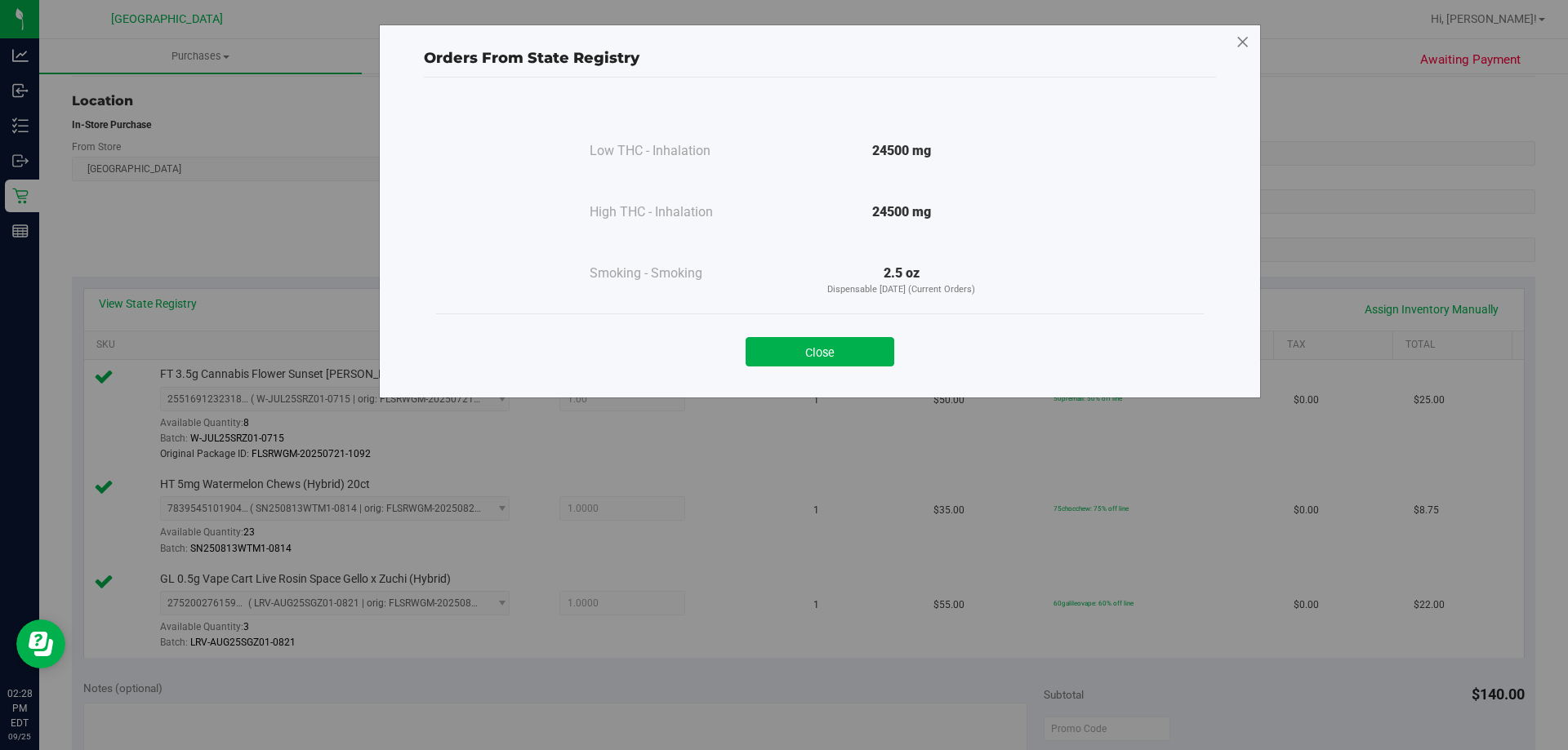
click at [782, 45] on icon at bounding box center [1243, 42] width 15 height 26
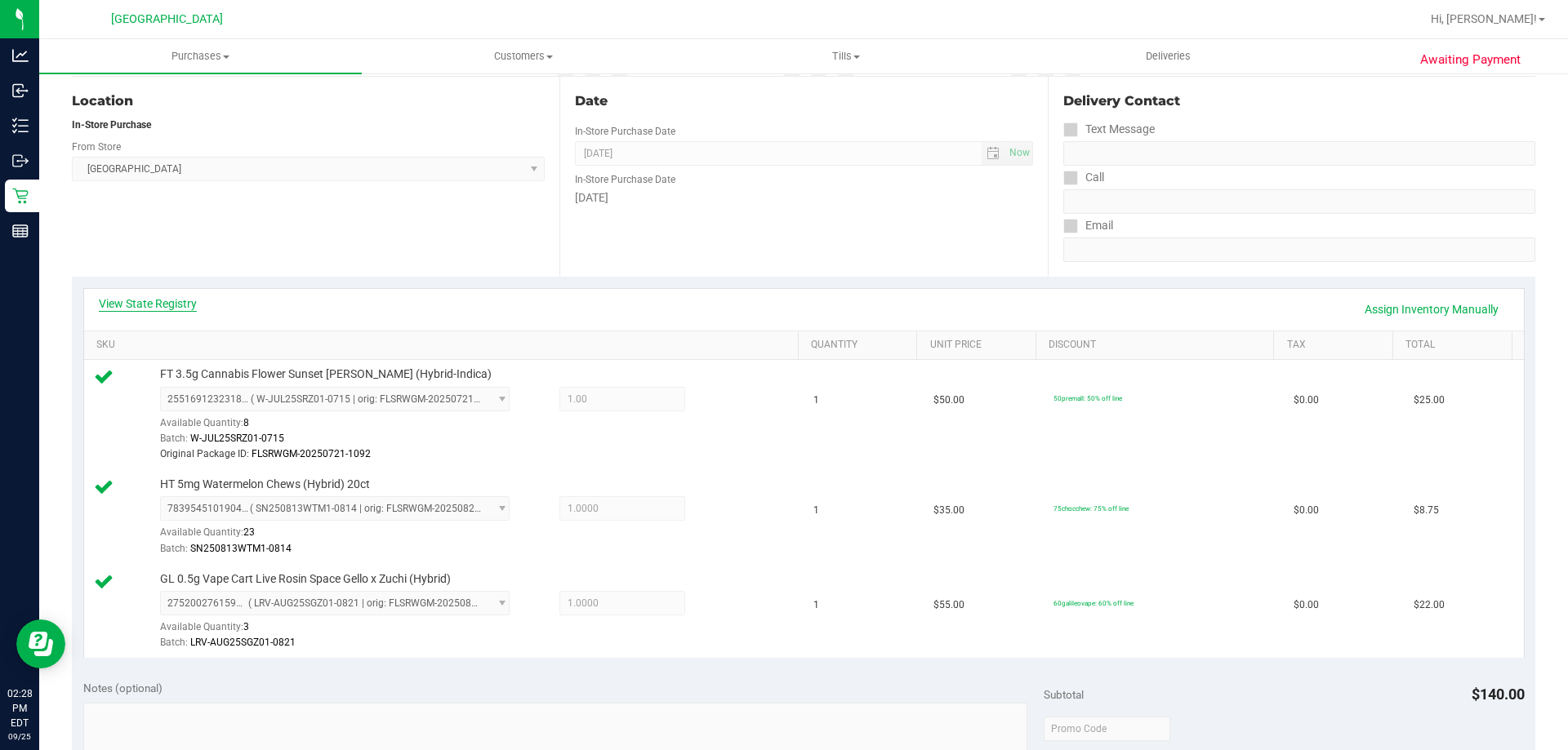
click at [186, 306] on link "View State Registry" at bounding box center [147, 304] width 98 height 17
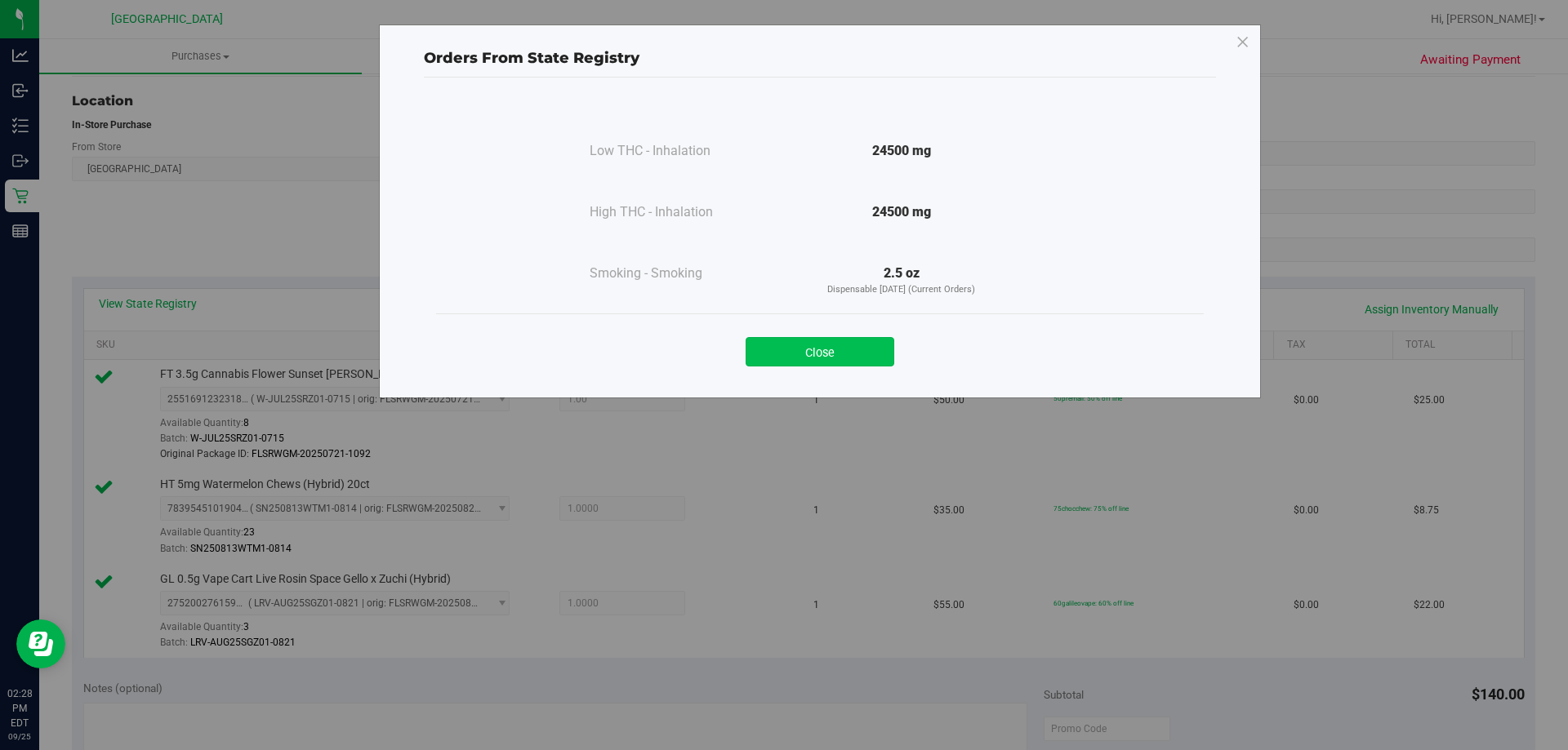
click at [782, 347] on button "Close" at bounding box center [820, 352] width 149 height 29
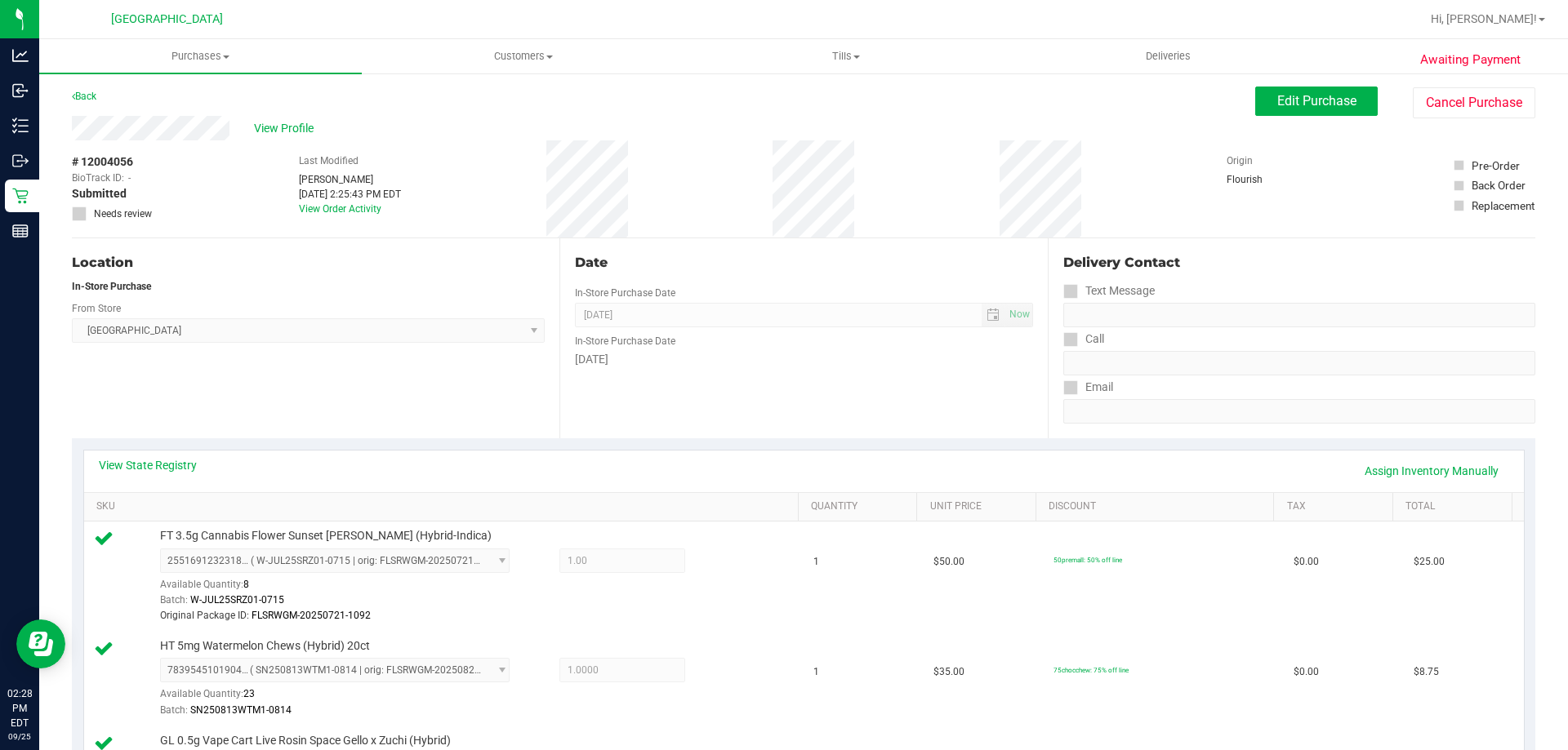
scroll to position [0, 0]
click at [782, 100] on span "Edit Purchase" at bounding box center [1317, 102] width 79 height 16
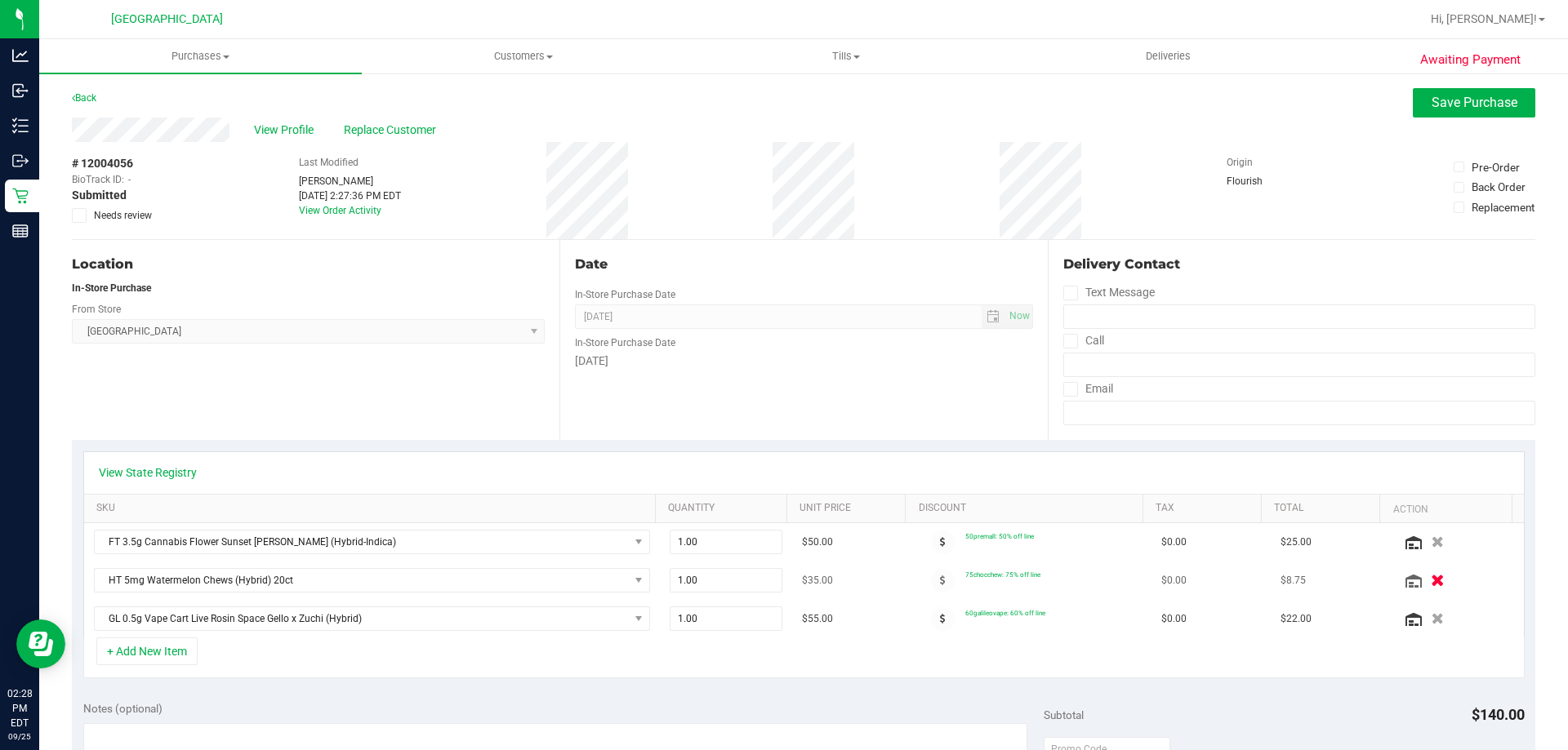
click at [782, 584] on icon "button" at bounding box center [1437, 580] width 14 height 12
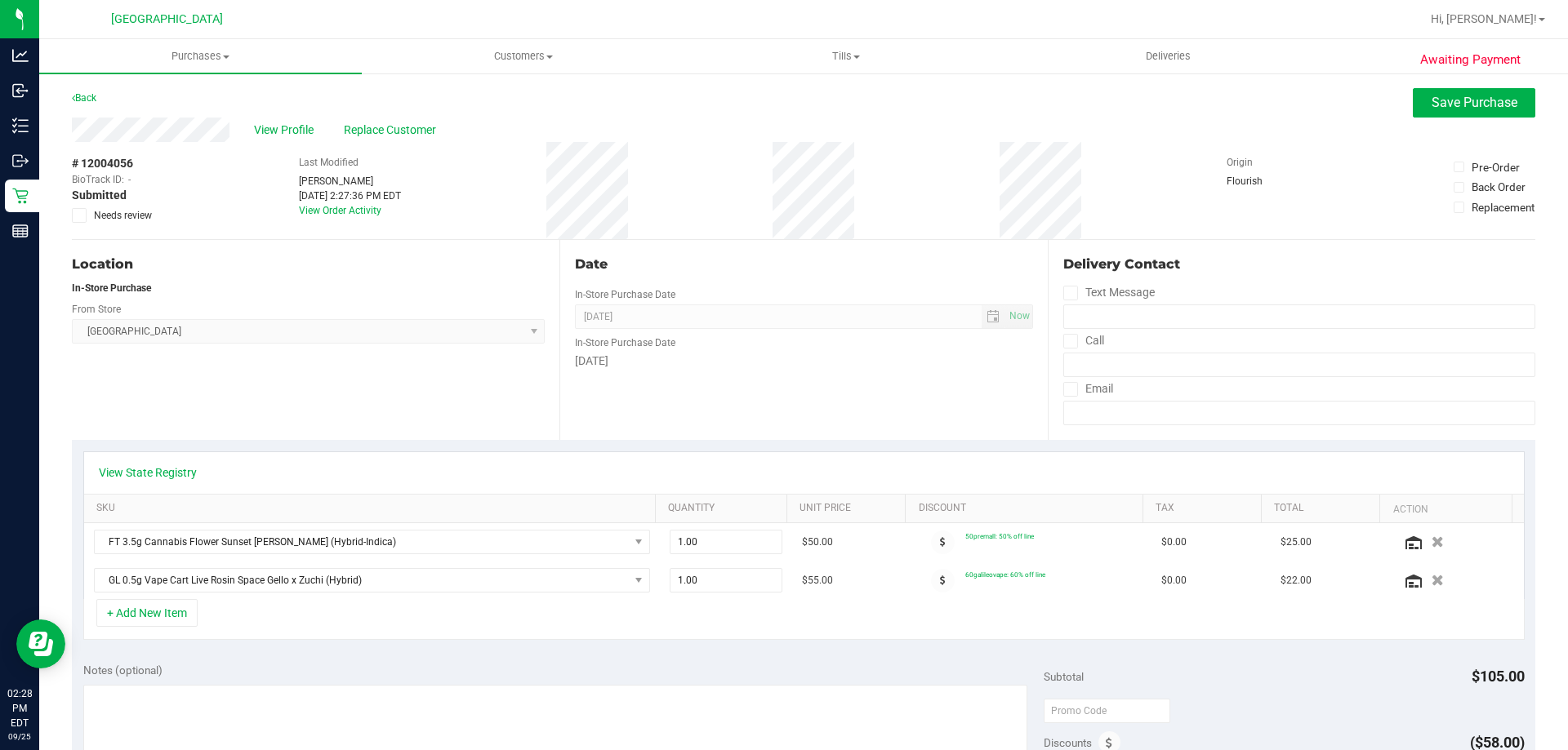
click at [782, 131] on div "View Profile Replace Customer" at bounding box center [804, 130] width 1464 height 25
click at [782, 101] on span "Save Purchase" at bounding box center [1474, 102] width 86 height 16
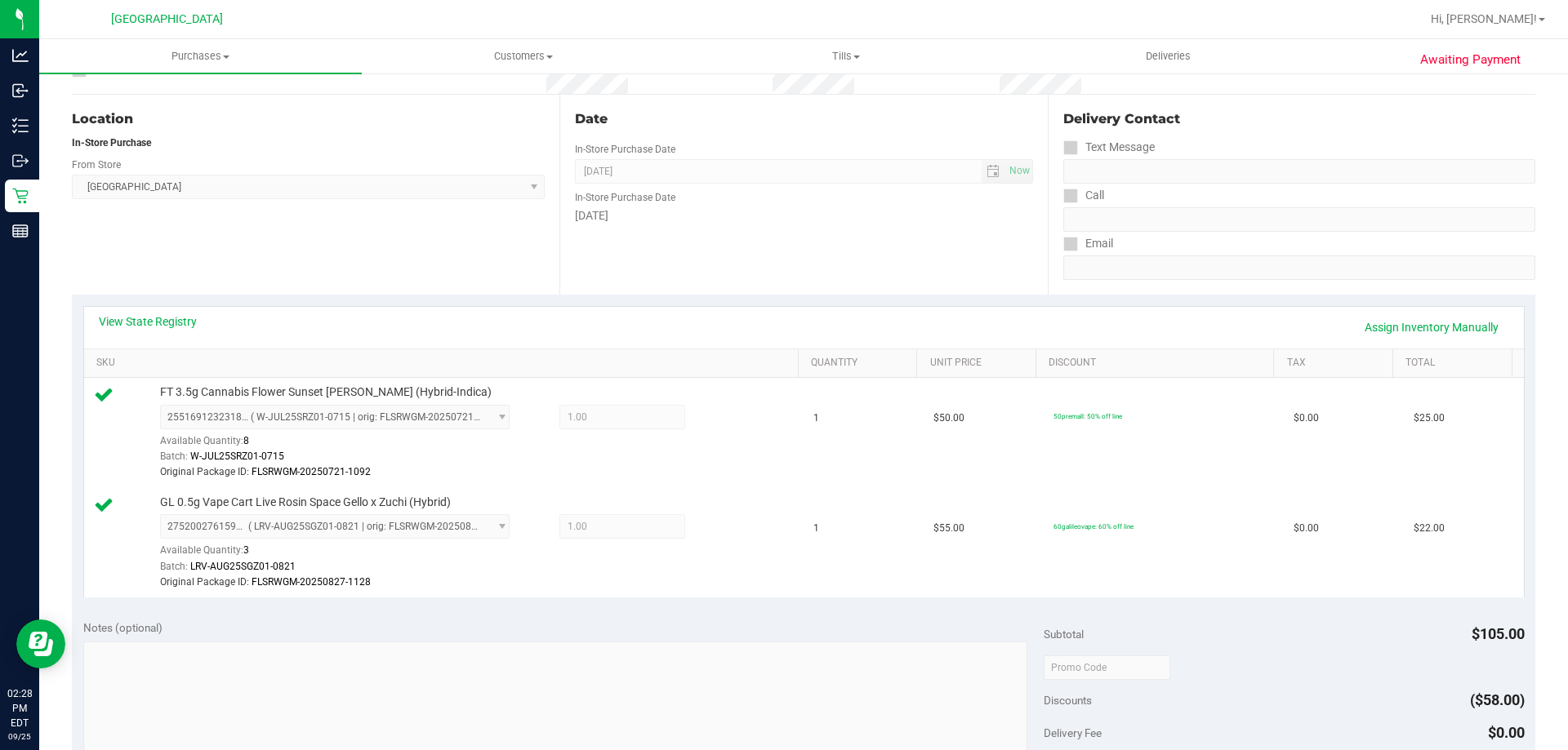
scroll to position [490, 0]
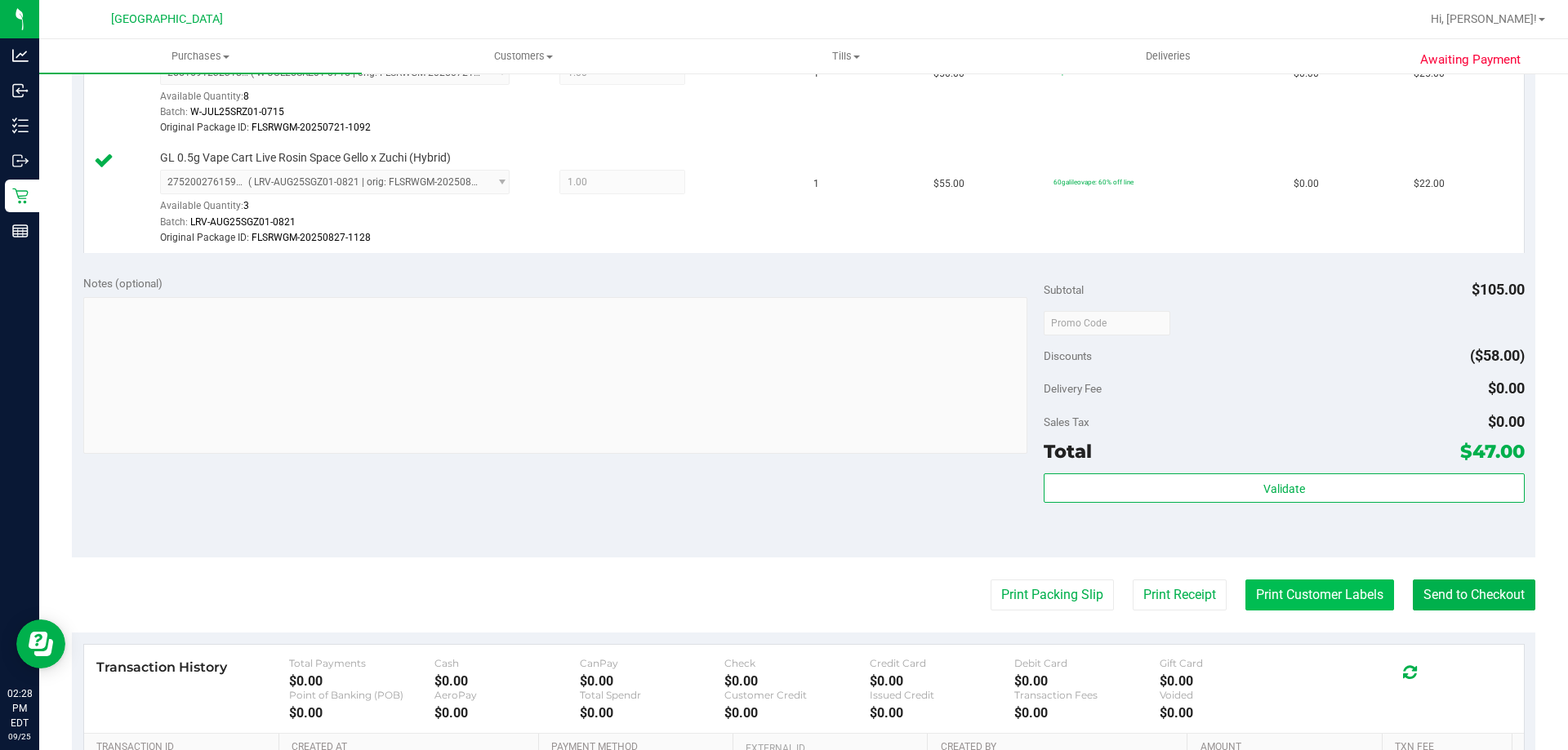
click at [782, 592] on button "Print Customer Labels" at bounding box center [1321, 596] width 149 height 31
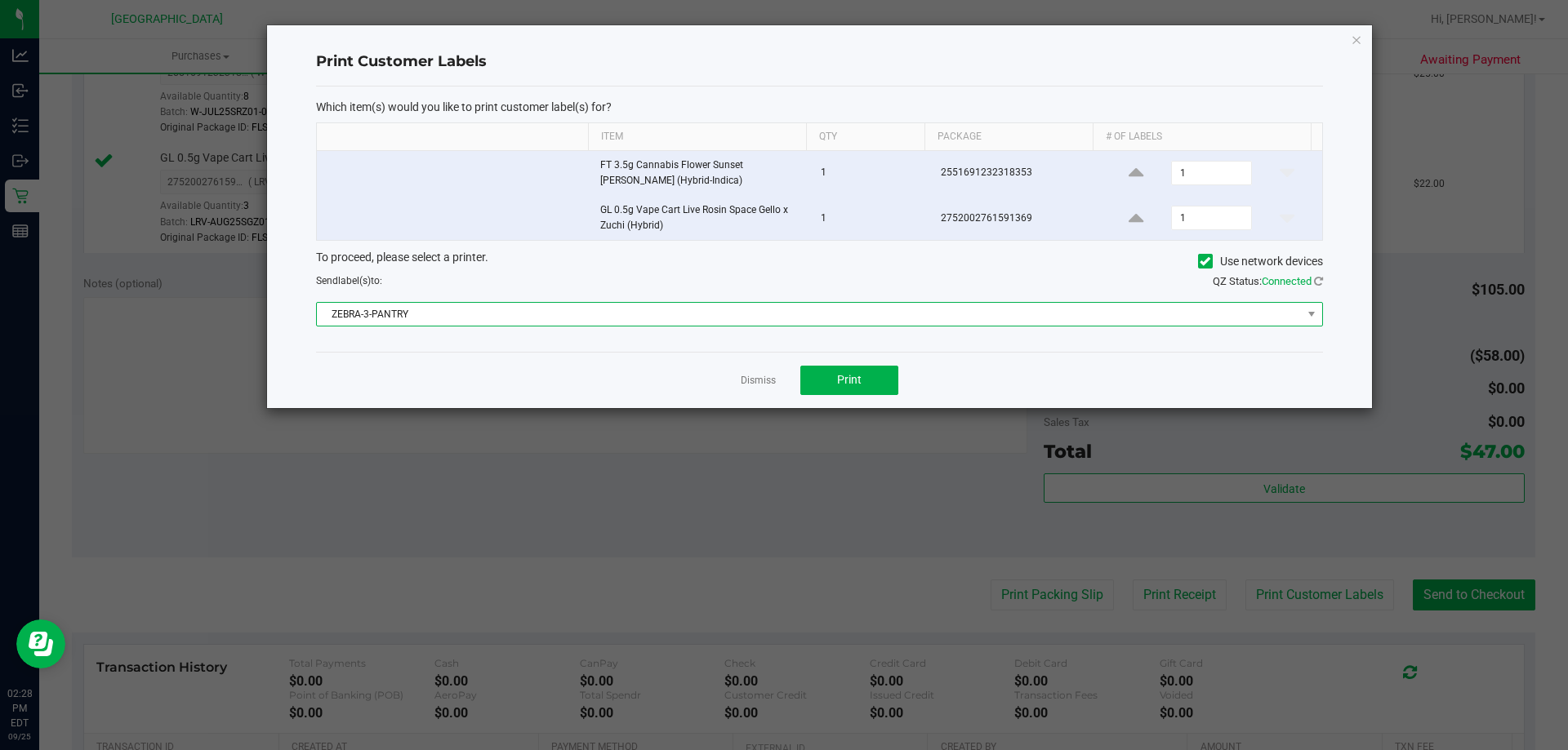
click at [782, 318] on span "ZEBRA-3-PANTRY" at bounding box center [809, 314] width 985 height 23
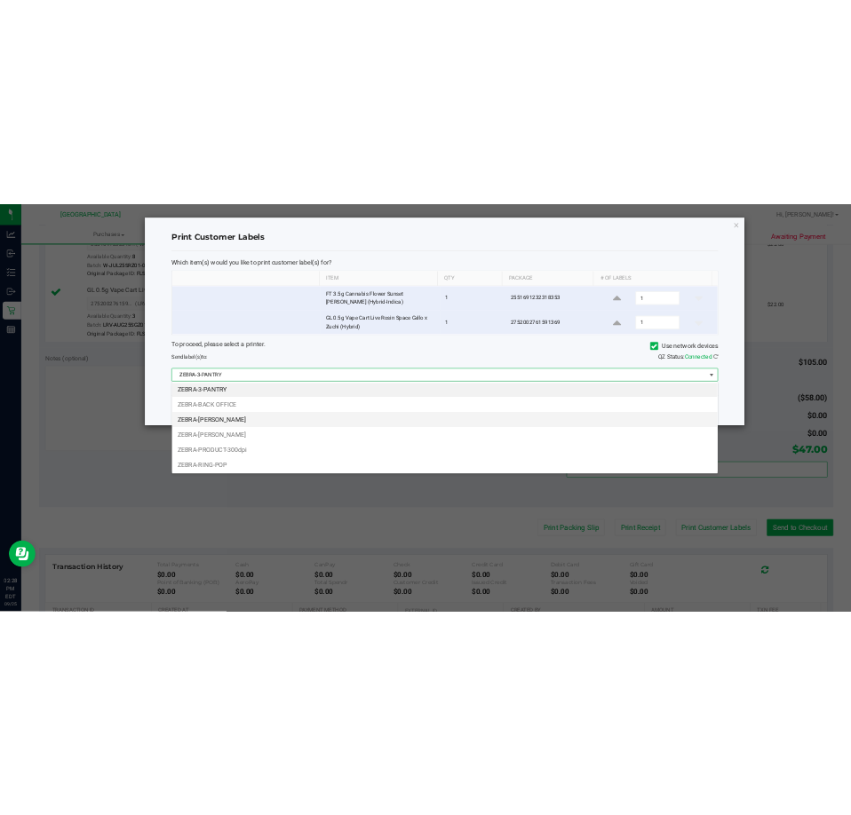
scroll to position [4, 0]
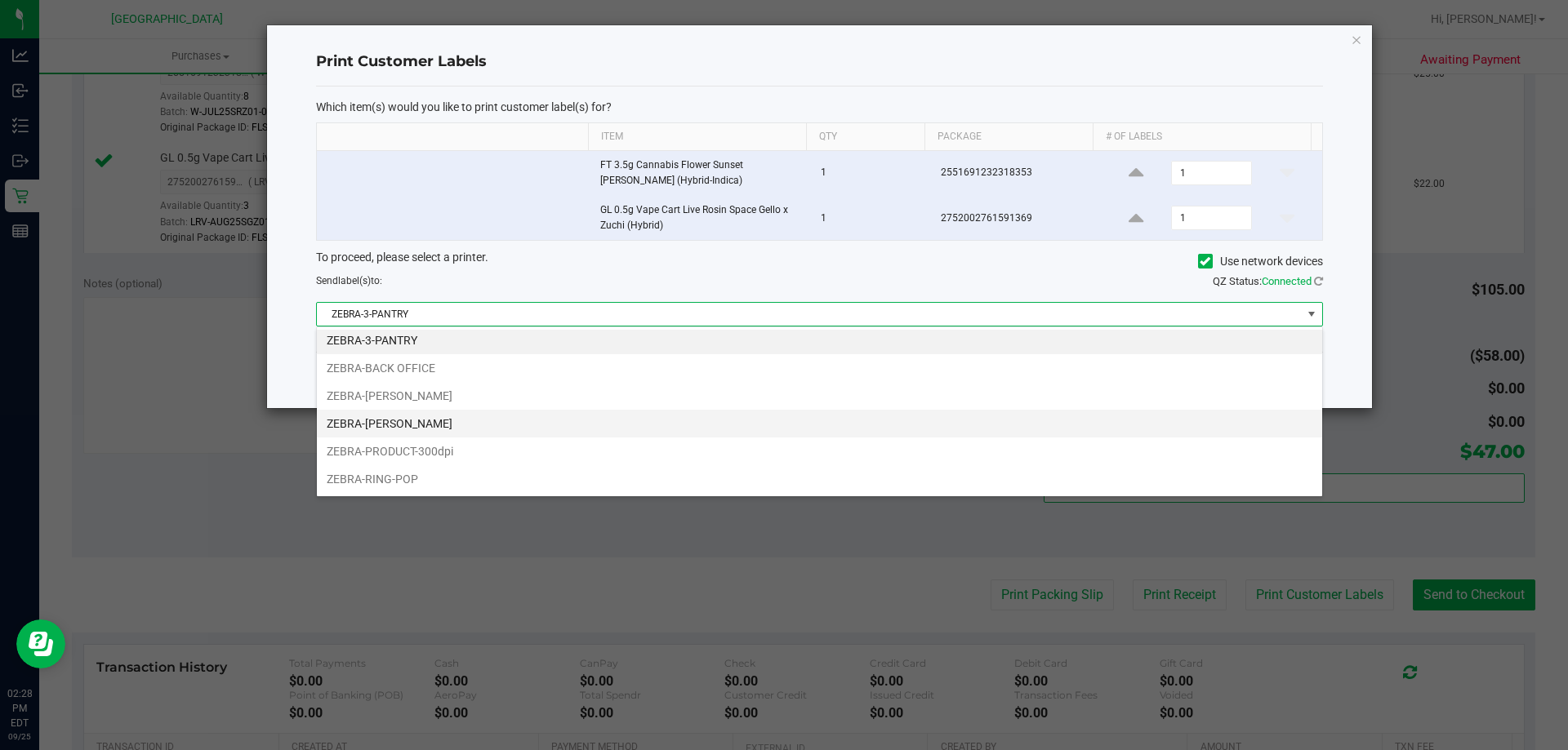
click at [425, 417] on li "ZEBRA-LIONEL-RICHIE" at bounding box center [819, 424] width 1005 height 28
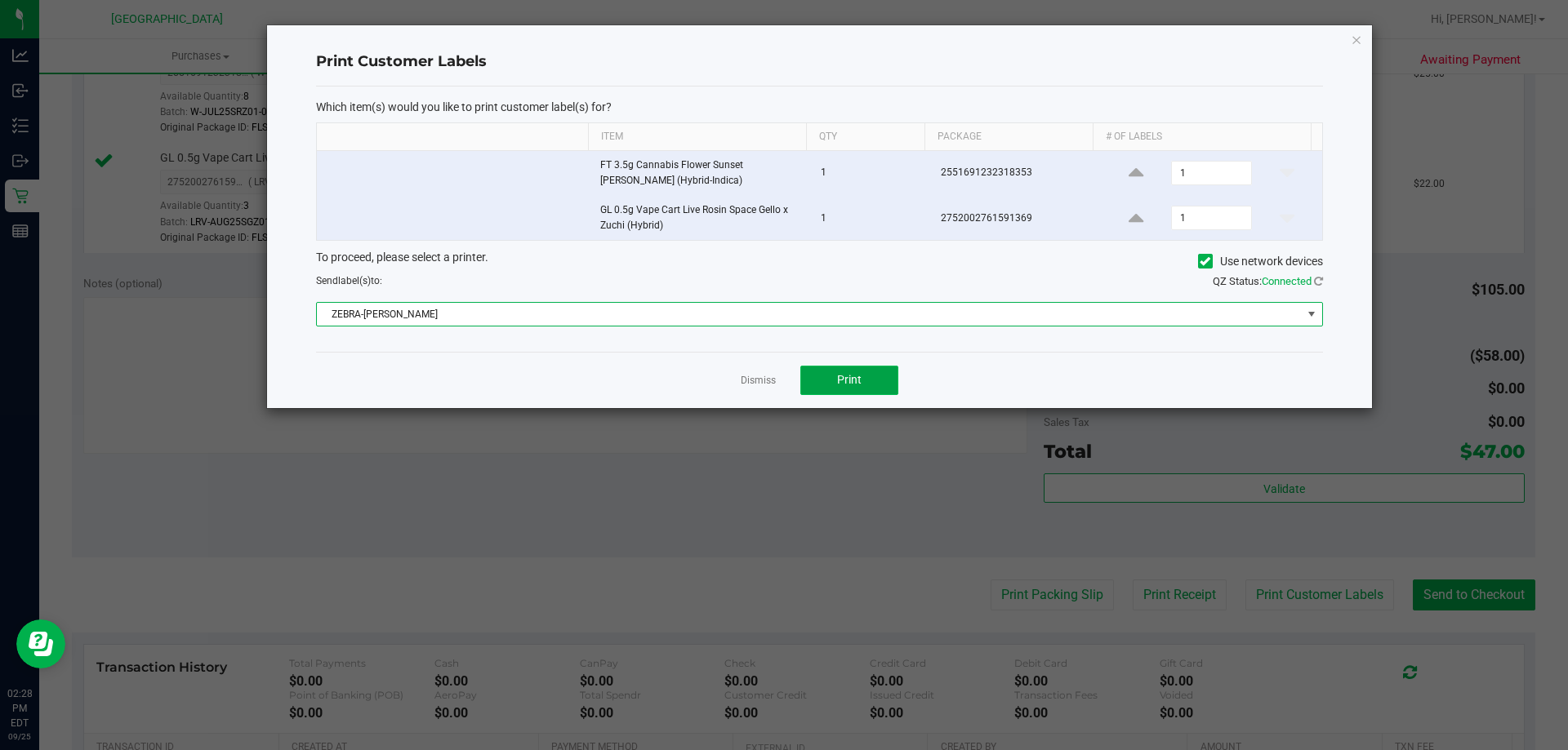
click at [782, 374] on span "Print" at bounding box center [849, 380] width 25 height 13
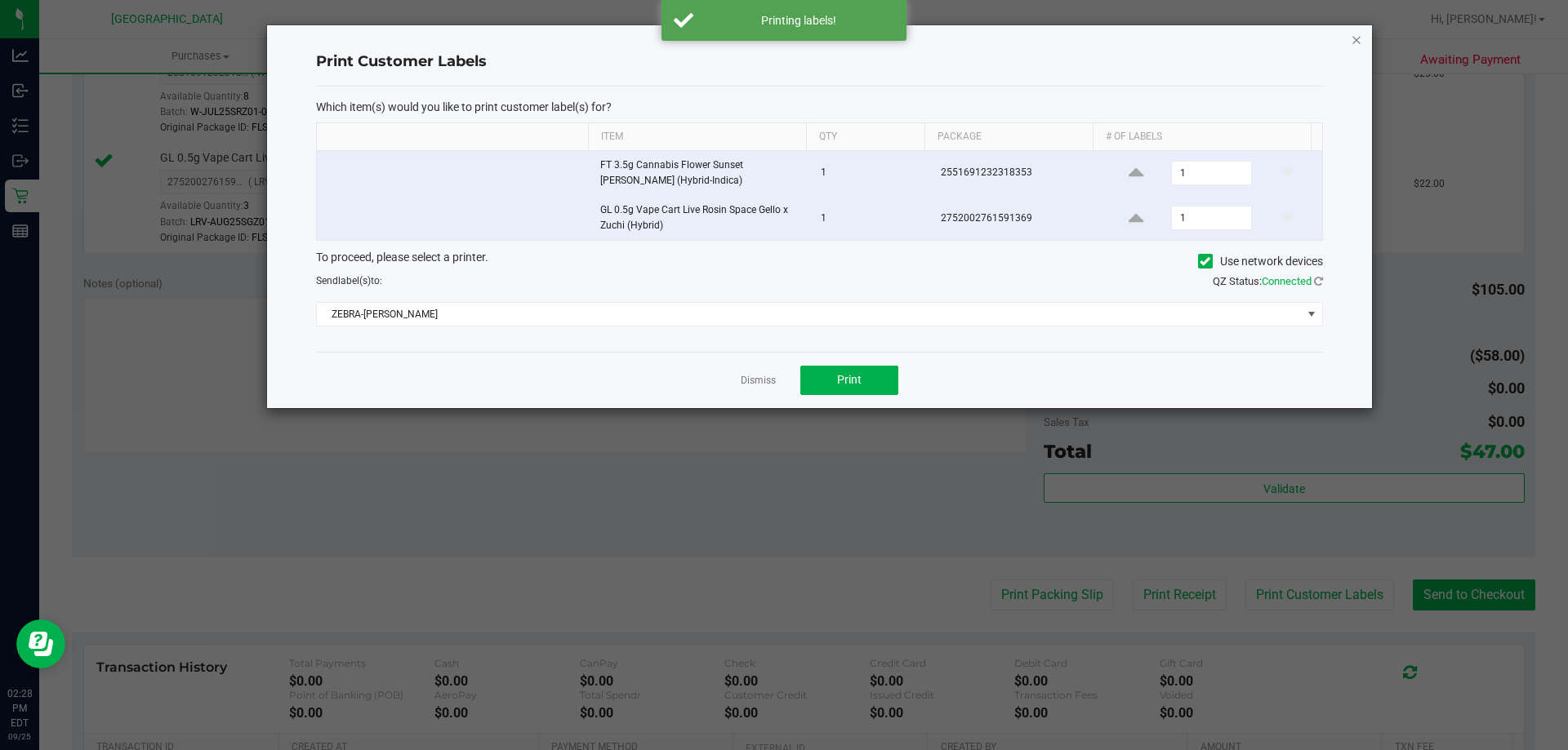
click at [782, 40] on icon "button" at bounding box center [1356, 39] width 11 height 19
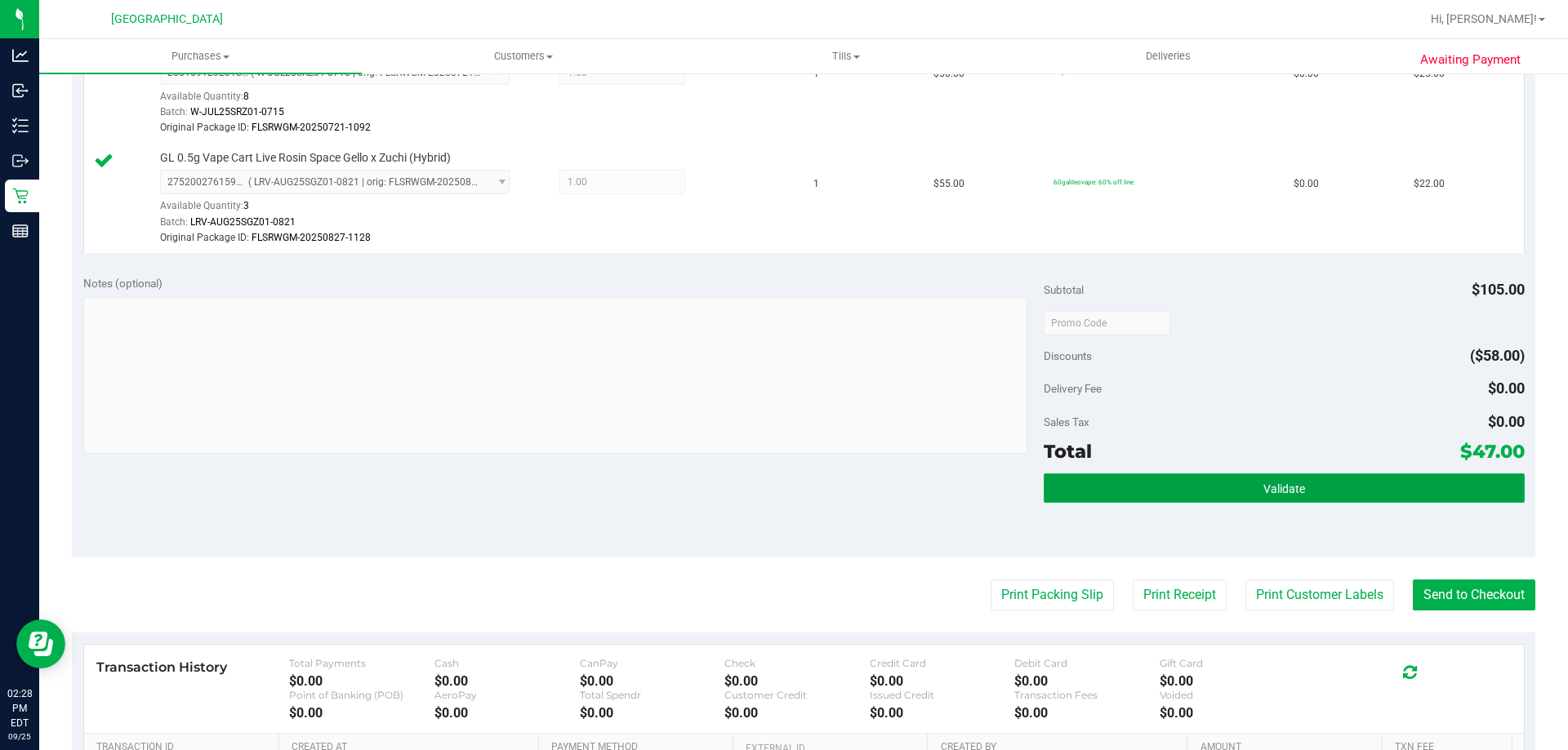
click at [782, 495] on button "Validate" at bounding box center [1284, 488] width 480 height 29
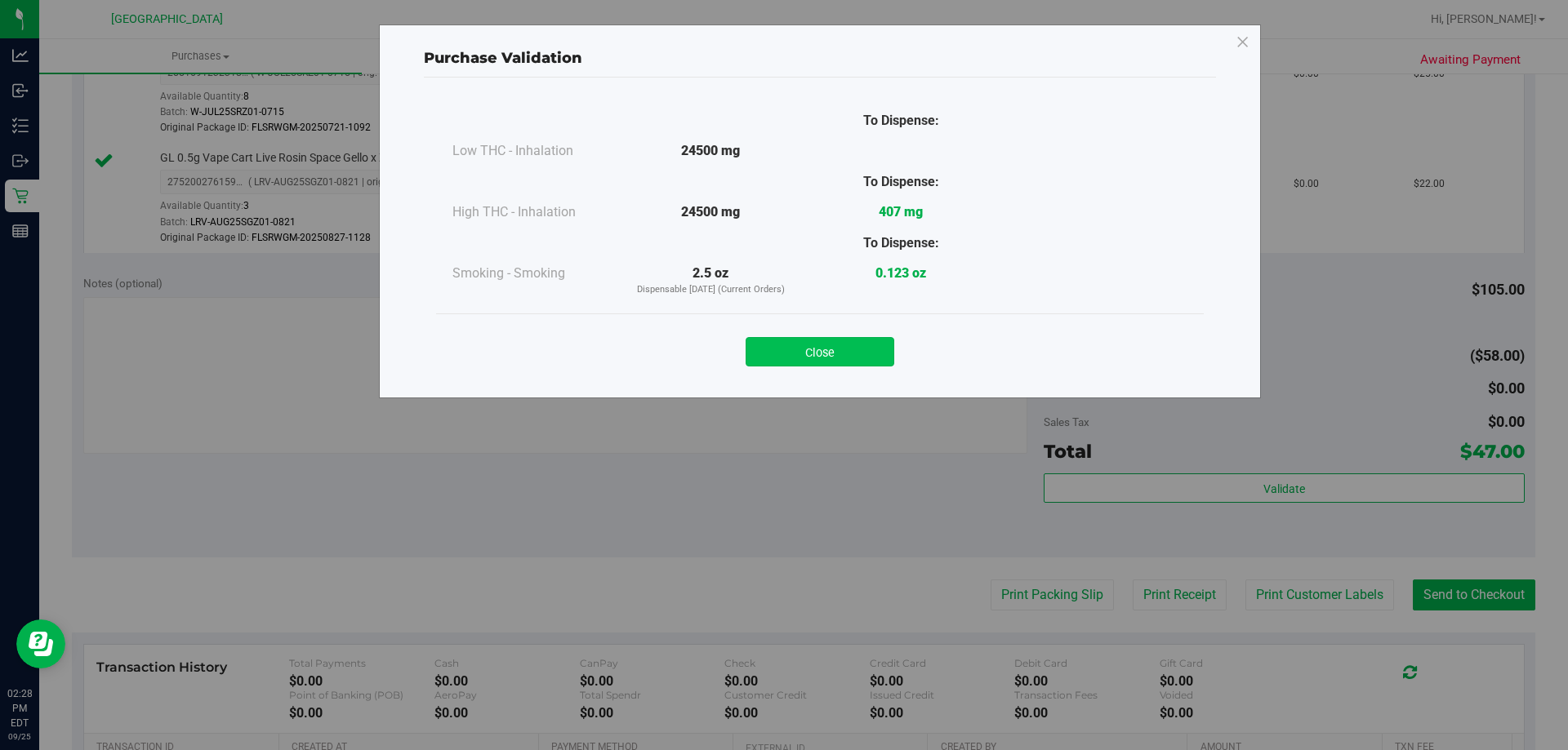
click at [782, 358] on button "Close" at bounding box center [820, 352] width 149 height 29
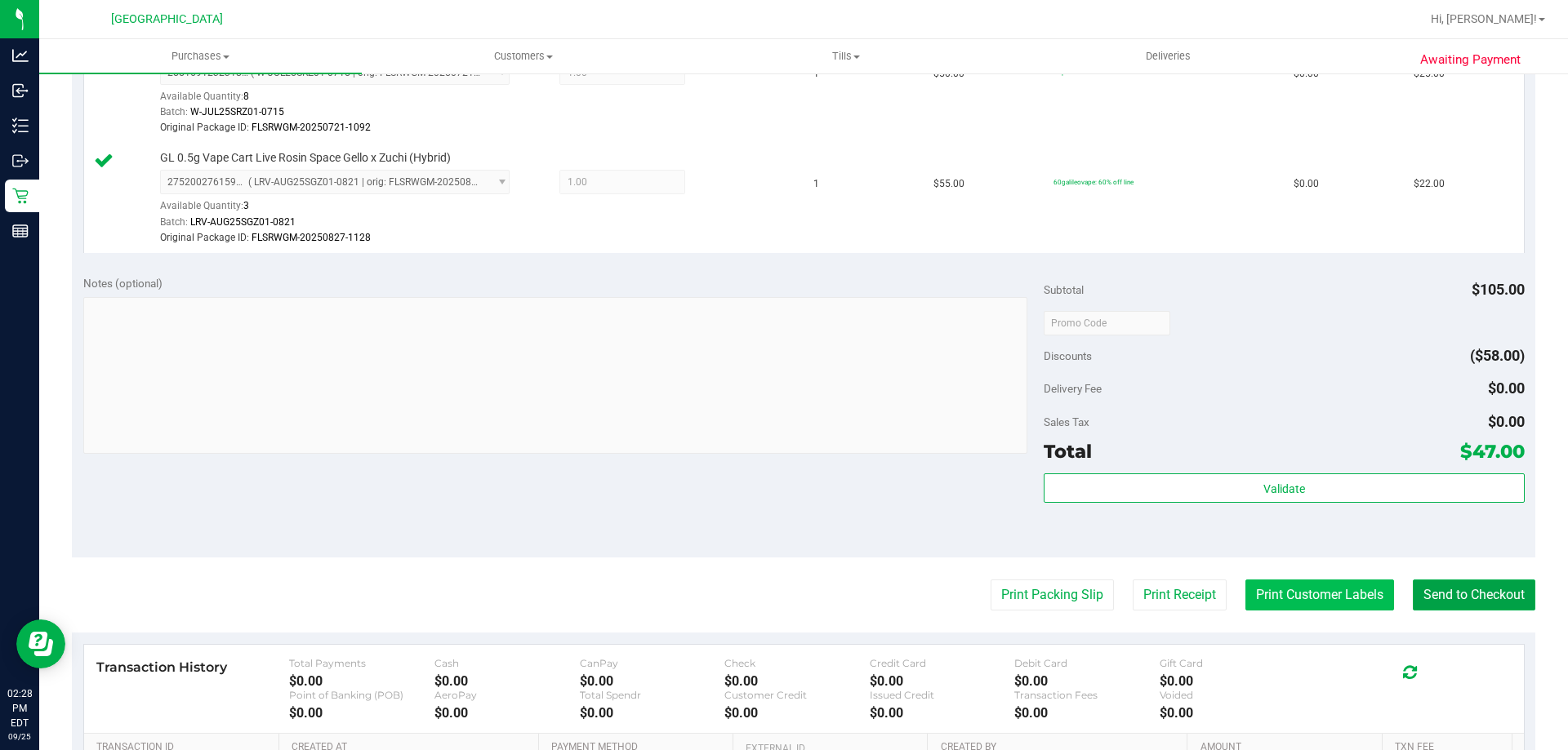
drag, startPoint x: 1433, startPoint y: 596, endPoint x: 1360, endPoint y: 609, distance: 74.1
click at [782, 596] on button "Send to Checkout" at bounding box center [1474, 596] width 122 height 31
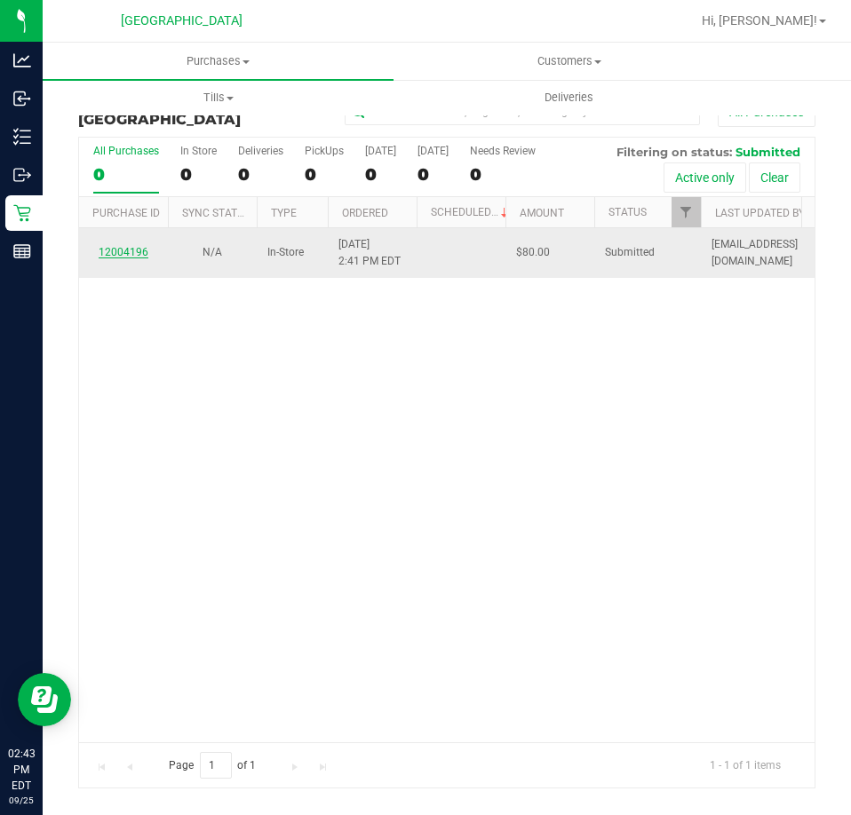
click at [122, 250] on link "12004196" at bounding box center [124, 252] width 50 height 12
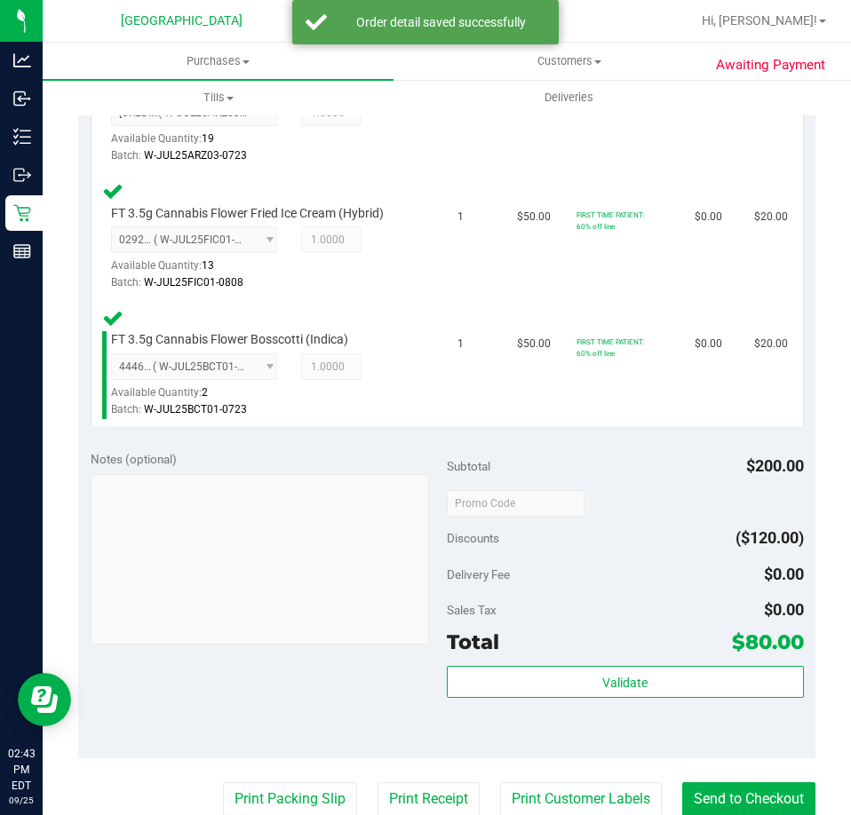
scroll to position [711, 0]
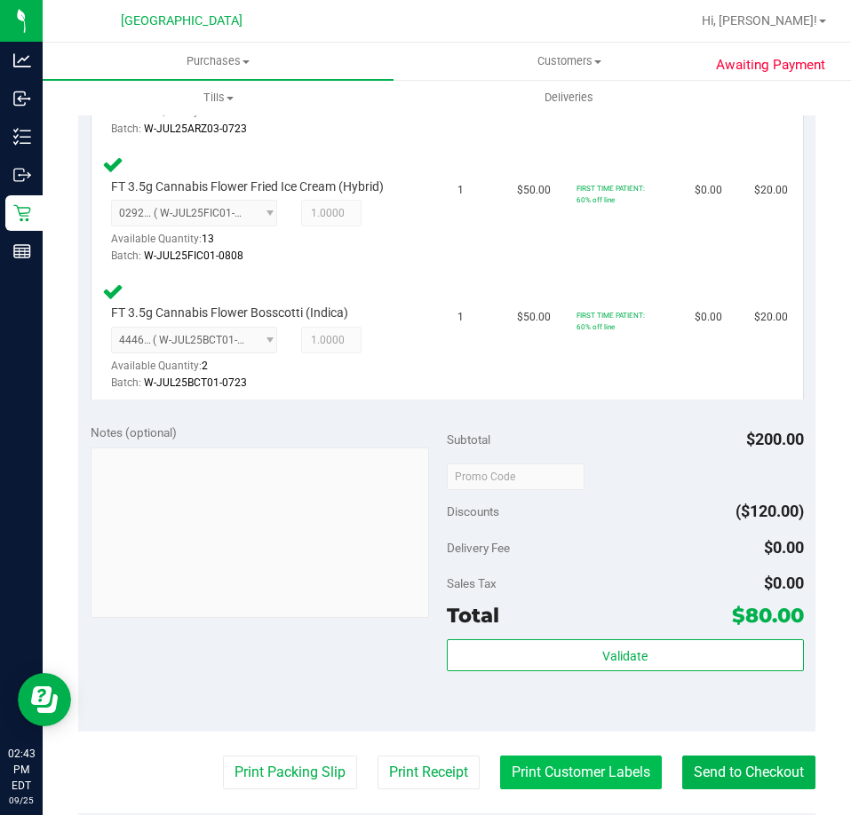
click at [512, 774] on button "Print Customer Labels" at bounding box center [581, 773] width 162 height 34
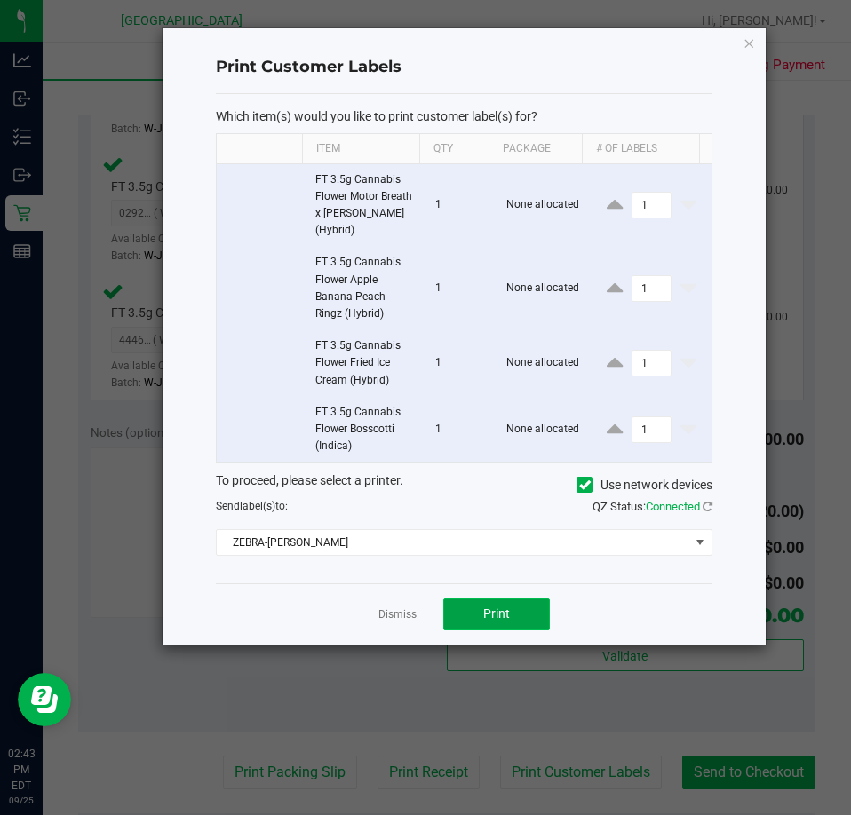
click at [510, 608] on button "Print" at bounding box center [496, 615] width 107 height 32
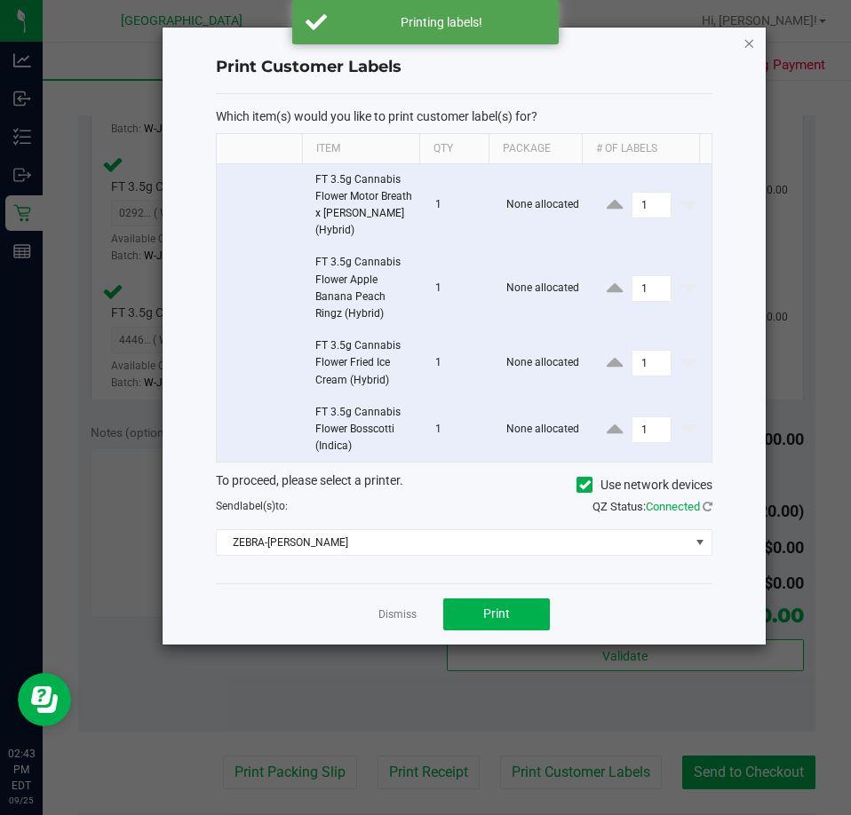
click at [743, 48] on icon "button" at bounding box center [749, 42] width 12 height 21
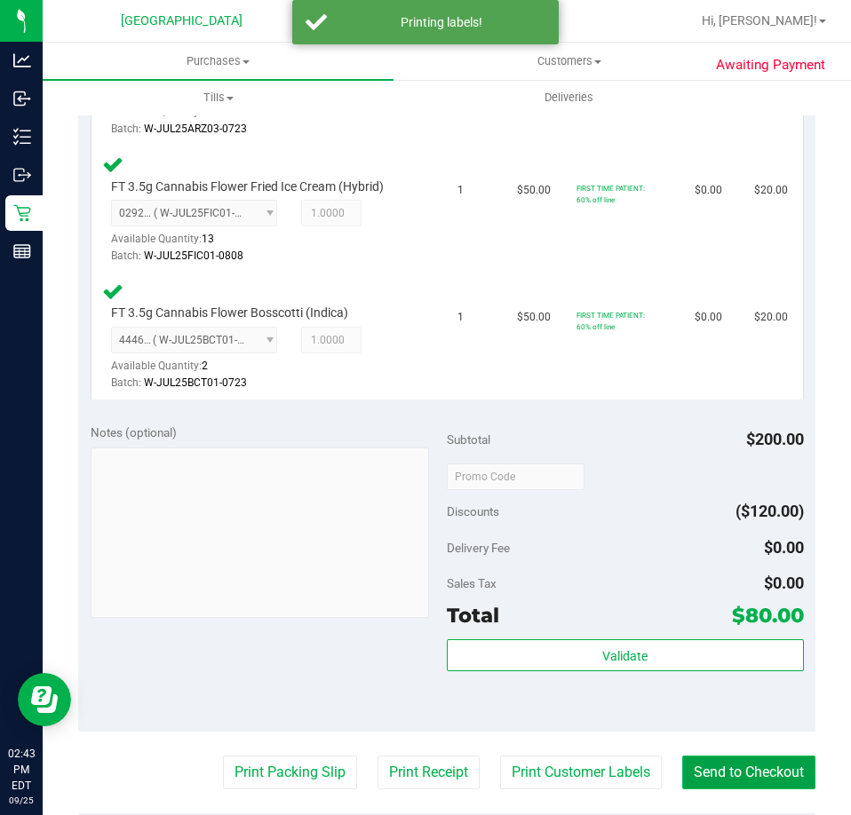
click at [751, 766] on button "Send to Checkout" at bounding box center [748, 773] width 133 height 34
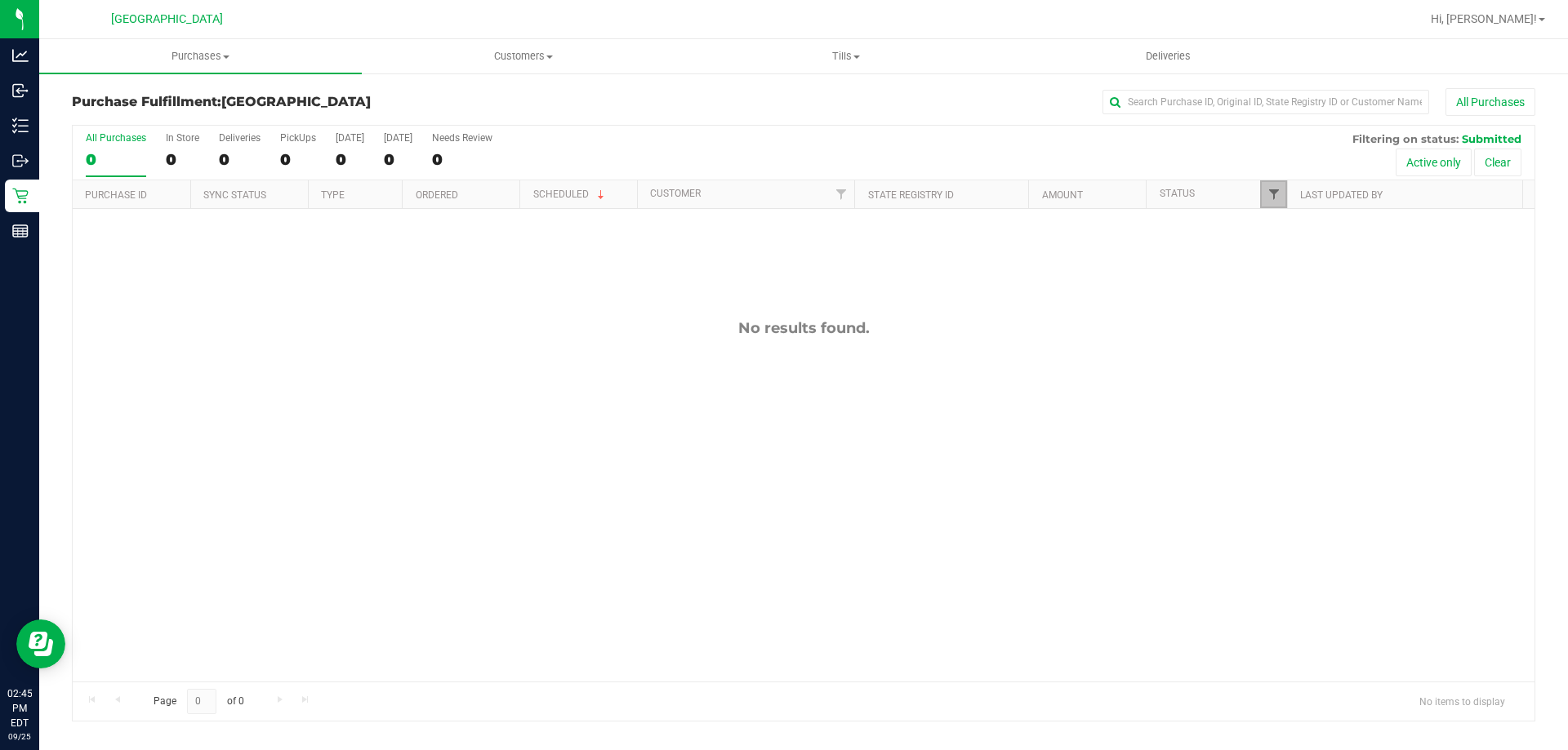
click at [782, 194] on span "Filter" at bounding box center [1275, 194] width 13 height 13
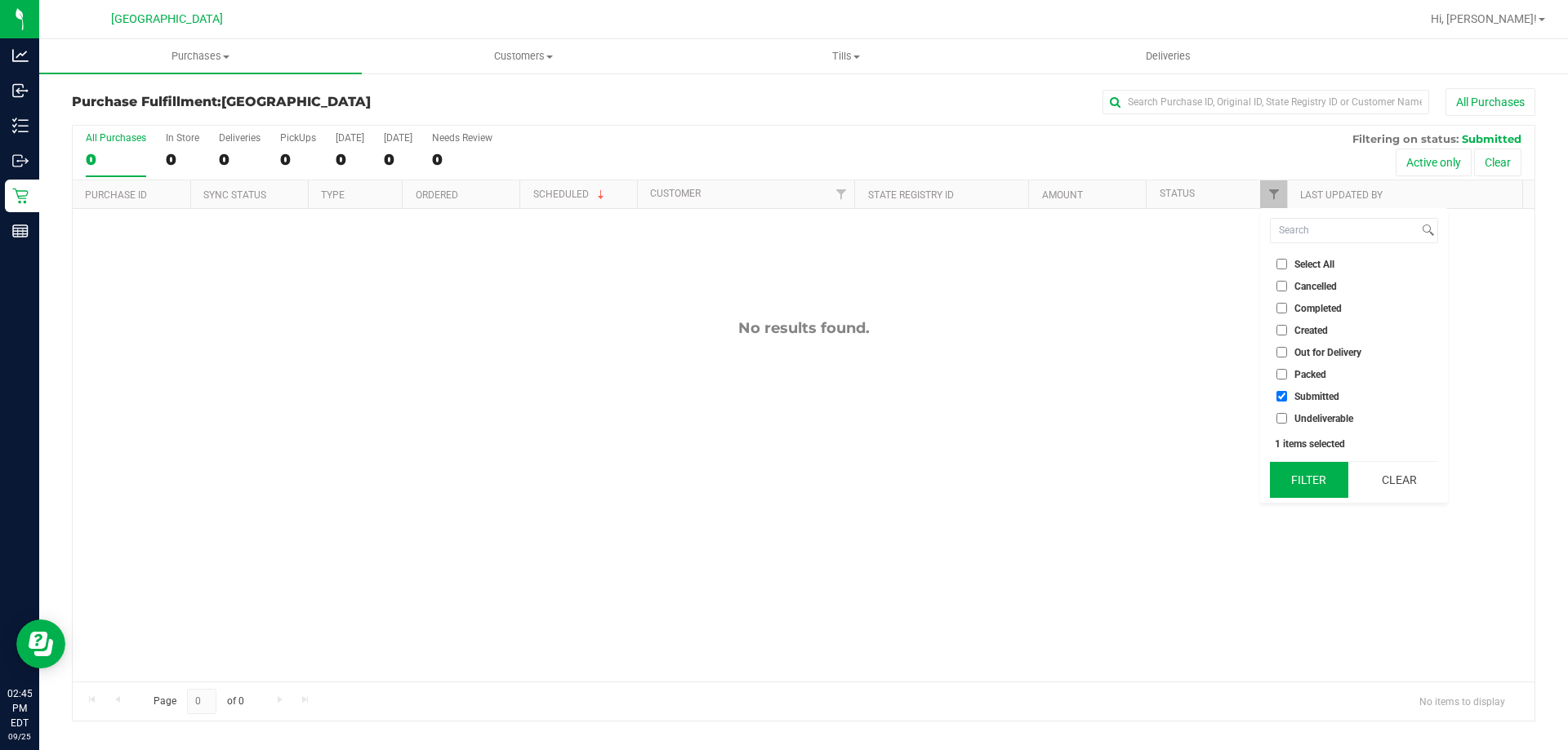
click at [782, 486] on button "Filter" at bounding box center [1309, 480] width 78 height 36
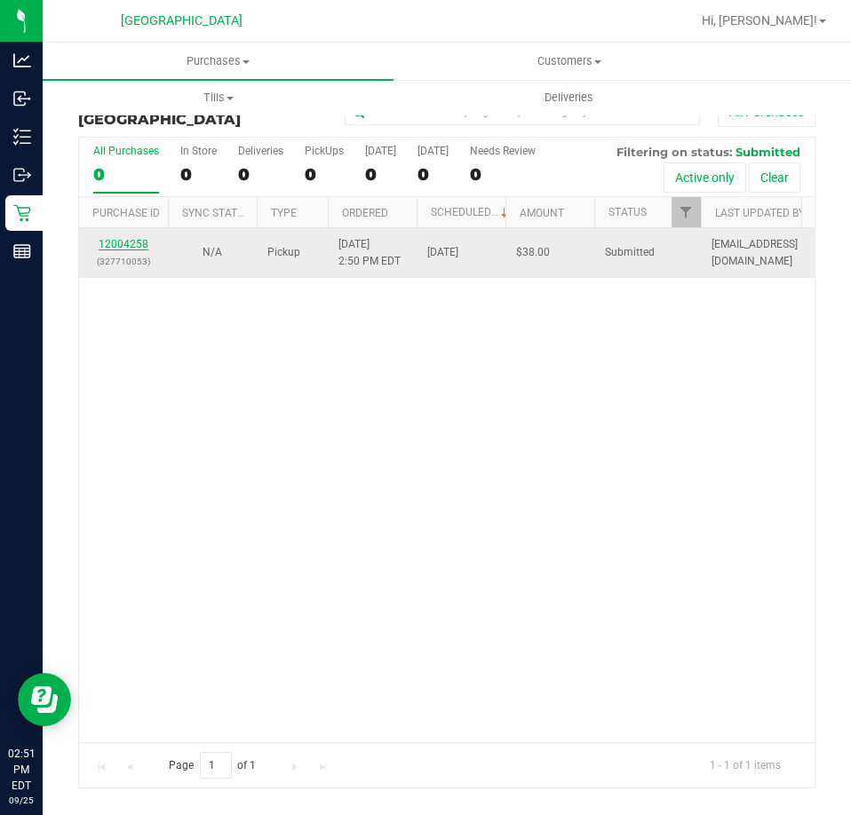
click at [128, 246] on link "12004258" at bounding box center [124, 244] width 50 height 12
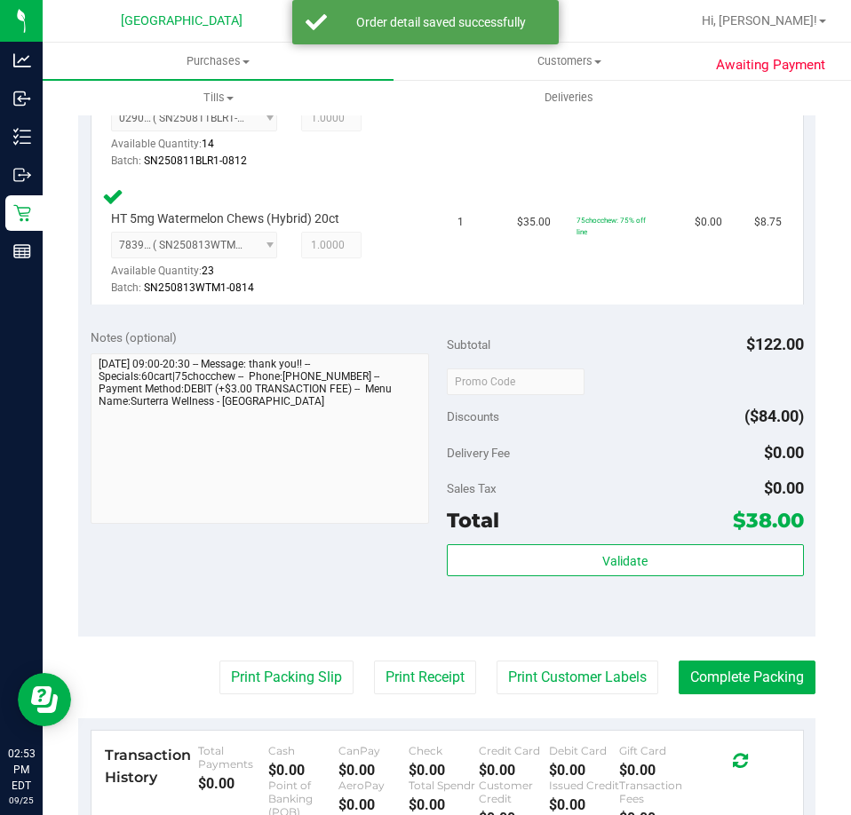
scroll to position [711, 0]
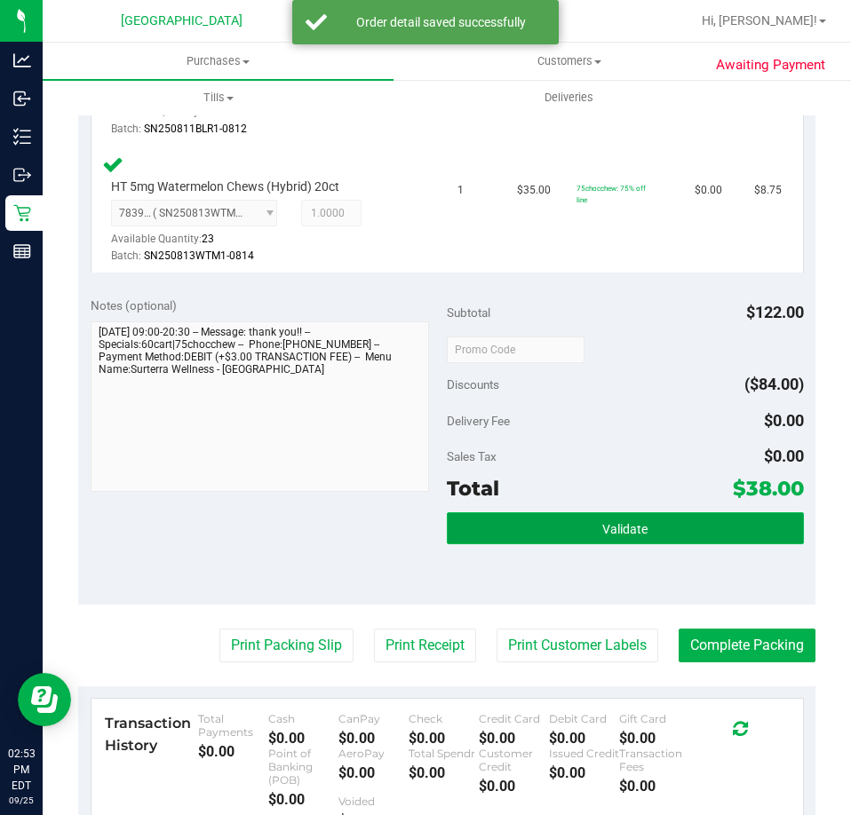
click at [670, 520] on button "Validate" at bounding box center [625, 528] width 357 height 32
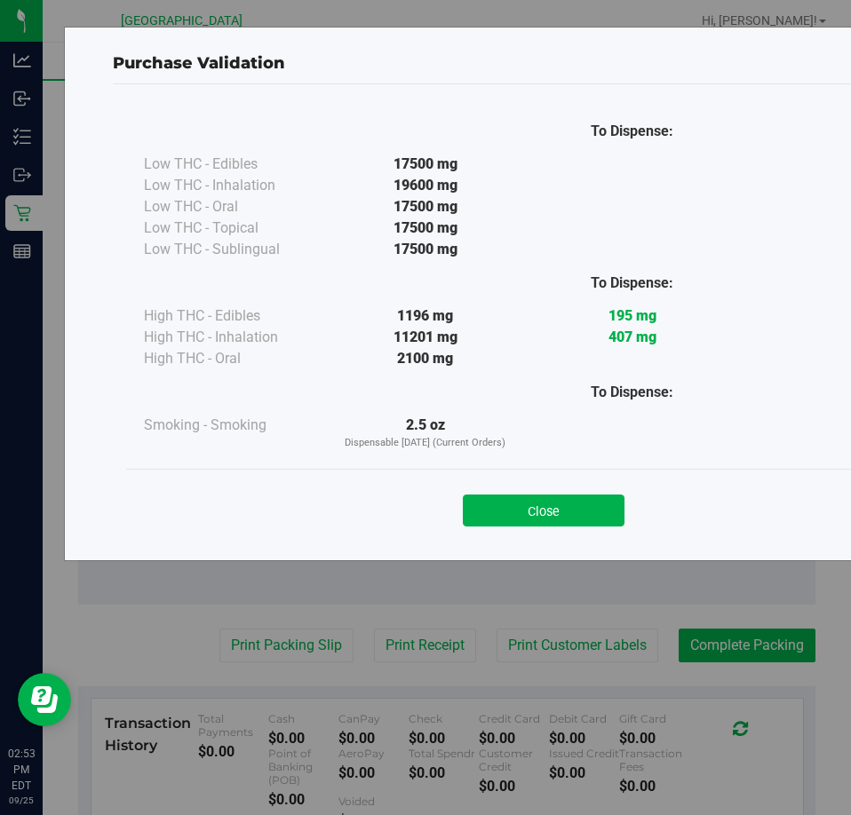
click at [570, 496] on button "Close" at bounding box center [544, 511] width 162 height 32
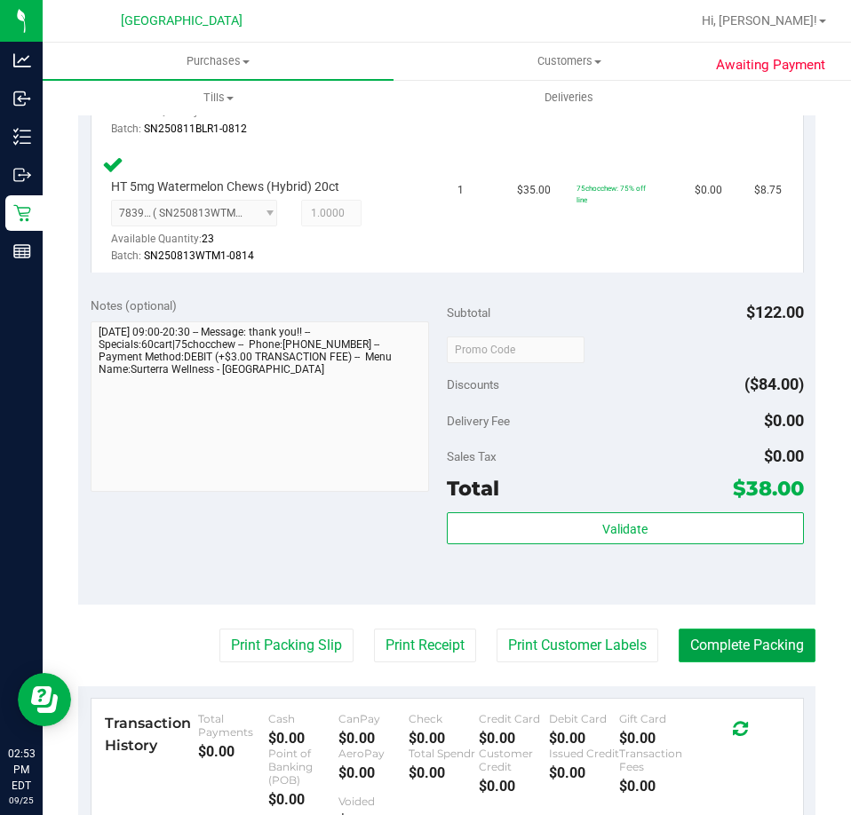
click at [706, 629] on button "Complete Packing" at bounding box center [747, 646] width 137 height 34
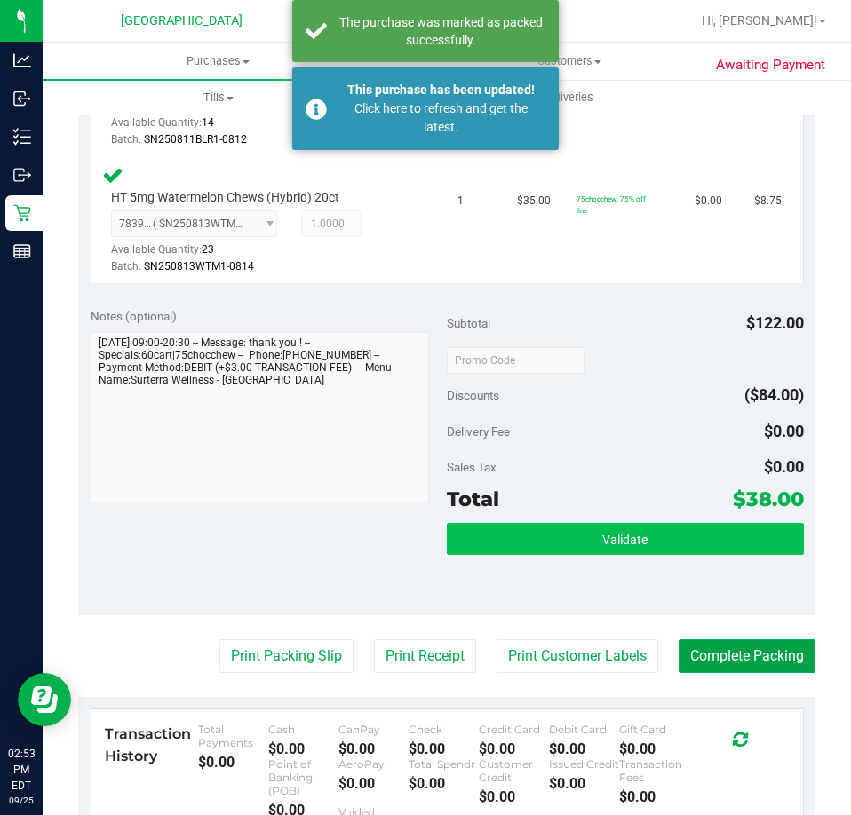
scroll to position [799, 0]
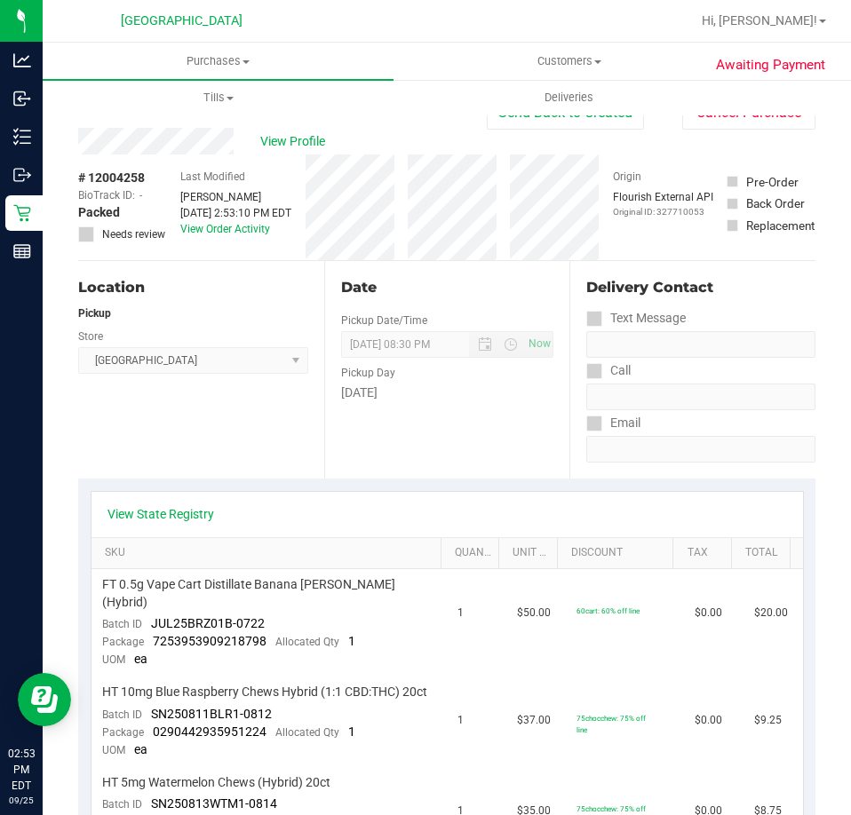
scroll to position [533, 0]
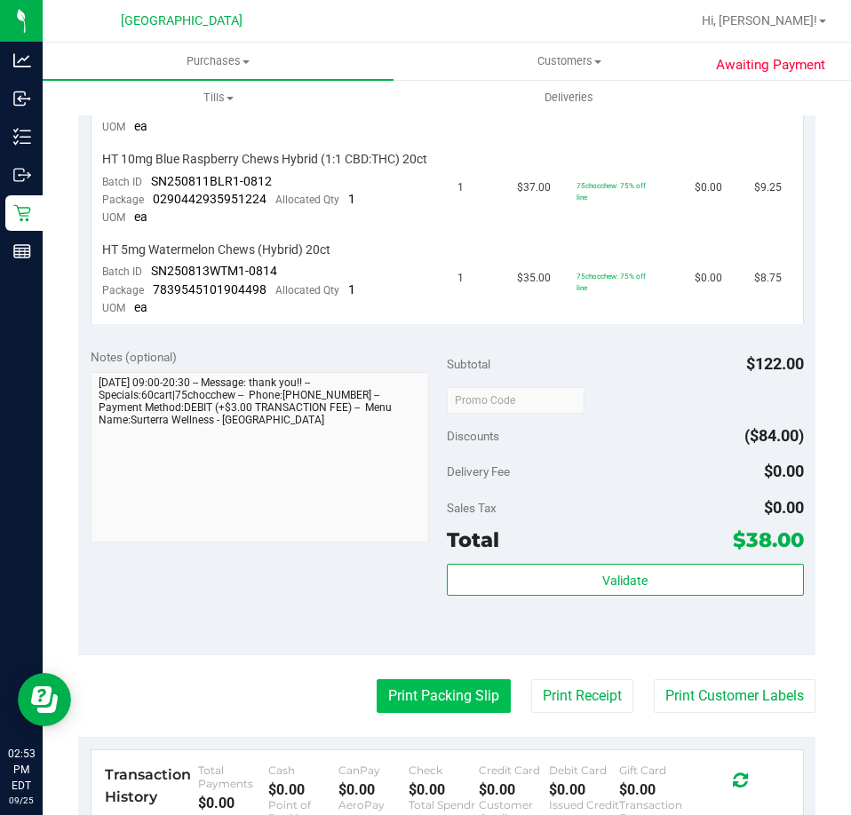
click at [448, 696] on button "Print Packing Slip" at bounding box center [444, 696] width 134 height 34
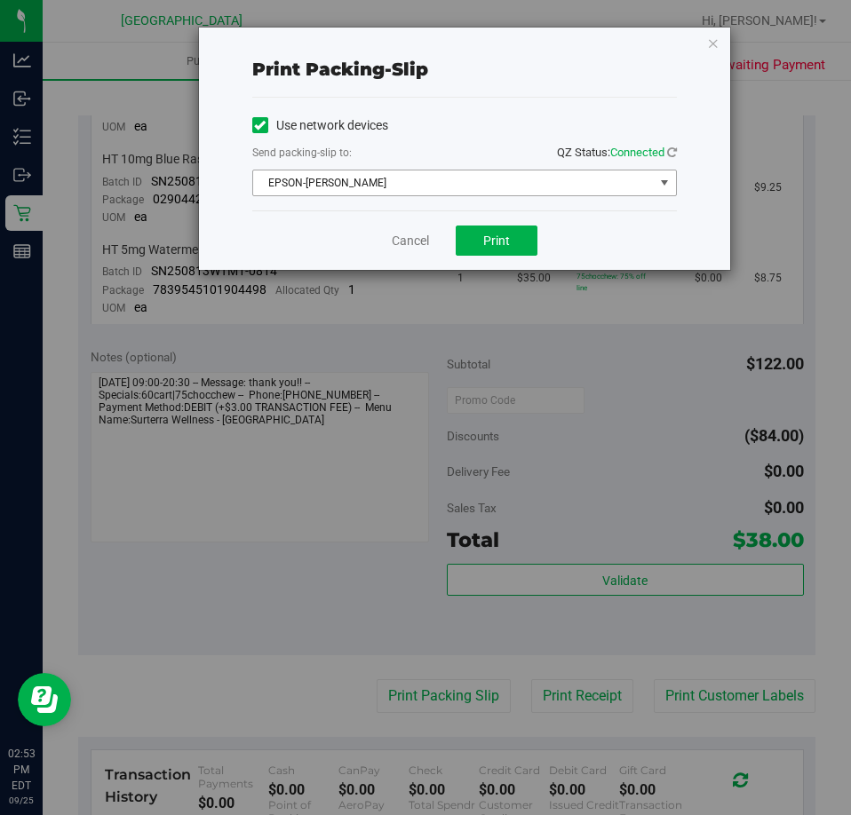
click at [552, 184] on span "EPSON-[PERSON_NAME]" at bounding box center [453, 183] width 401 height 25
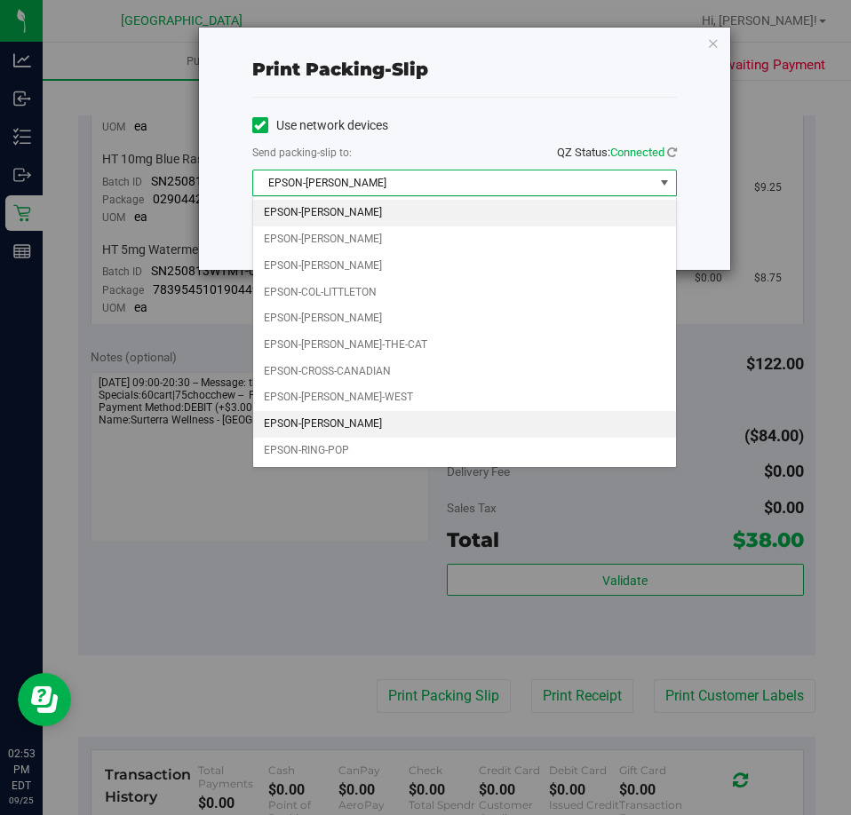
click at [376, 417] on li "EPSON-[PERSON_NAME]" at bounding box center [464, 424] width 423 height 27
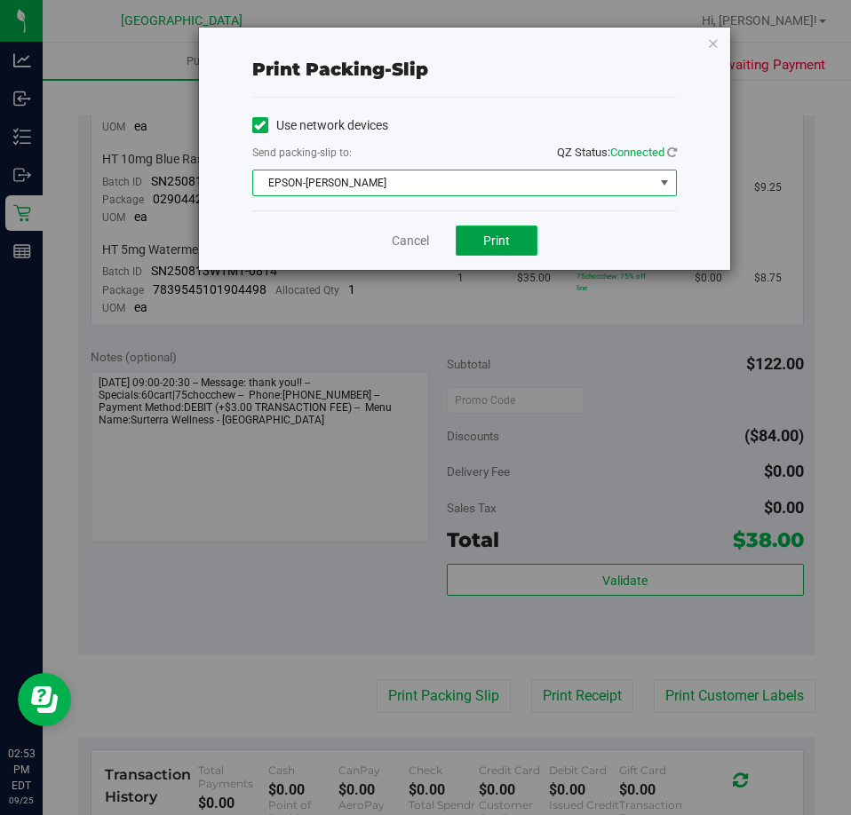
click at [481, 236] on button "Print" at bounding box center [497, 241] width 82 height 30
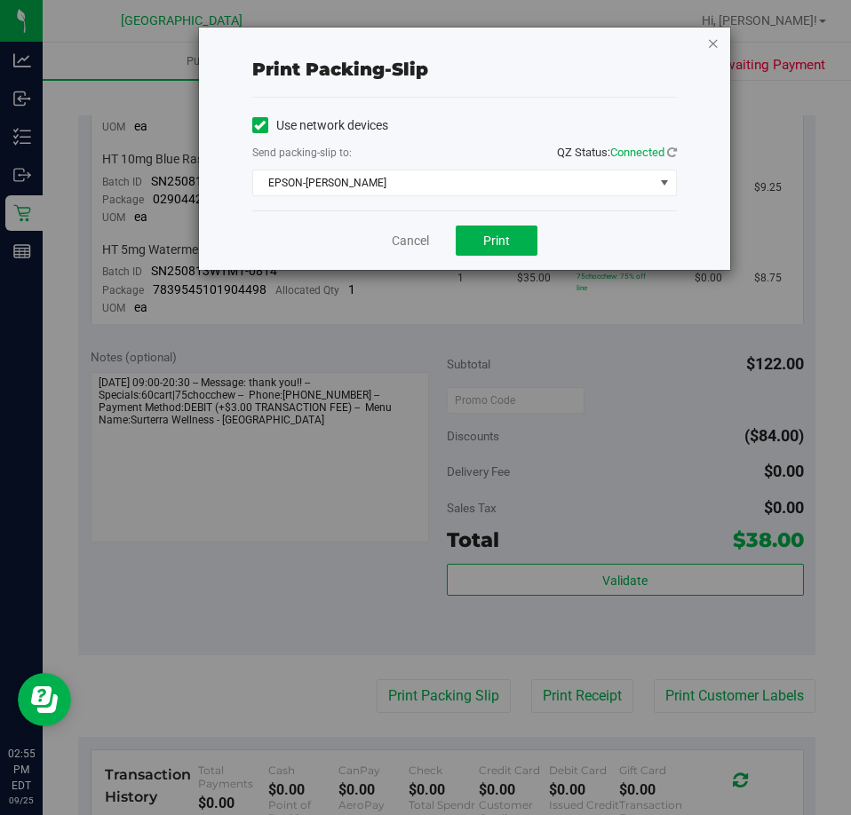
click at [718, 40] on icon "button" at bounding box center [713, 42] width 12 height 21
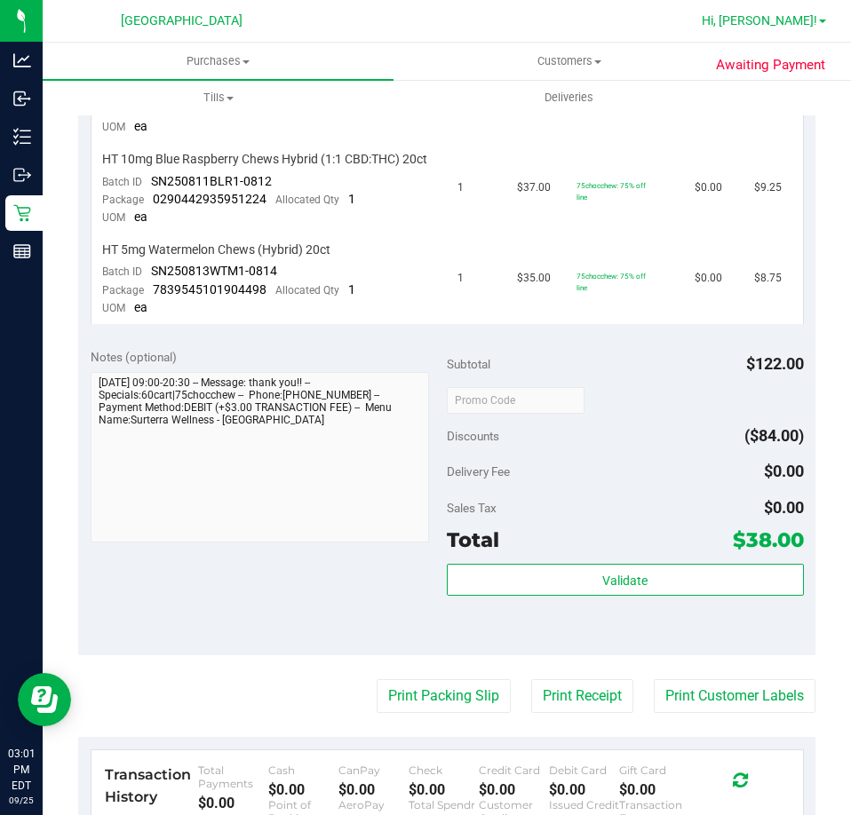
click at [798, 20] on span "Hi, [PERSON_NAME]!" at bounding box center [759, 20] width 115 height 14
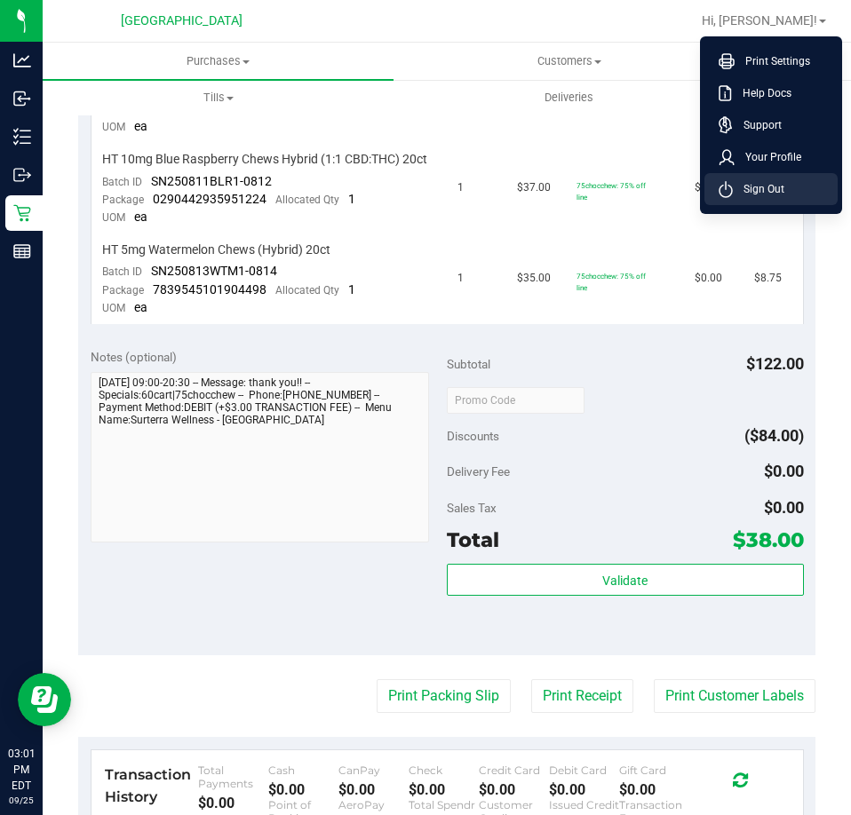
click at [751, 183] on span "Sign Out" at bounding box center [759, 189] width 52 height 18
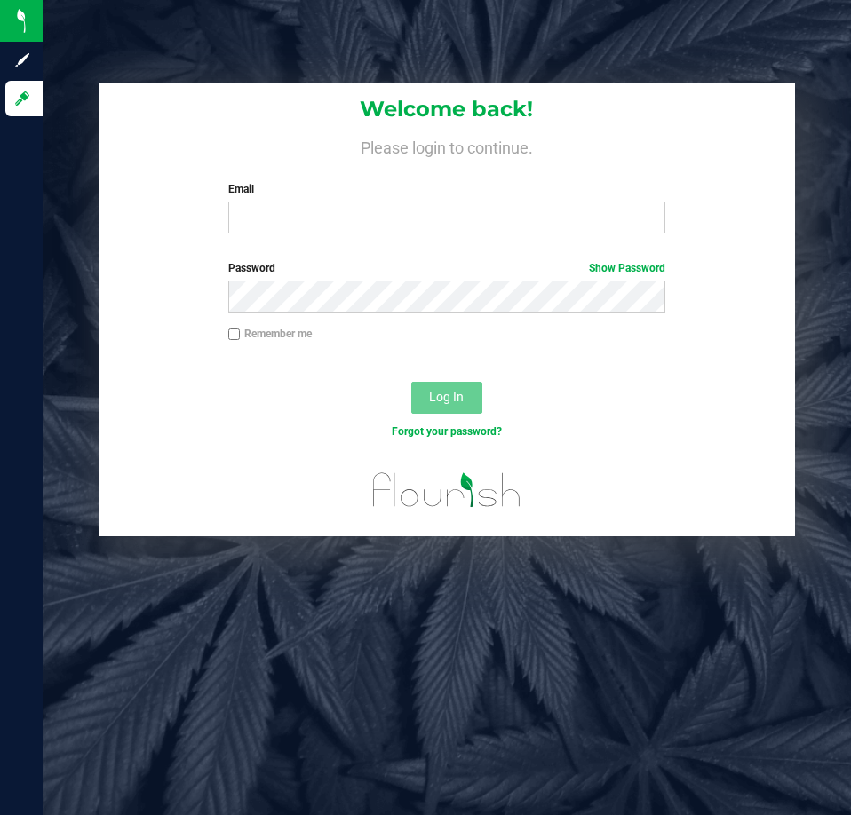
click at [322, 199] on div "Email Required Please format your email correctly." at bounding box center [447, 207] width 464 height 52
click at [308, 211] on input "Email" at bounding box center [446, 218] width 437 height 32
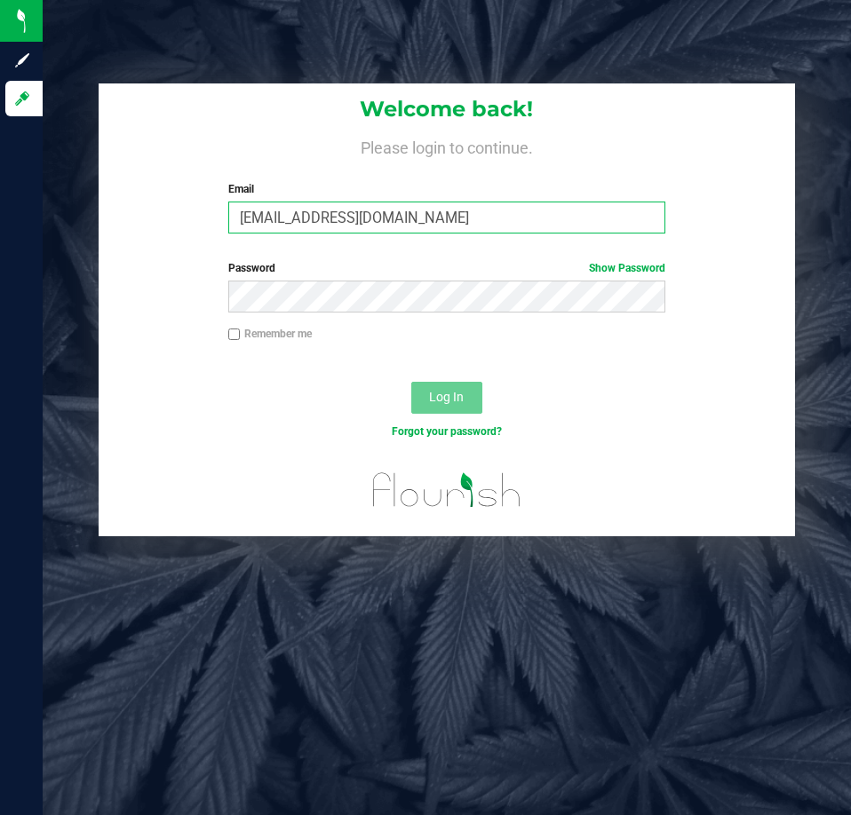
type input "[EMAIL_ADDRESS][DOMAIN_NAME]"
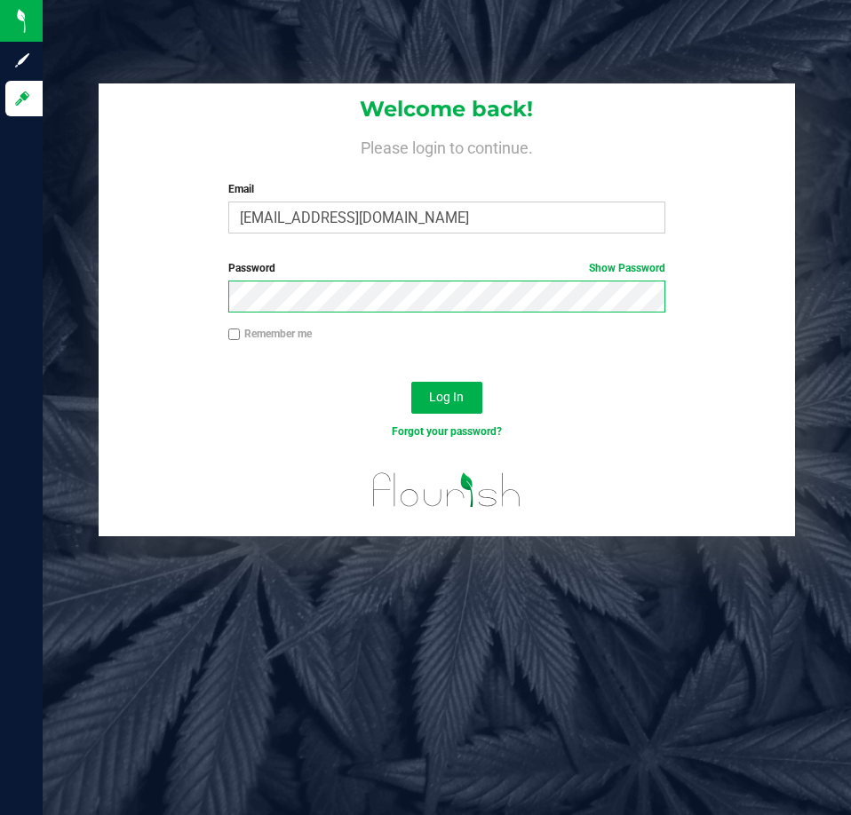
click at [411, 382] on button "Log In" at bounding box center [446, 398] width 71 height 32
